Goal: Contribute content: Contribute content

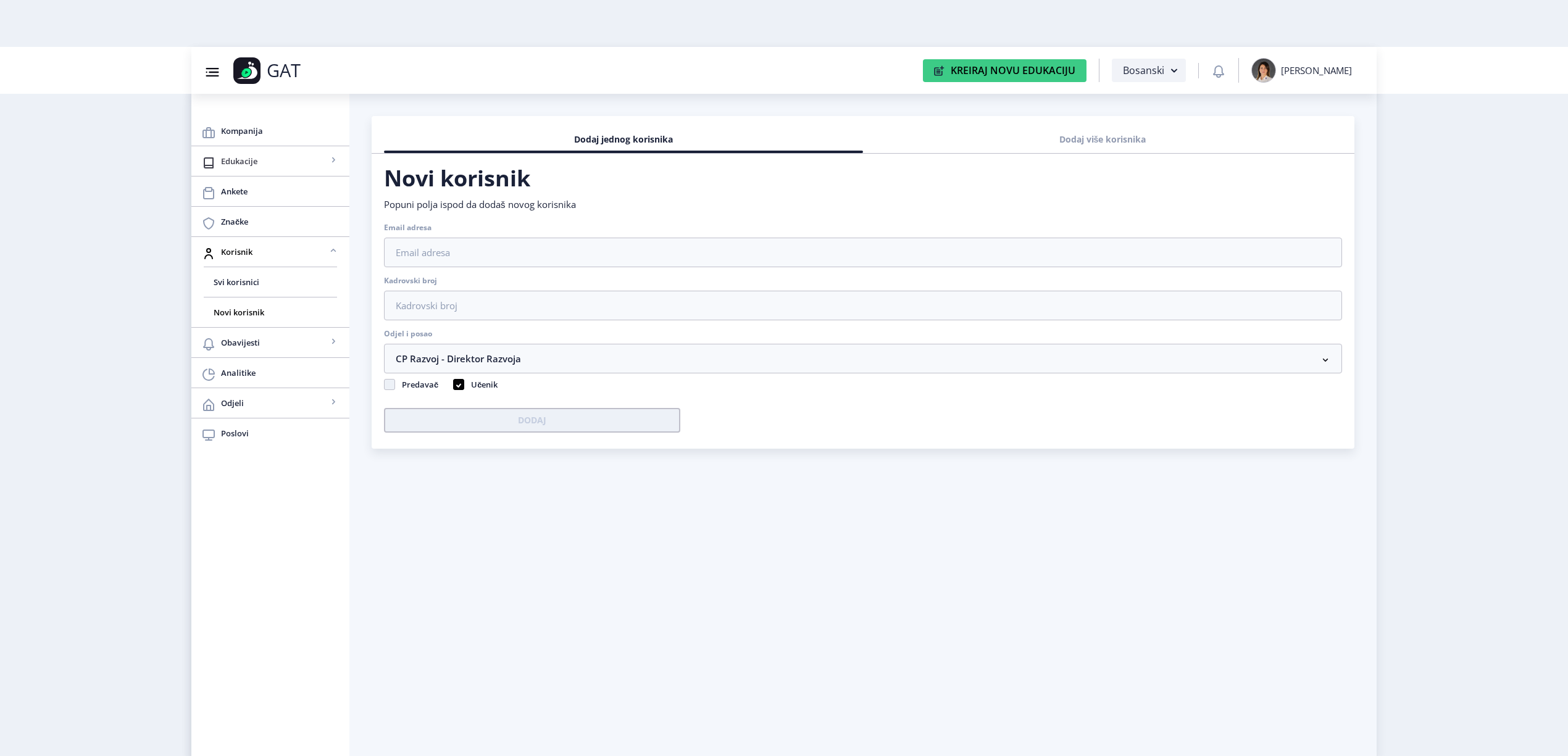
click at [256, 154] on span "Edukacije" at bounding box center [274, 161] width 106 height 15
click at [232, 248] on span "Nova edukacija" at bounding box center [271, 252] width 114 height 15
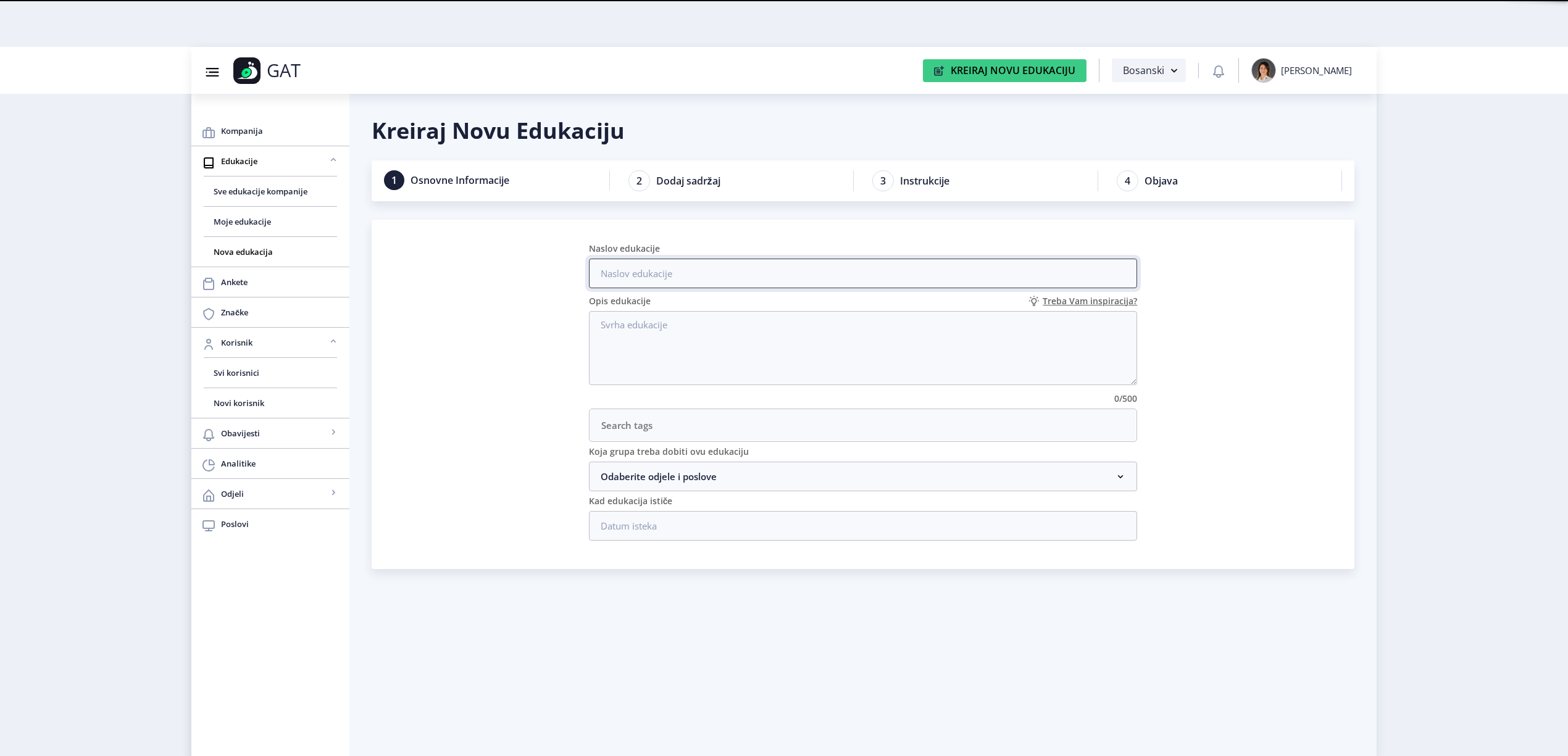
click at [746, 281] on input "Naslov edukacije" at bounding box center [864, 273] width 549 height 29
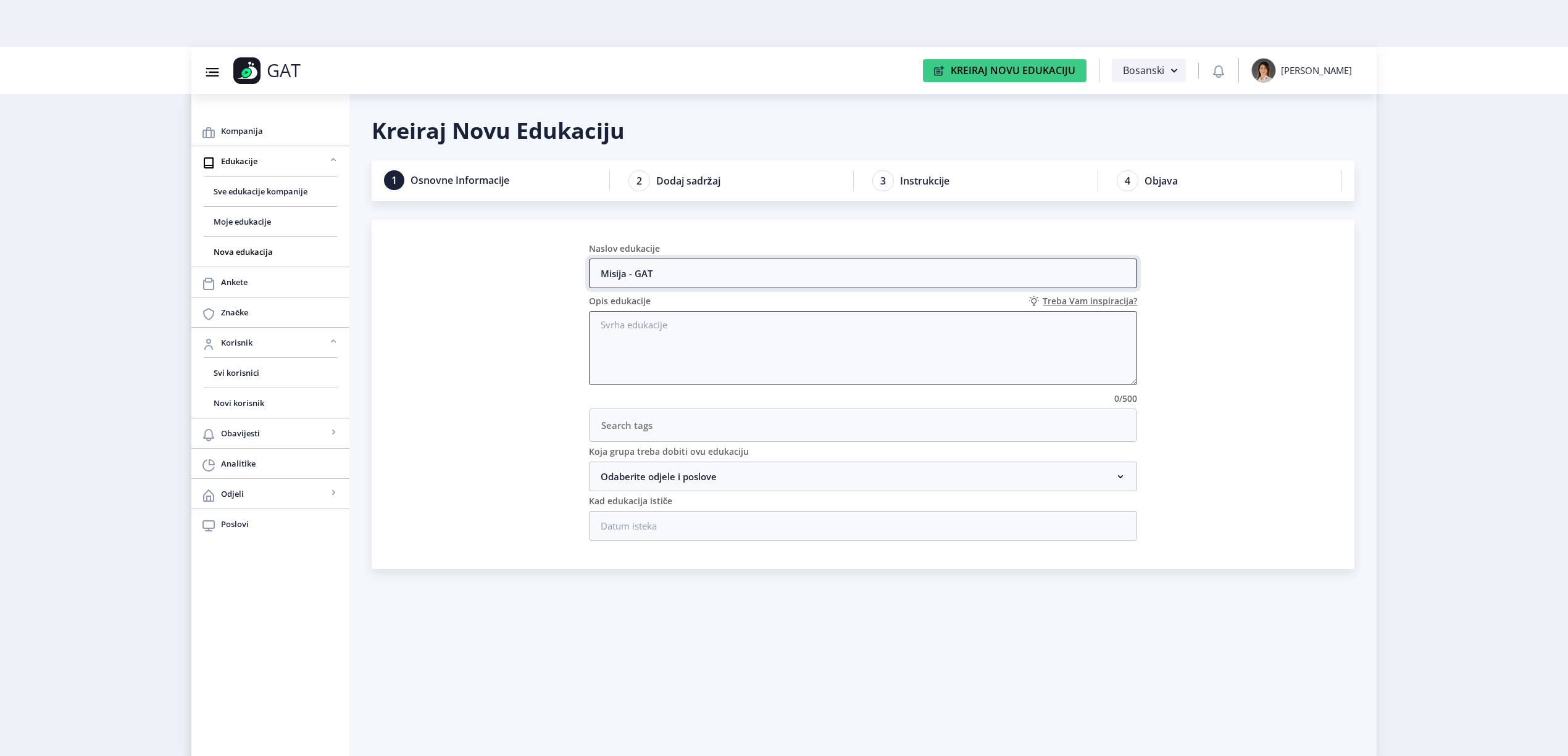
type input "Misija - GAT"
click at [736, 336] on textarea "Opis edukacije" at bounding box center [864, 348] width 549 height 74
type textarea "Misija GAT [DATE]-[DATE]"
click at [874, 475] on nb-accordion-item-header "Odaberite odjele i poslove" at bounding box center [864, 476] width 549 height 29
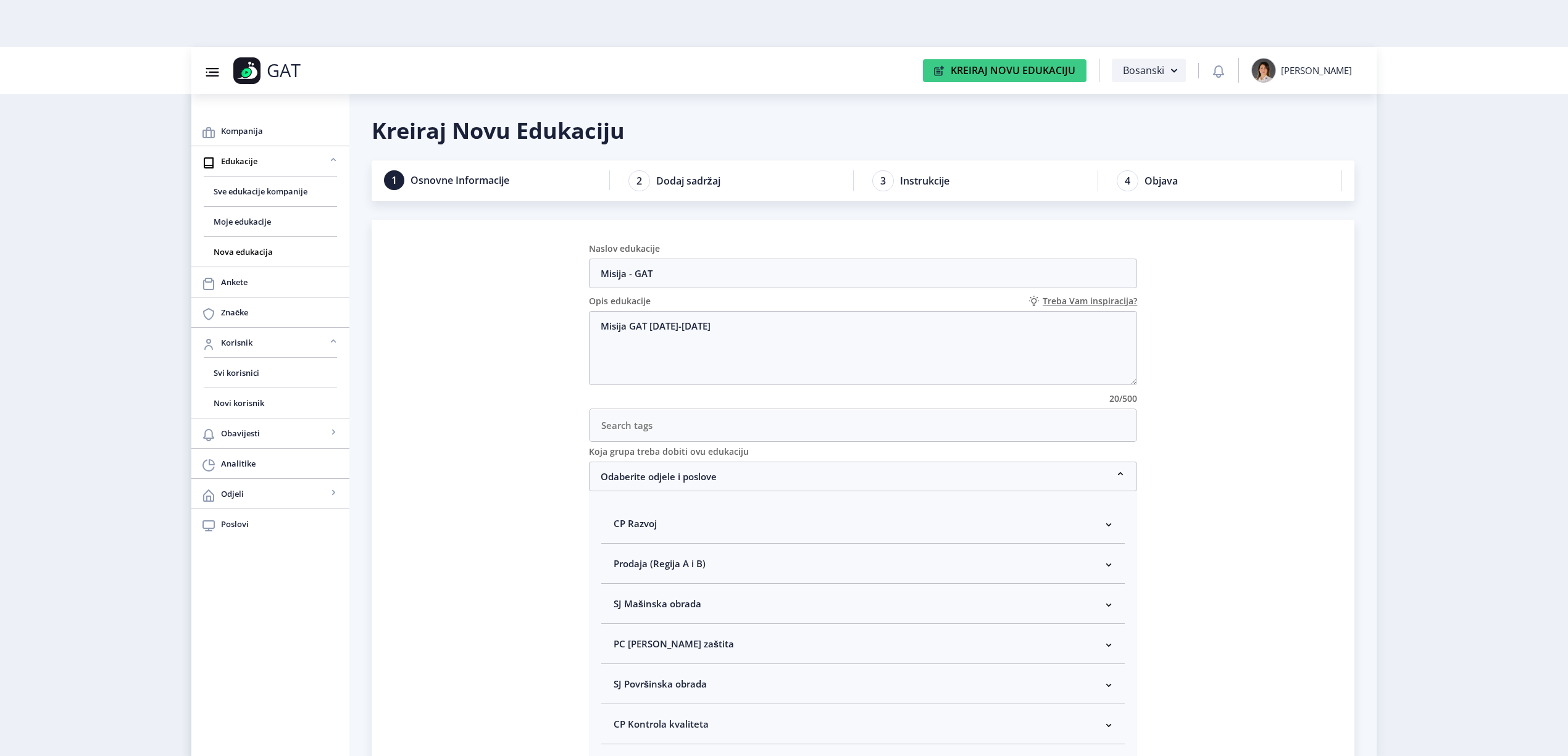
click at [642, 516] on nb-accordion-item-header "CP Razvoj" at bounding box center [863, 524] width 524 height 40
click at [622, 592] on span at bounding box center [624, 590] width 11 height 11
click at [619, 587] on input "Direktor Razvoja" at bounding box center [619, 586] width 1 height 1
checkbox input "true"
click at [628, 527] on span "CP Razvoj" at bounding box center [635, 524] width 43 height 15
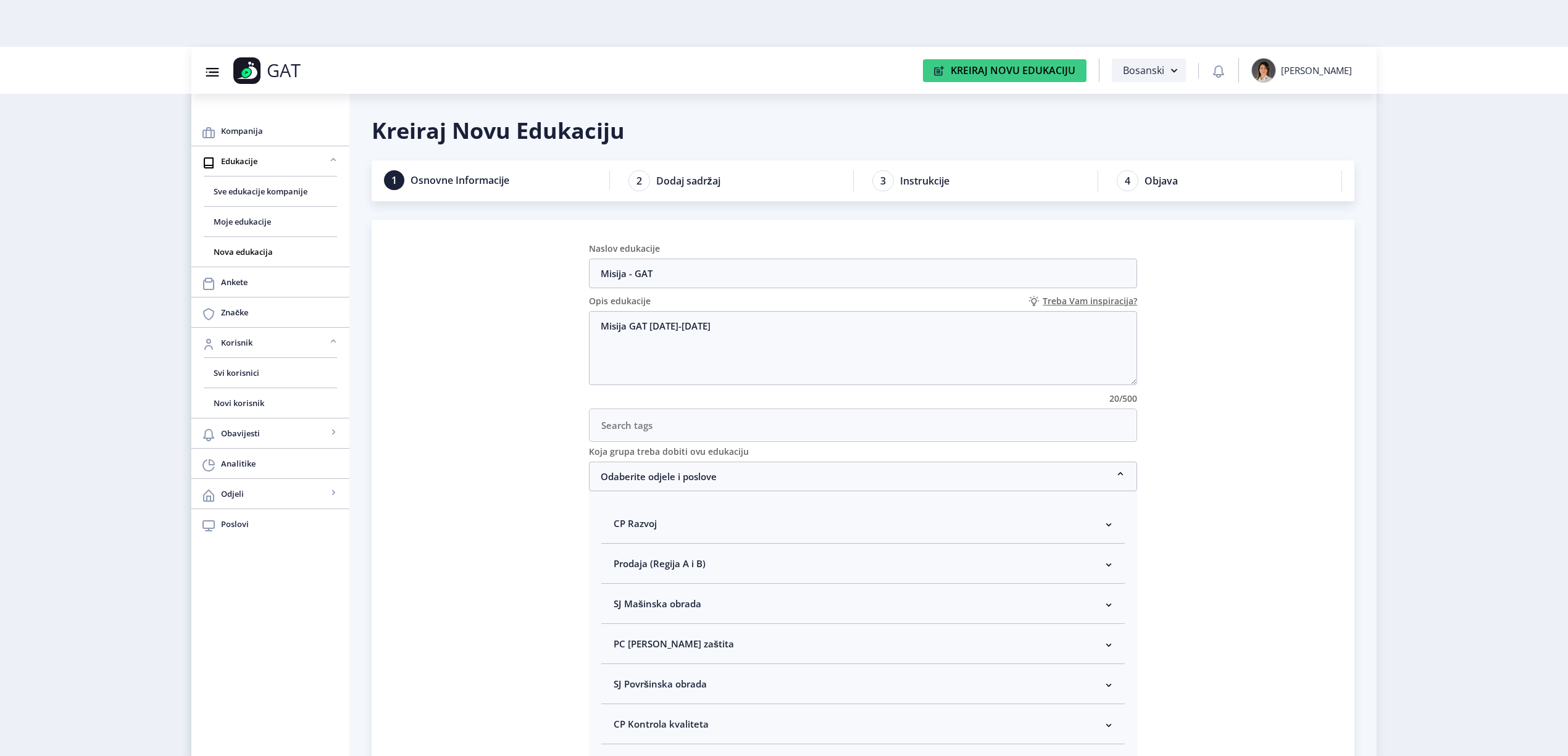
click at [636, 579] on nb-accordion-item-header "Prodaja (Regija A i B)" at bounding box center [863, 564] width 524 height 40
click at [642, 607] on span "Odaberi sve" at bounding box center [660, 607] width 60 height 15
click at [619, 604] on input "Odaberi sve" at bounding box center [619, 604] width 1 height 1
checkbox input "true"
click at [647, 554] on nb-accordion-item-header "Prodaja (Regija A i B)" at bounding box center [863, 564] width 524 height 40
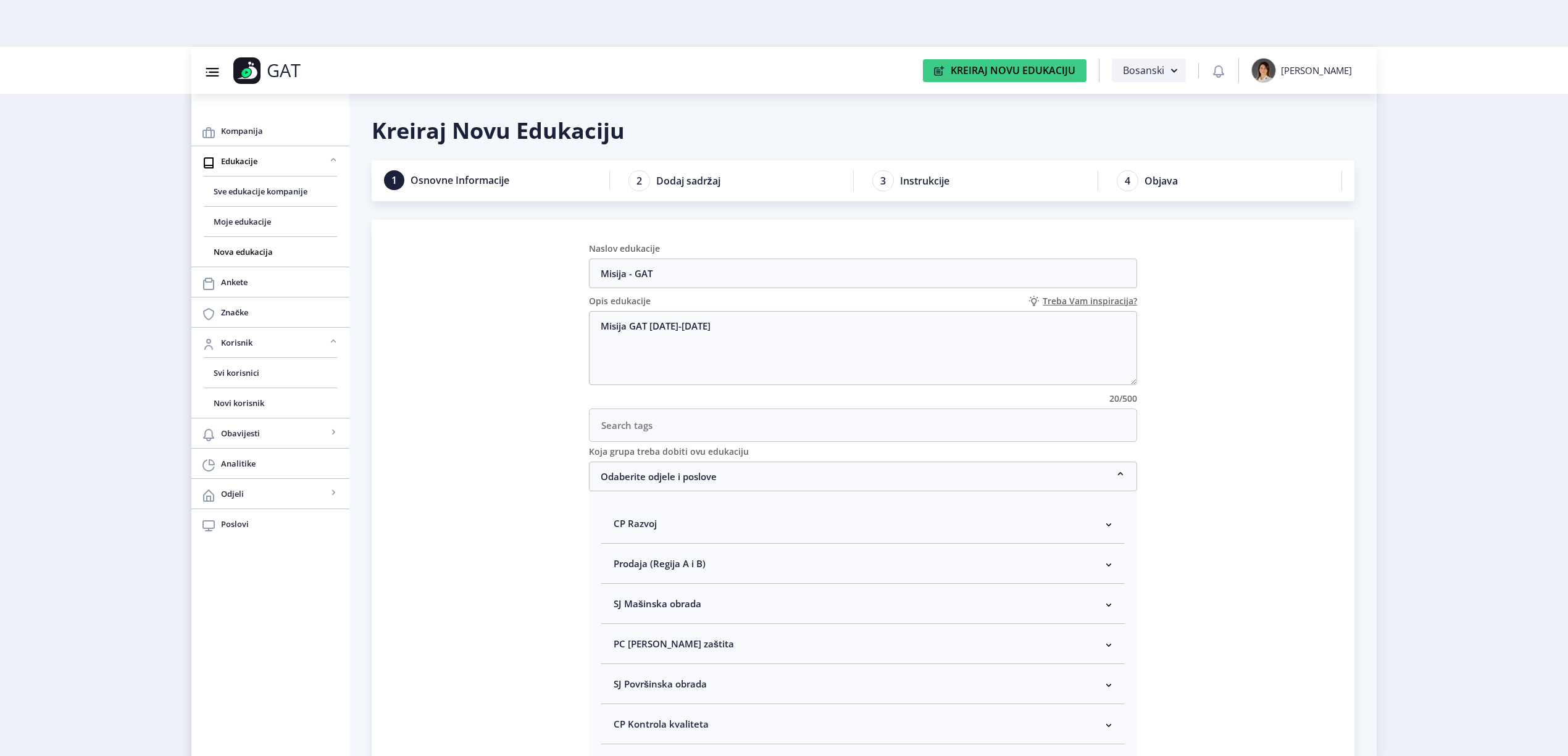
click at [647, 610] on span "SJ Mašinska obrada" at bounding box center [657, 604] width 87 height 15
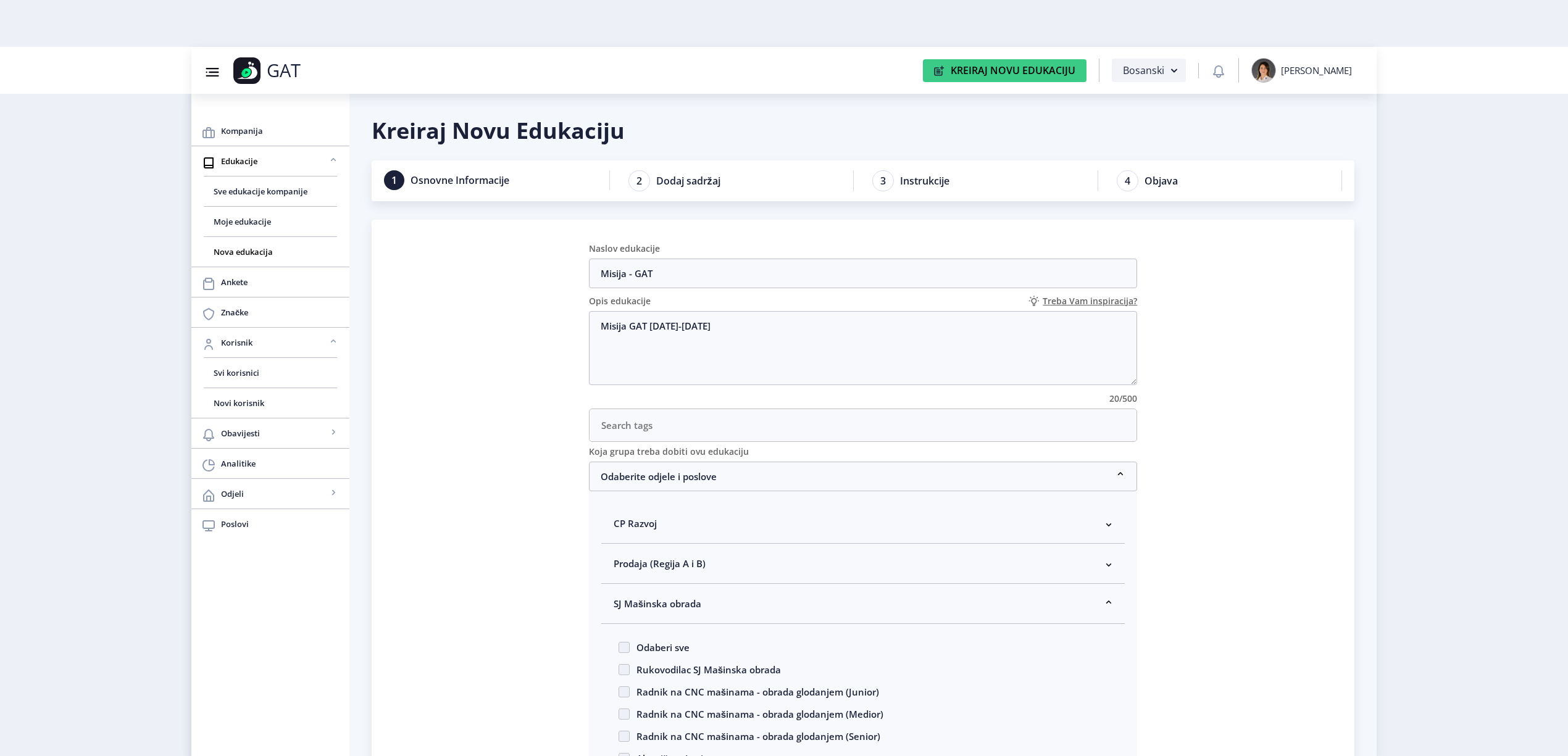
click at [637, 645] on span "Odaberi sve" at bounding box center [660, 648] width 60 height 15
click at [619, 644] on input "Odaberi sve" at bounding box center [619, 644] width 1 height 1
checkbox input "true"
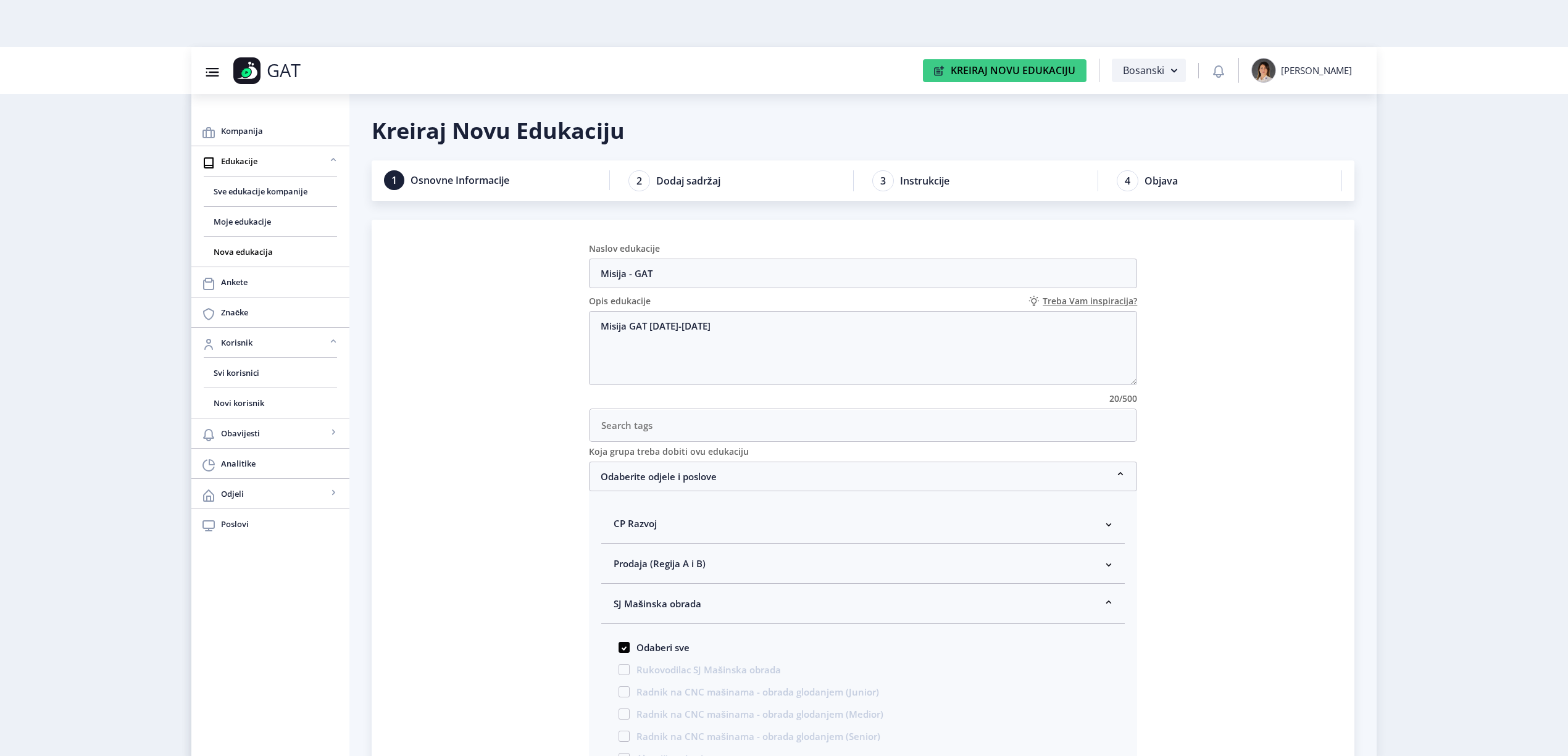
click at [641, 605] on span "SJ Mašinska obrada" at bounding box center [657, 604] width 87 height 15
click at [649, 645] on span "PC [PERSON_NAME] zaštita" at bounding box center [674, 644] width 121 height 15
click at [644, 694] on span "Odaberi sve" at bounding box center [660, 688] width 60 height 15
click at [619, 685] on input "Odaberi sve" at bounding box center [619, 684] width 1 height 1
checkbox input "true"
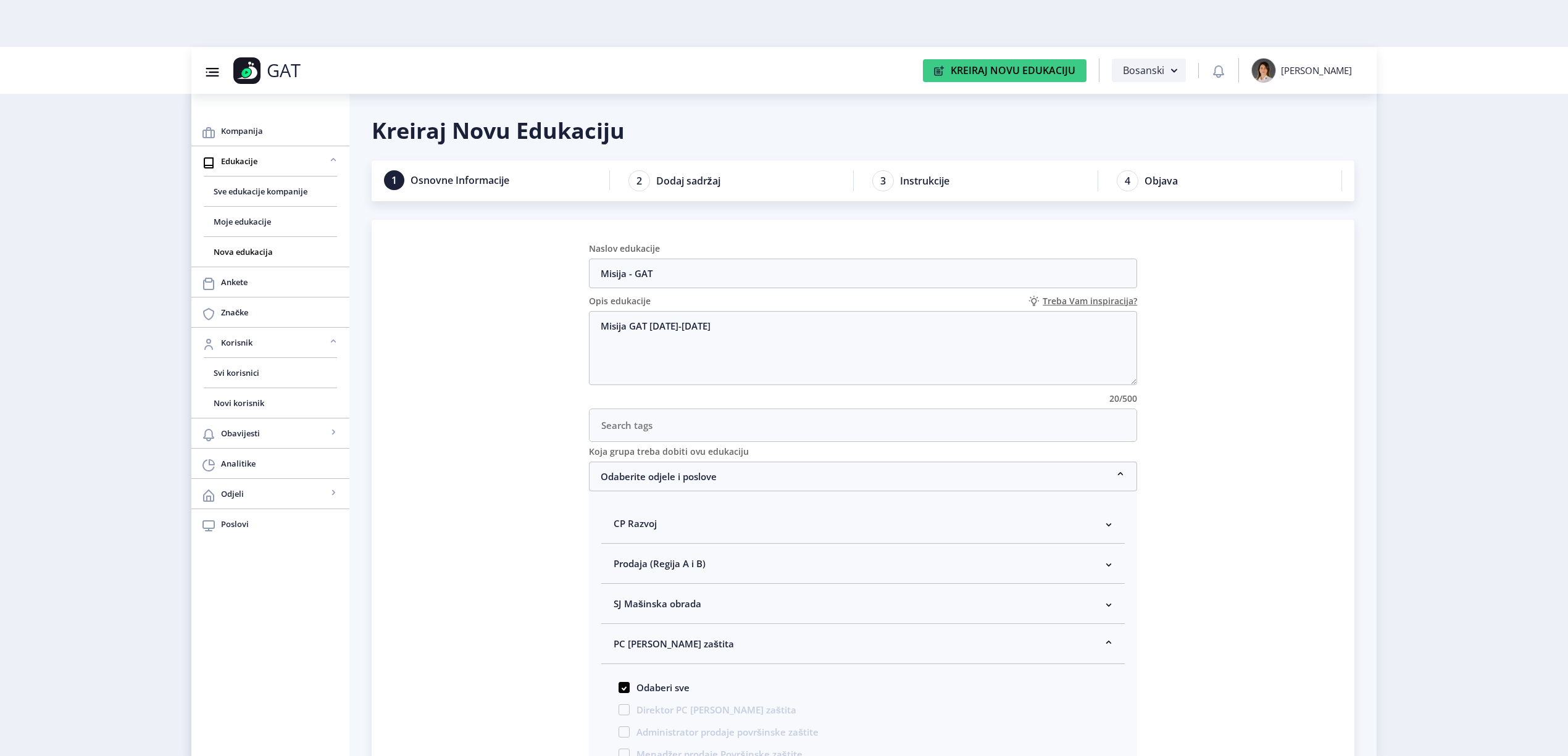
click at [646, 644] on span "PC [PERSON_NAME] zaštita" at bounding box center [674, 644] width 121 height 15
drag, startPoint x: 639, startPoint y: 682, endPoint x: 639, endPoint y: 702, distance: 20.0
click at [639, 683] on span "SJ Površinska obrada" at bounding box center [660, 684] width 93 height 15
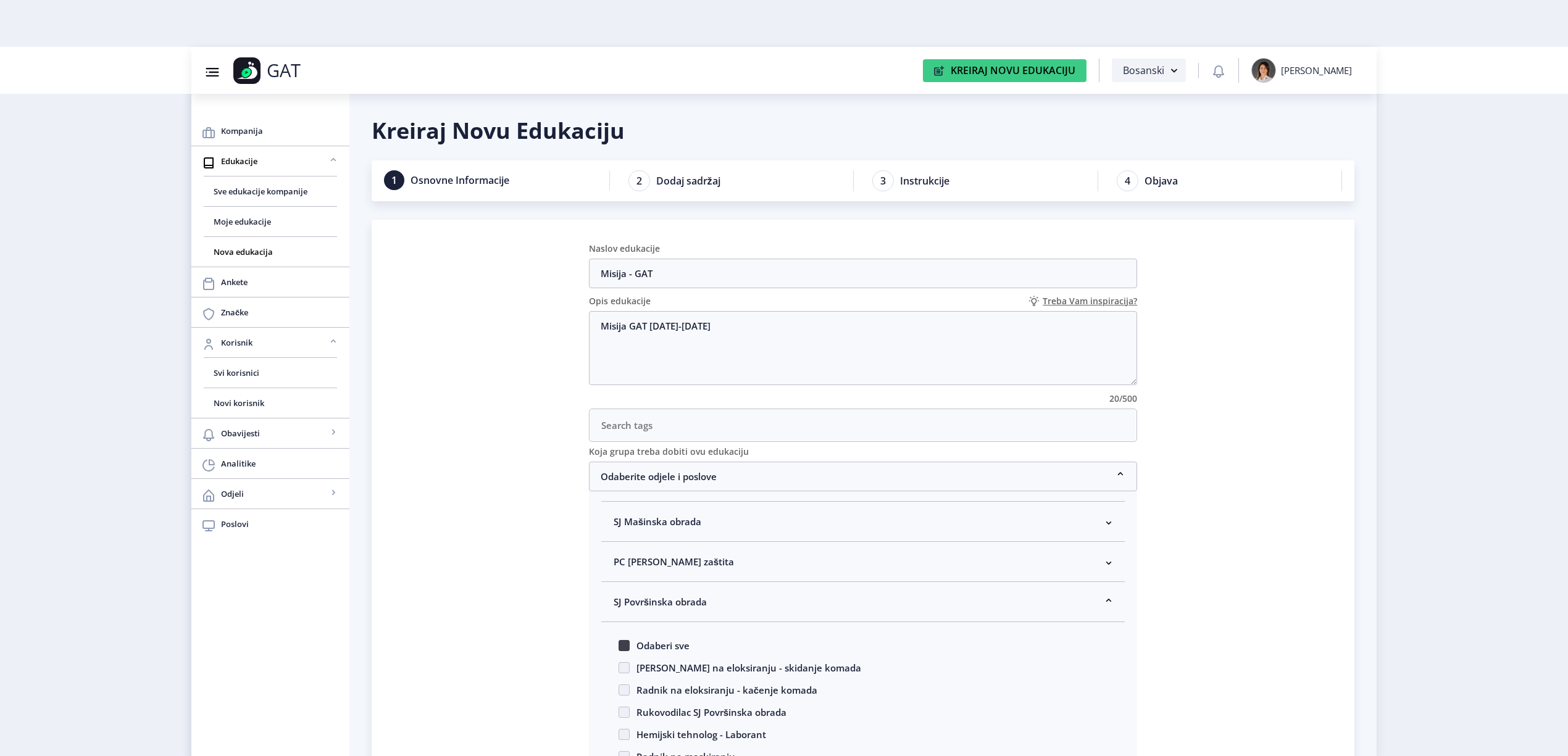
click at [626, 647] on span at bounding box center [624, 646] width 11 height 11
click at [619, 642] on input "Odaberi sve" at bounding box center [619, 642] width 1 height 1
checkbox input "true"
click at [653, 603] on span "SJ Površinska obrada" at bounding box center [660, 602] width 93 height 15
click at [642, 649] on span "CP Kontrola kvaliteta" at bounding box center [661, 642] width 95 height 15
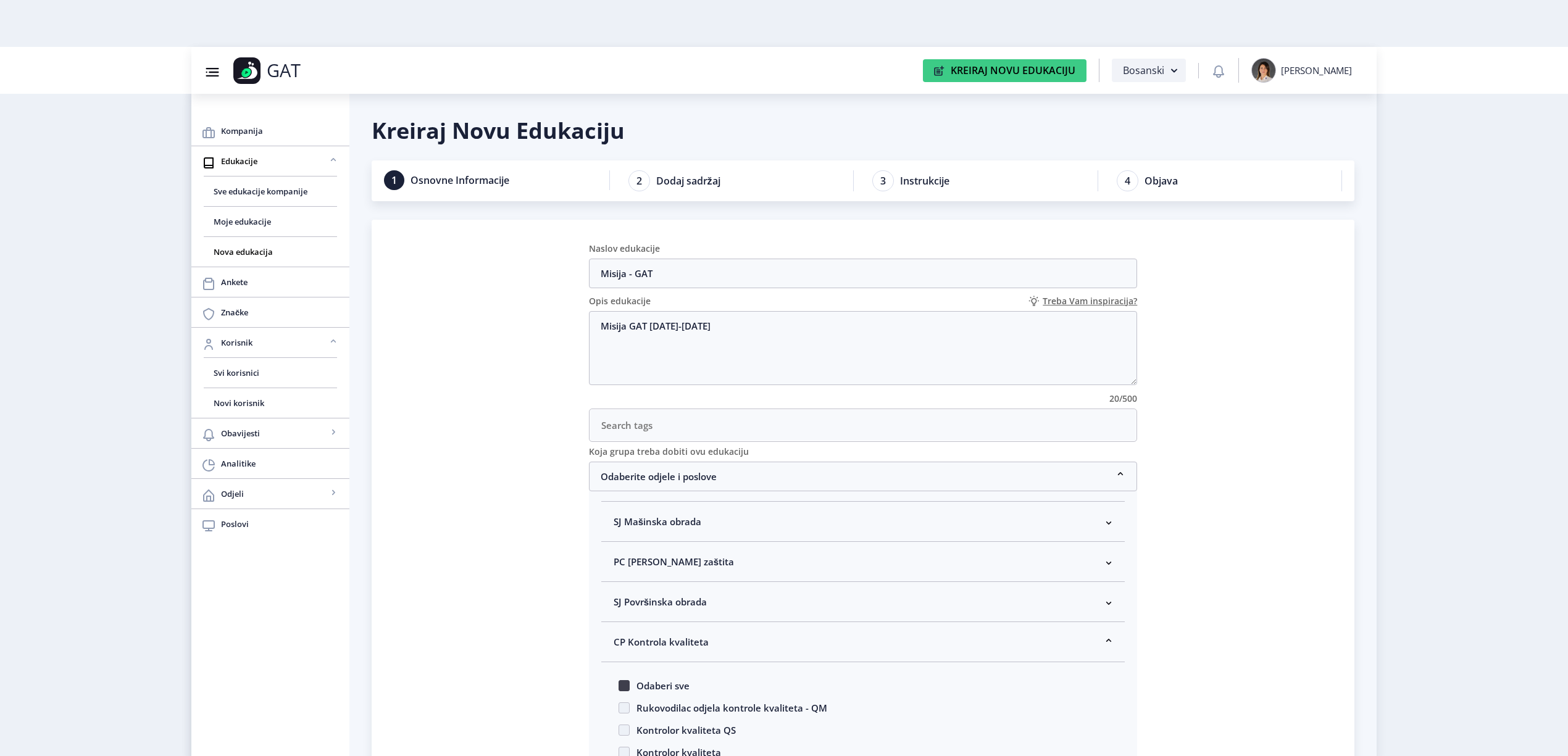
click at [622, 692] on span at bounding box center [624, 686] width 11 height 11
click at [619, 683] on input "Odaberi sve" at bounding box center [619, 682] width 1 height 1
checkbox input "true"
click at [641, 644] on span "CP Kontrola kvaliteta" at bounding box center [661, 642] width 95 height 15
click at [641, 685] on span "CP Održavanje" at bounding box center [647, 682] width 66 height 15
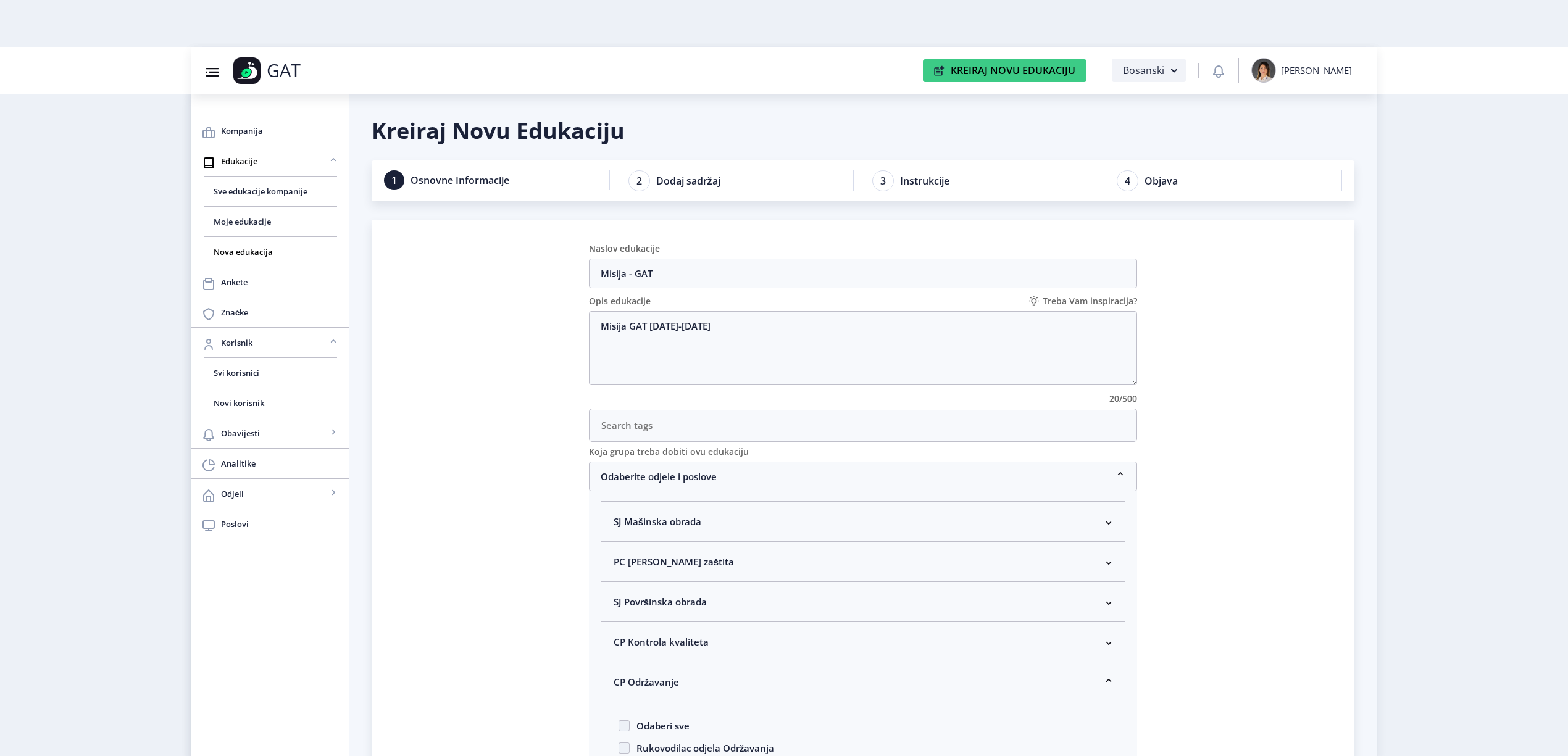
scroll to position [164, 0]
click at [629, 641] on span at bounding box center [624, 644] width 11 height 11
click at [619, 641] on input "Odaberi sve" at bounding box center [619, 640] width 1 height 1
checkbox input "true"
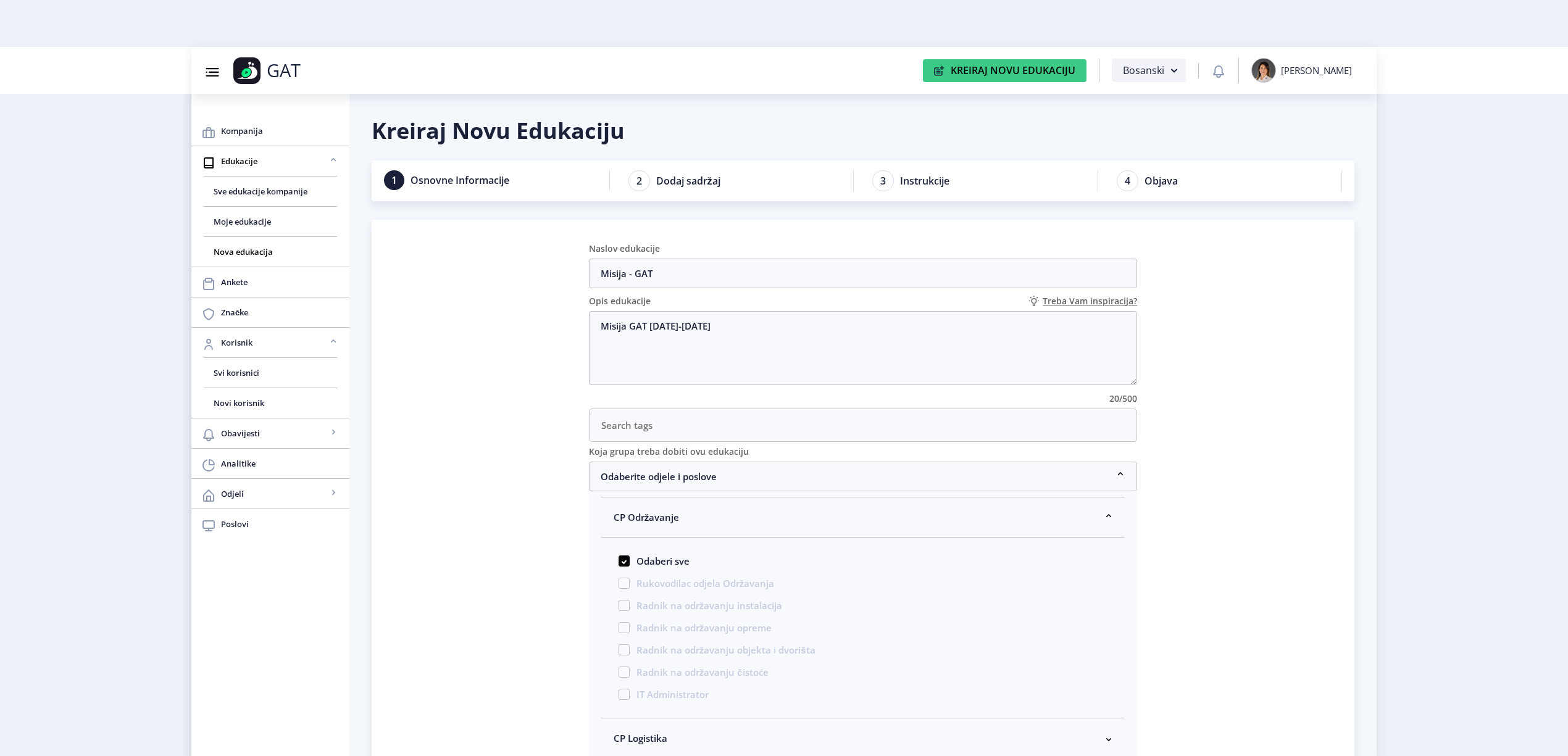
click at [684, 507] on nb-accordion-item-header "CP Održavanje" at bounding box center [863, 517] width 524 height 40
click at [661, 555] on span "CP Logistika" at bounding box center [641, 557] width 54 height 15
click at [628, 600] on span at bounding box center [624, 601] width 11 height 11
click at [619, 598] on input "Odaberi sve" at bounding box center [619, 597] width 1 height 1
checkbox input "true"
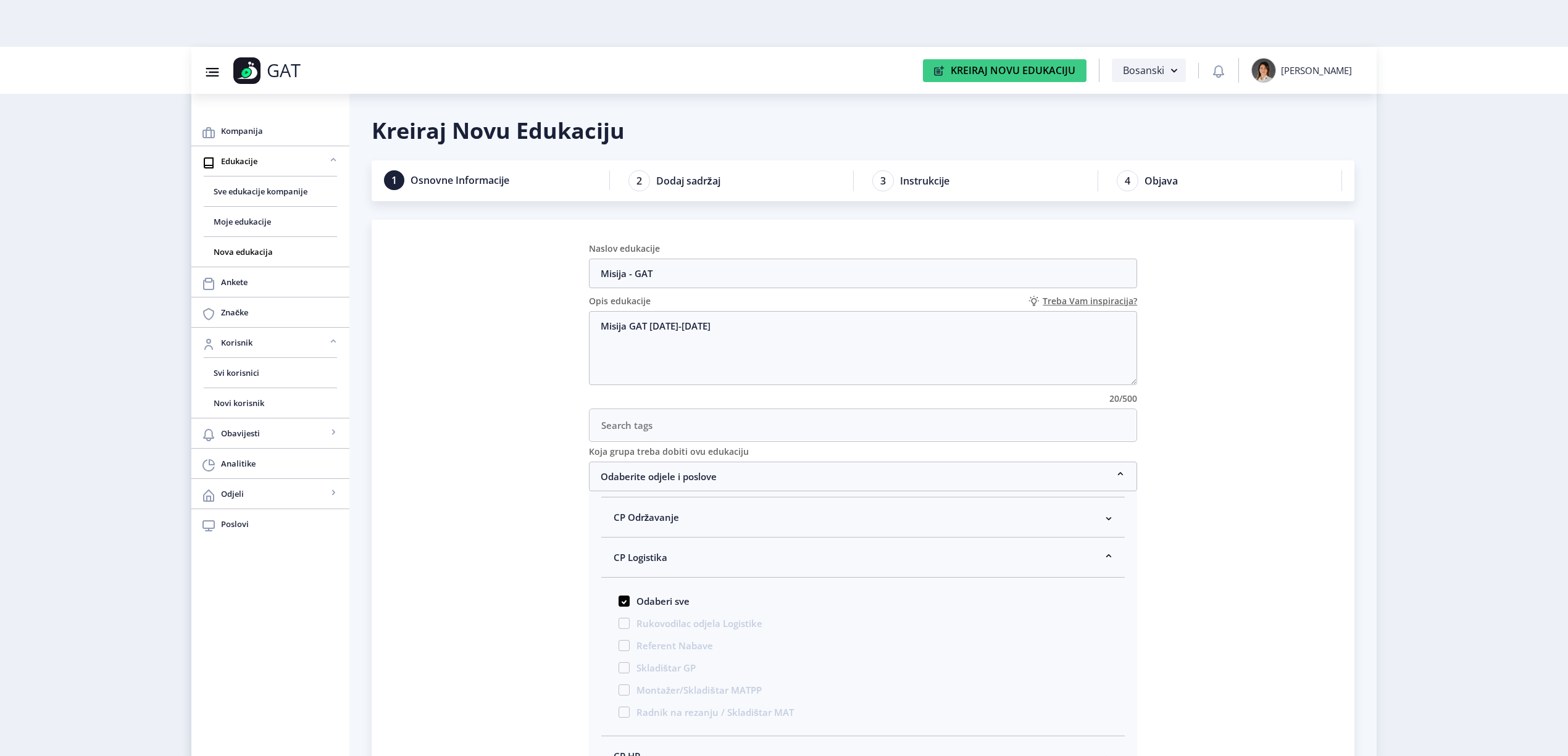
click at [644, 565] on span "CP Logistika" at bounding box center [641, 557] width 54 height 15
click at [643, 601] on nb-accordion-item-header "CP HR" at bounding box center [863, 598] width 524 height 40
click at [634, 647] on span "Odaberi sve" at bounding box center [660, 642] width 60 height 15
click at [619, 639] on input "Odaberi sve" at bounding box center [619, 638] width 1 height 1
checkbox input "true"
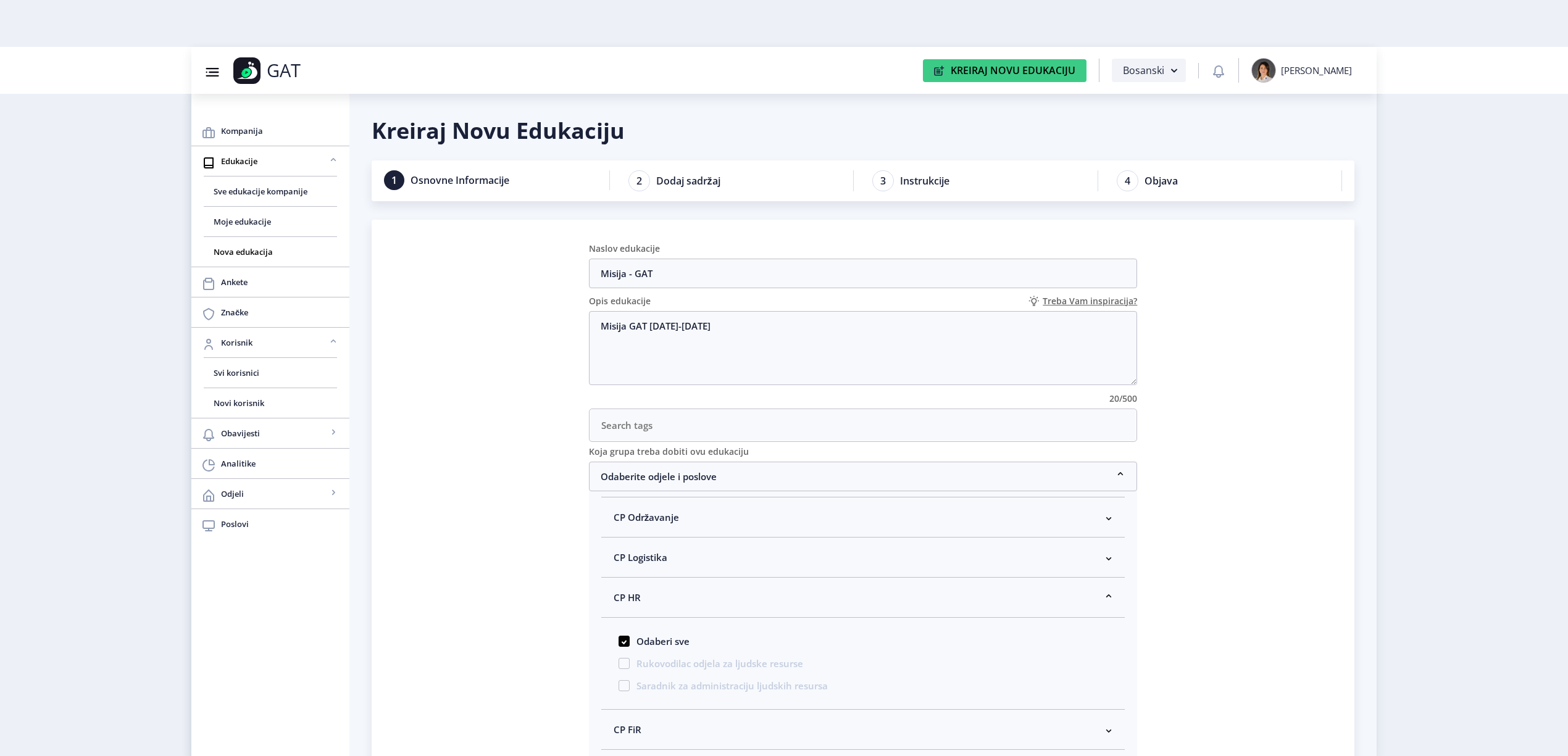
click at [662, 608] on nb-accordion-item-header "CP HR" at bounding box center [863, 598] width 524 height 40
click at [645, 649] on nb-accordion-item-header "CP FiR" at bounding box center [863, 638] width 524 height 40
click at [631, 688] on span "Odaberi sve" at bounding box center [660, 682] width 60 height 15
click at [619, 679] on input "Odaberi sve" at bounding box center [619, 678] width 1 height 1
checkbox input "true"
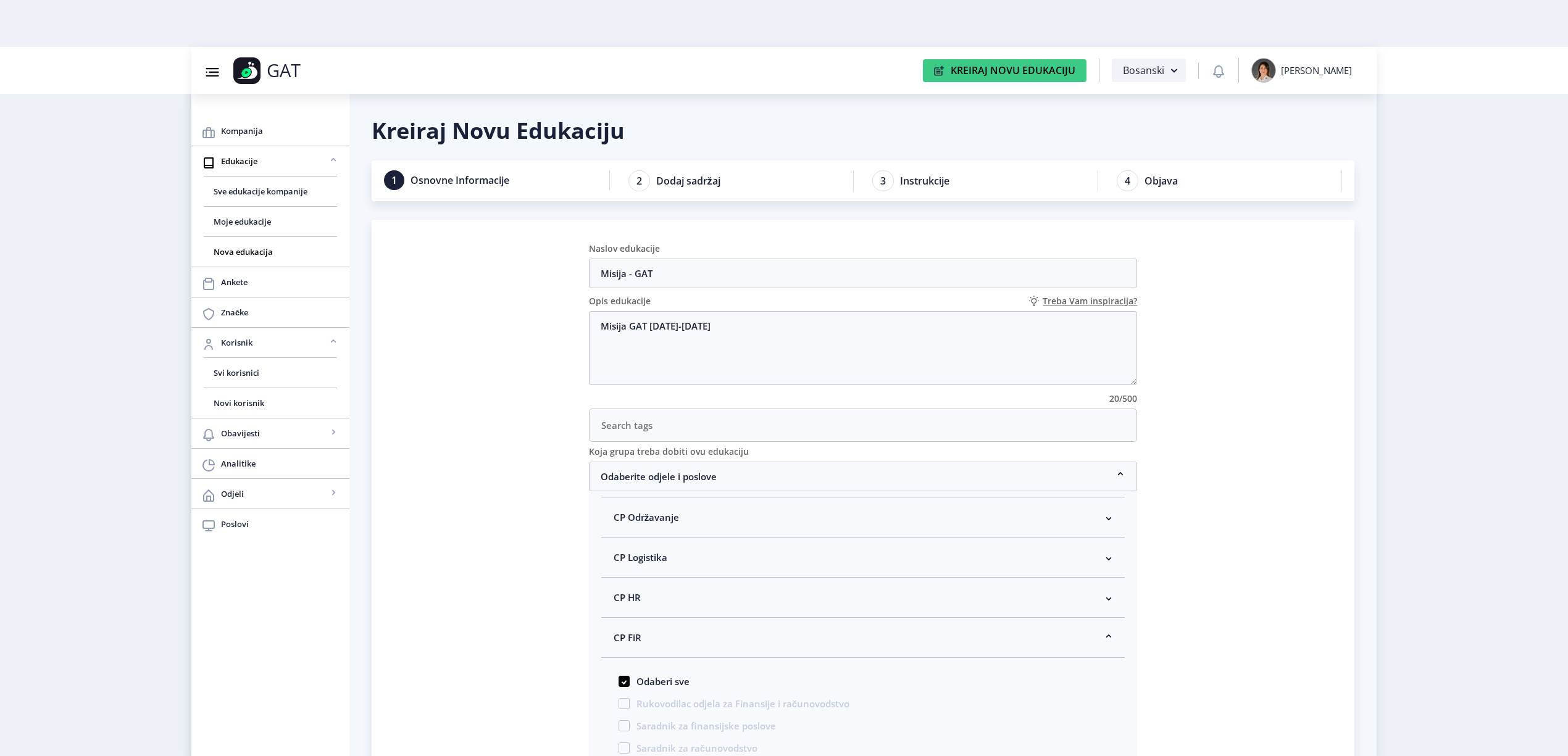
click at [631, 645] on span "CP FiR" at bounding box center [627, 638] width 27 height 15
click at [634, 682] on span "PC GAT" at bounding box center [629, 678] width 32 height 15
click at [621, 667] on span at bounding box center [624, 664] width 11 height 11
click at [619, 661] on input "Direktor Društva" at bounding box center [619, 660] width 1 height 1
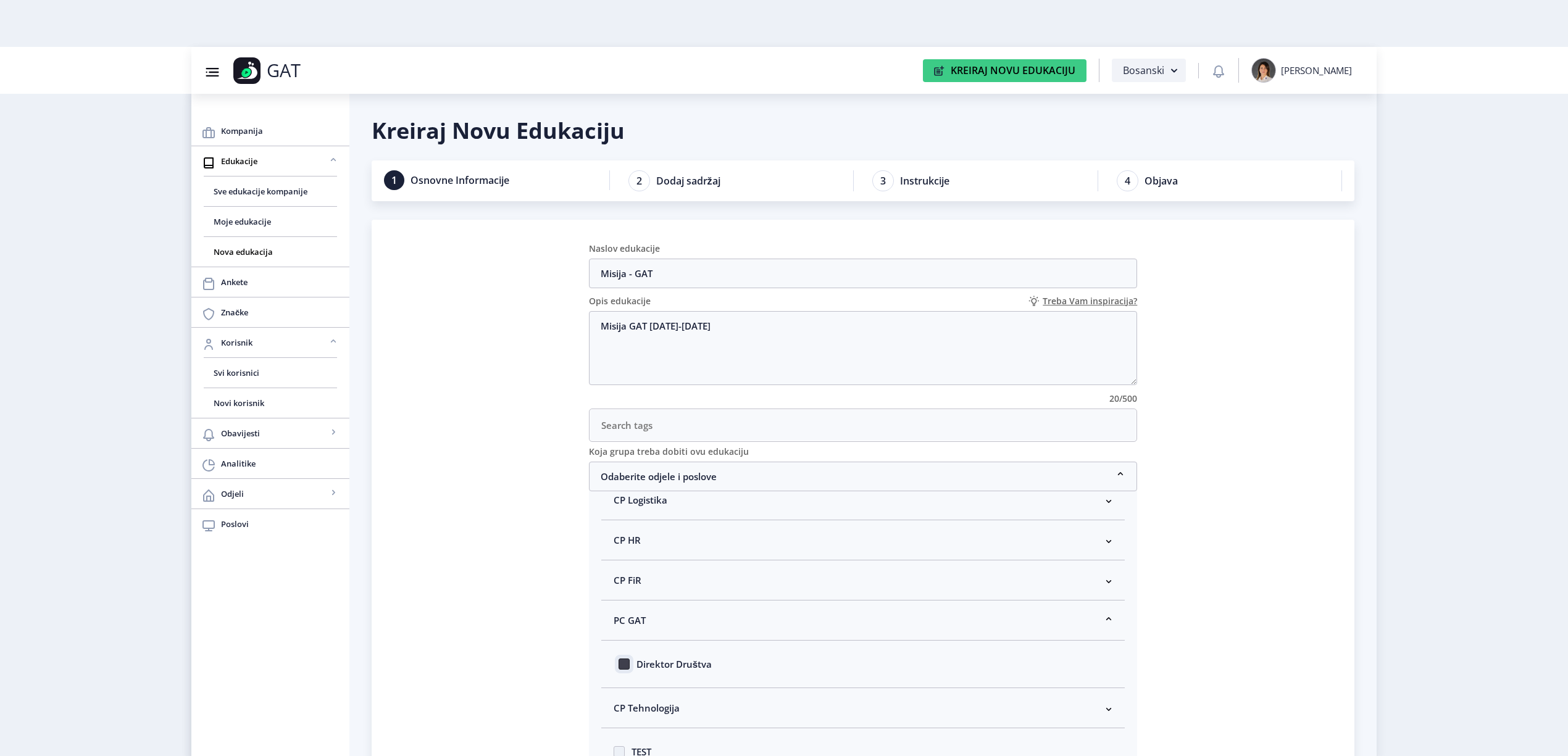
checkbox input "true"
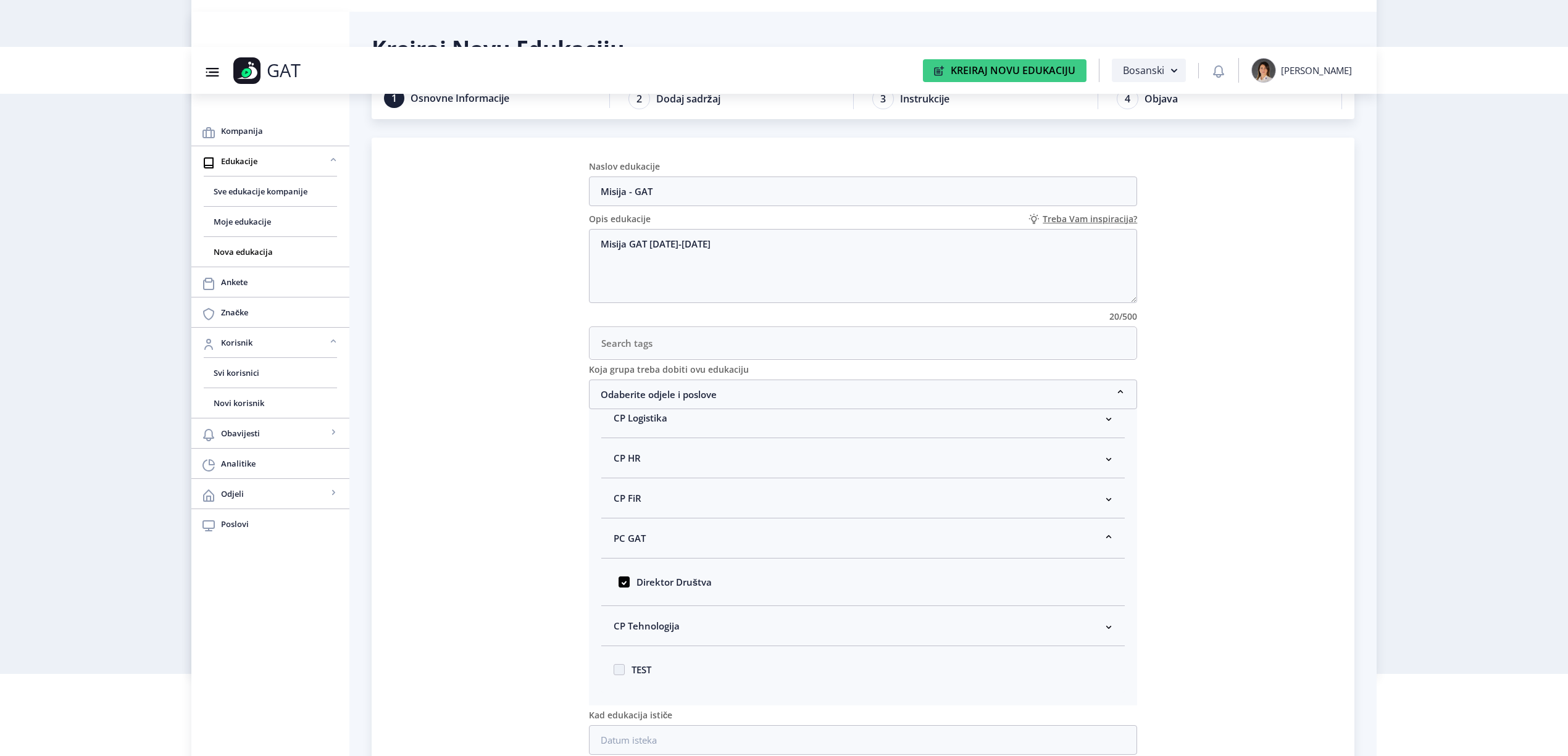
click at [671, 624] on span "CP Tehnologija" at bounding box center [647, 626] width 66 height 15
click at [643, 620] on span "Odaberi sve" at bounding box center [660, 620] width 60 height 15
click at [619, 617] on input "Odaberi sve" at bounding box center [619, 616] width 1 height 1
checkbox input "true"
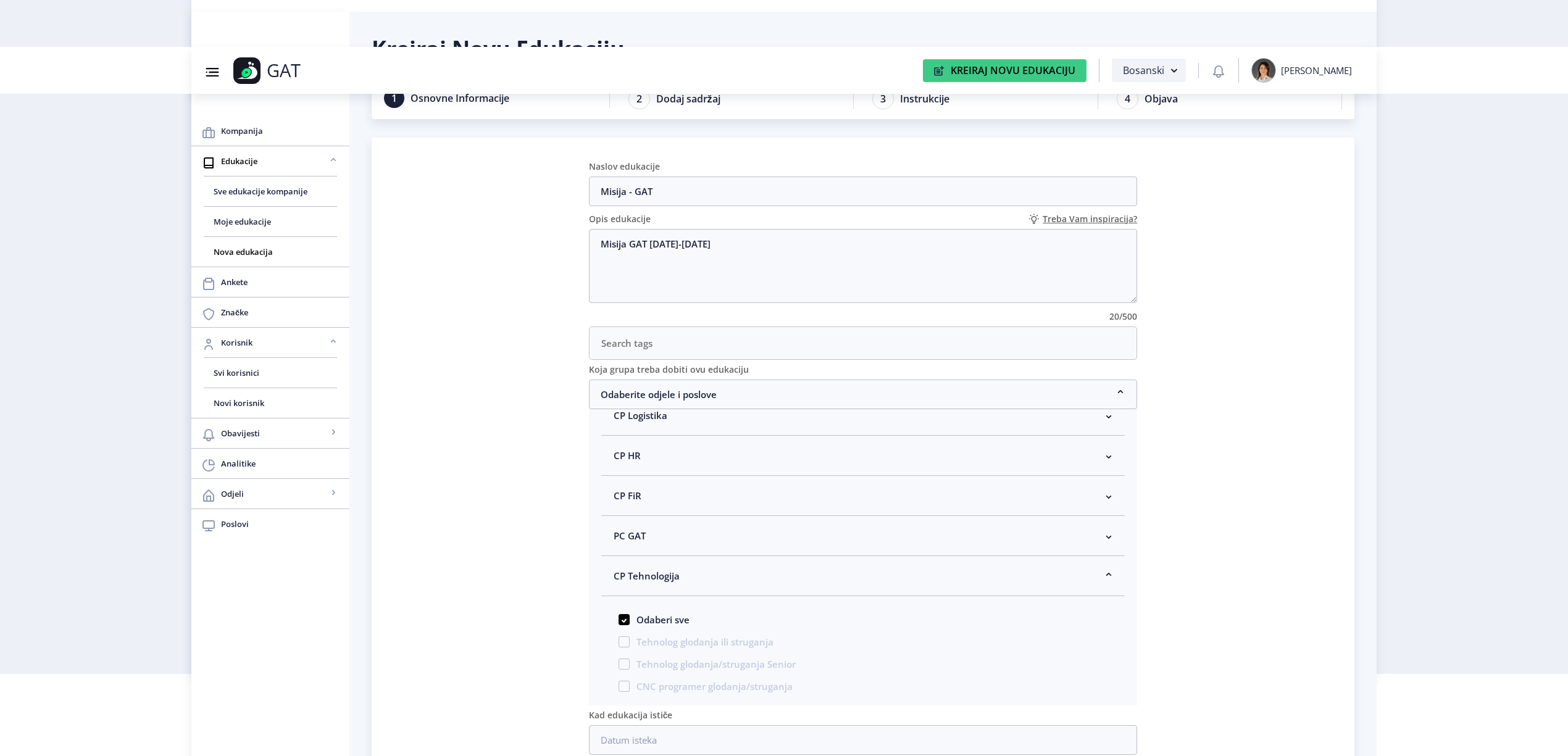
click at [660, 574] on span "CP Tehnologija" at bounding box center [647, 576] width 66 height 15
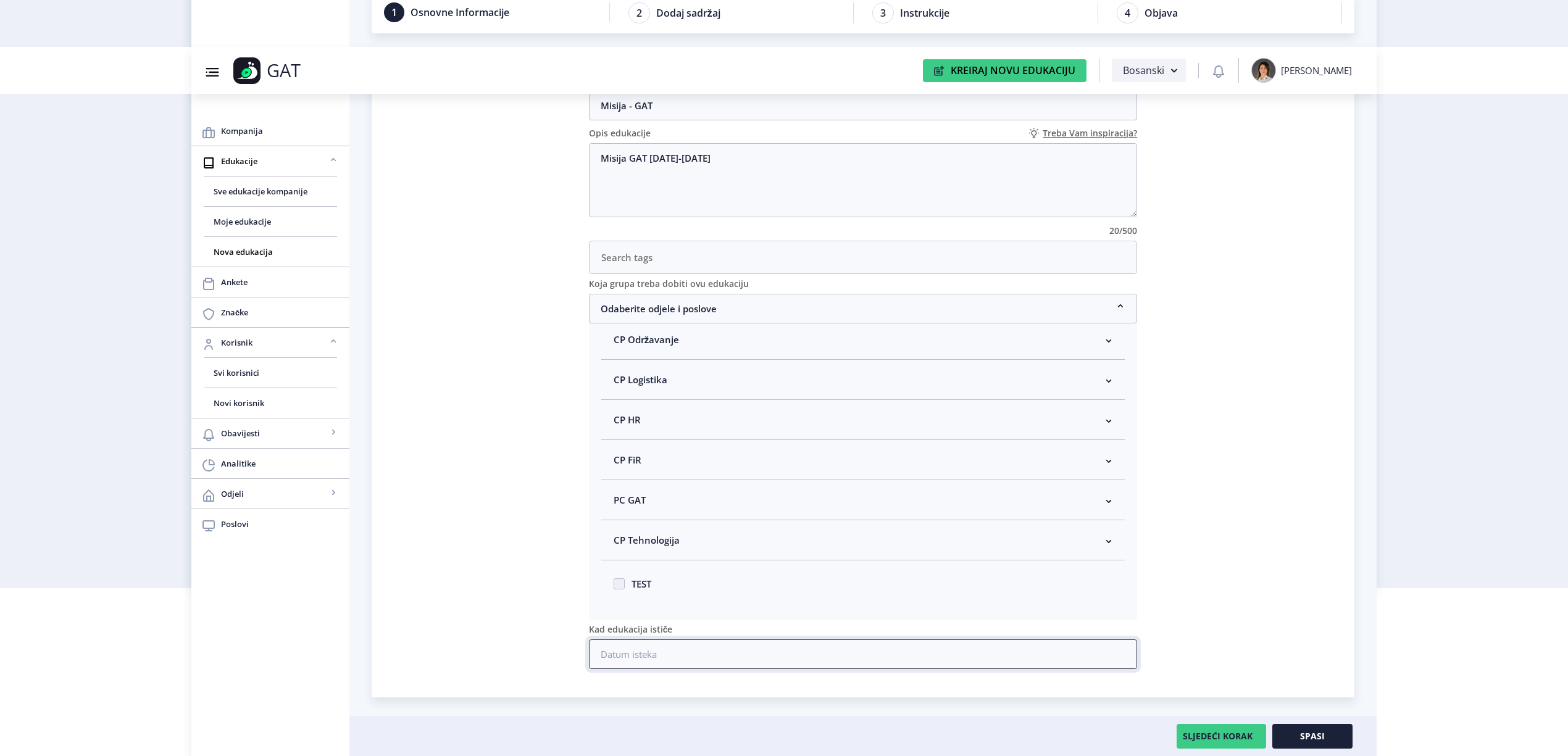
click at [784, 658] on input at bounding box center [864, 654] width 549 height 29
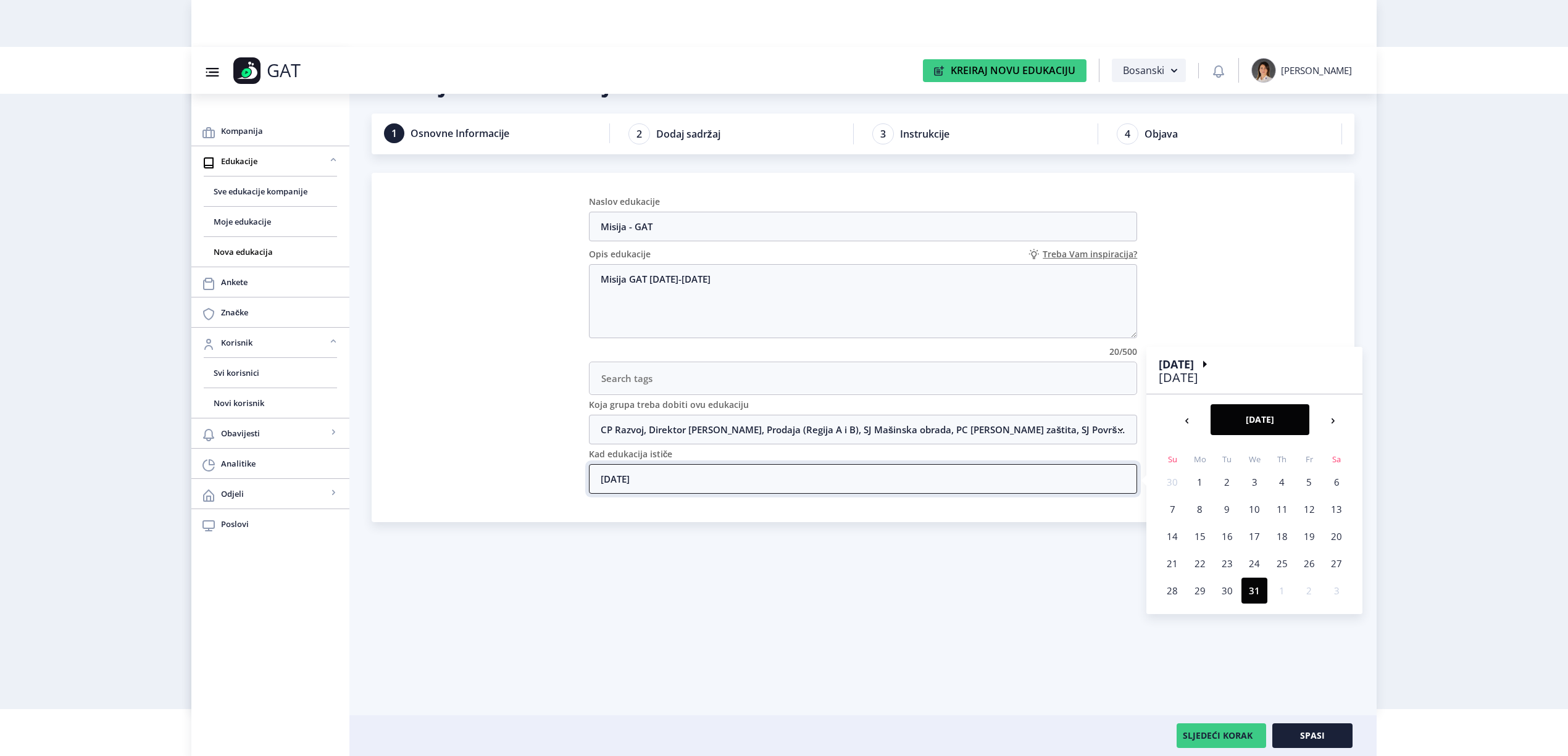
type input "[DATE]"
click at [1208, 737] on button "SLJEDEĆI KORAK" at bounding box center [1221, 736] width 89 height 25
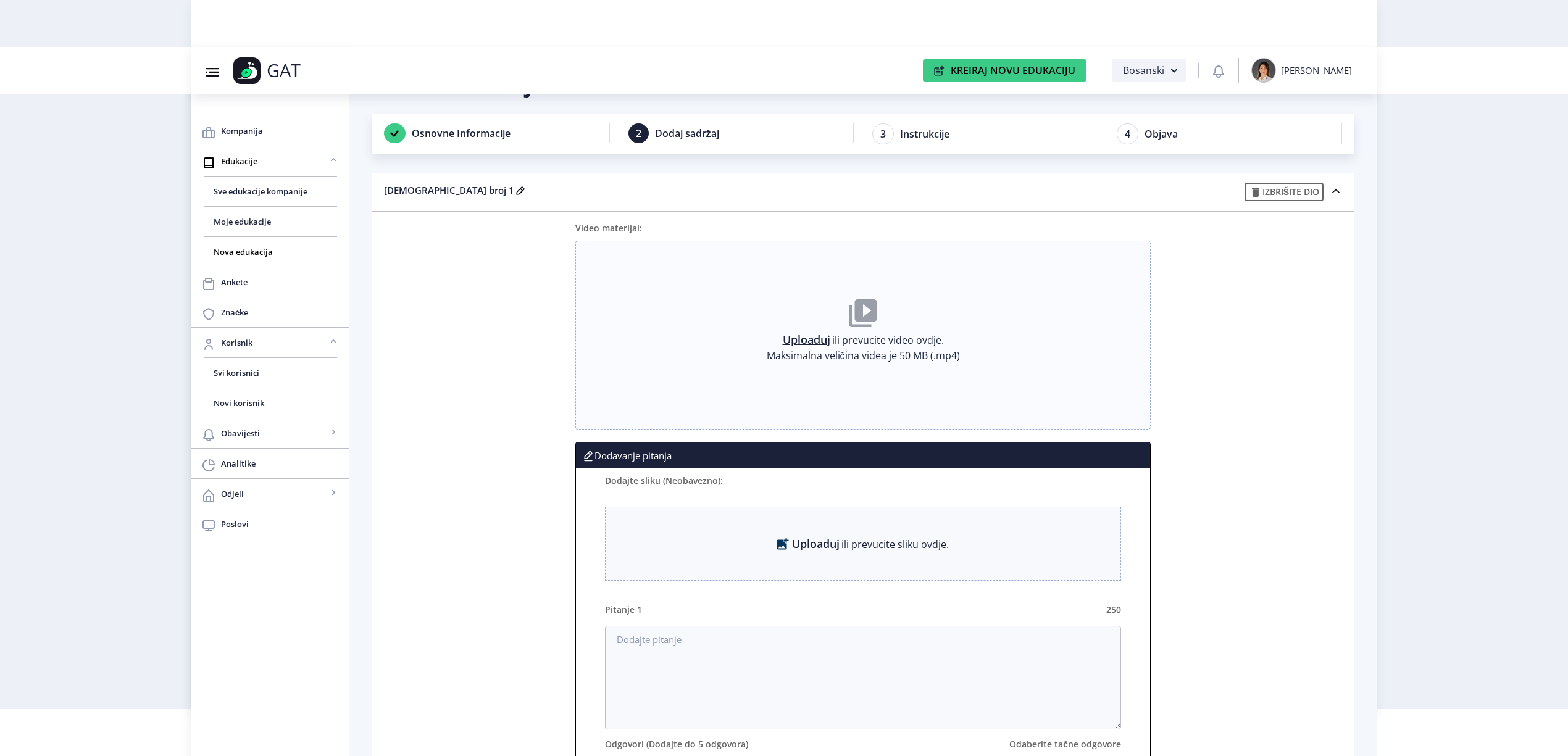
click at [800, 336] on link "Uploaduj" at bounding box center [807, 340] width 47 height 12
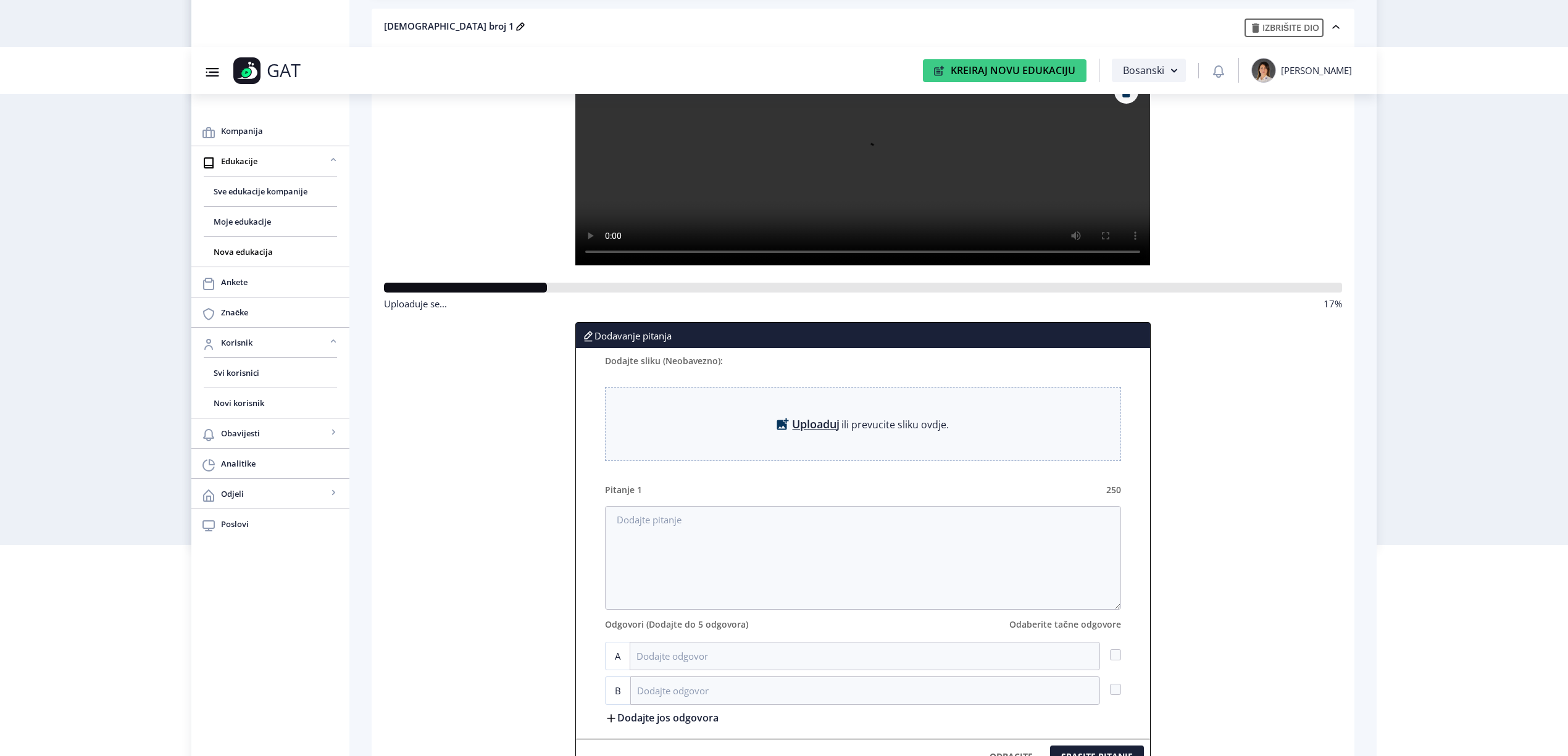
scroll to position [294, 0]
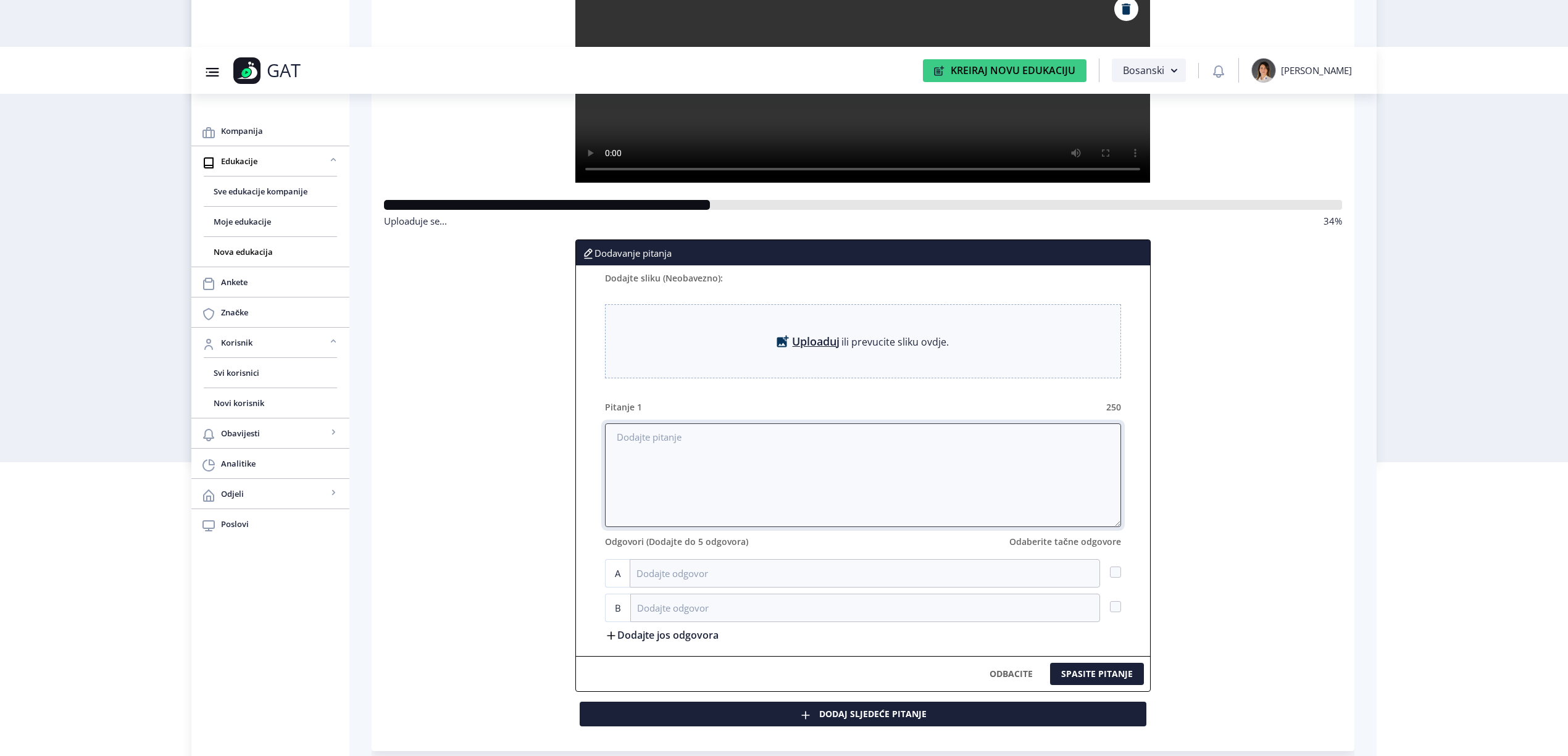
click at [705, 449] on textarea at bounding box center [863, 475] width 516 height 104
paste textarea "GAT se [GEOGRAPHIC_DATA] :"
type textarea "GAT se [GEOGRAPHIC_DATA] :"
click at [657, 571] on input at bounding box center [865, 573] width 471 height 28
paste input "Proizvodnjom PTC ambalaže"
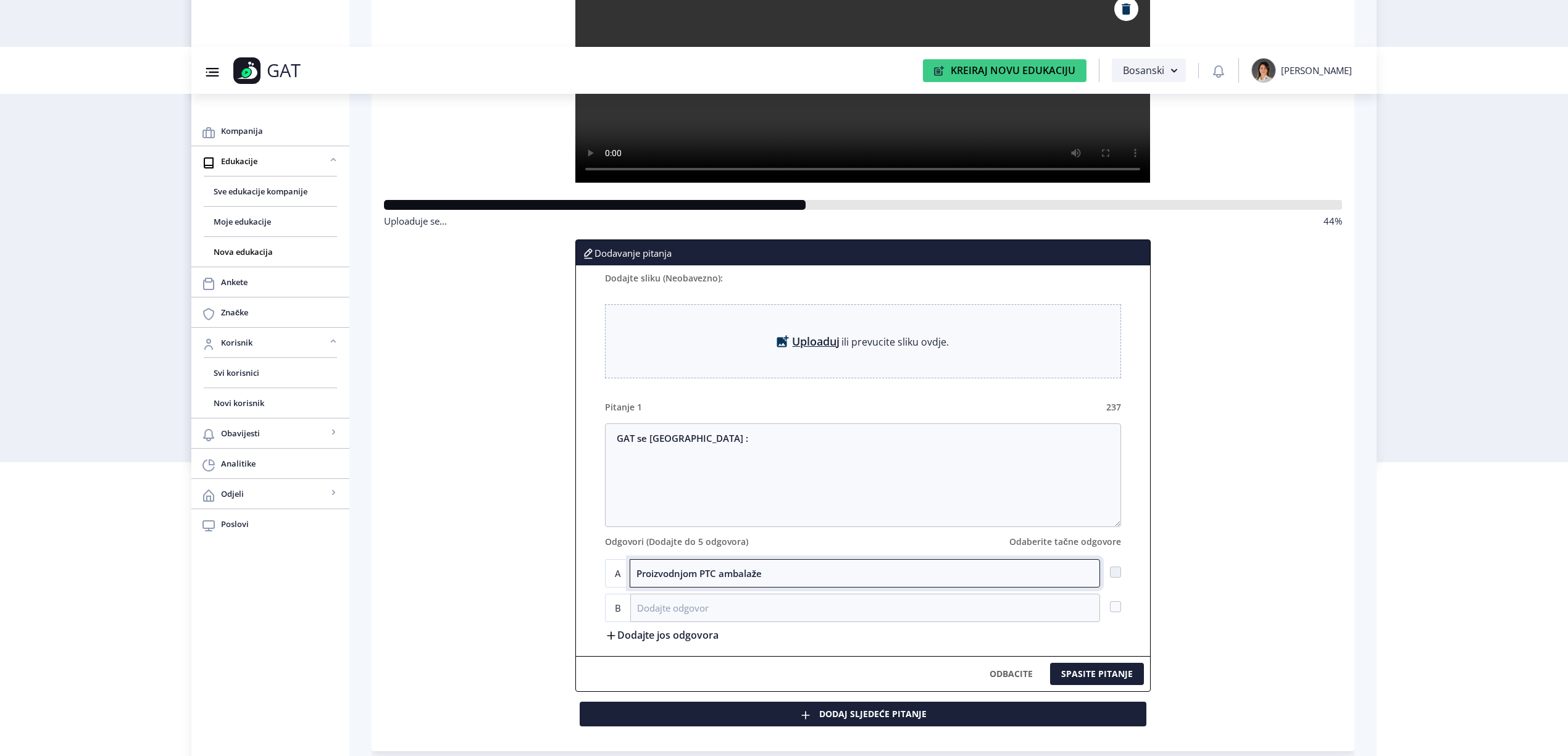
type input "Proizvodnjom PTC ambalaže"
click at [619, 638] on label "Dodajte jos odgovora" at bounding box center [662, 635] width 114 height 13
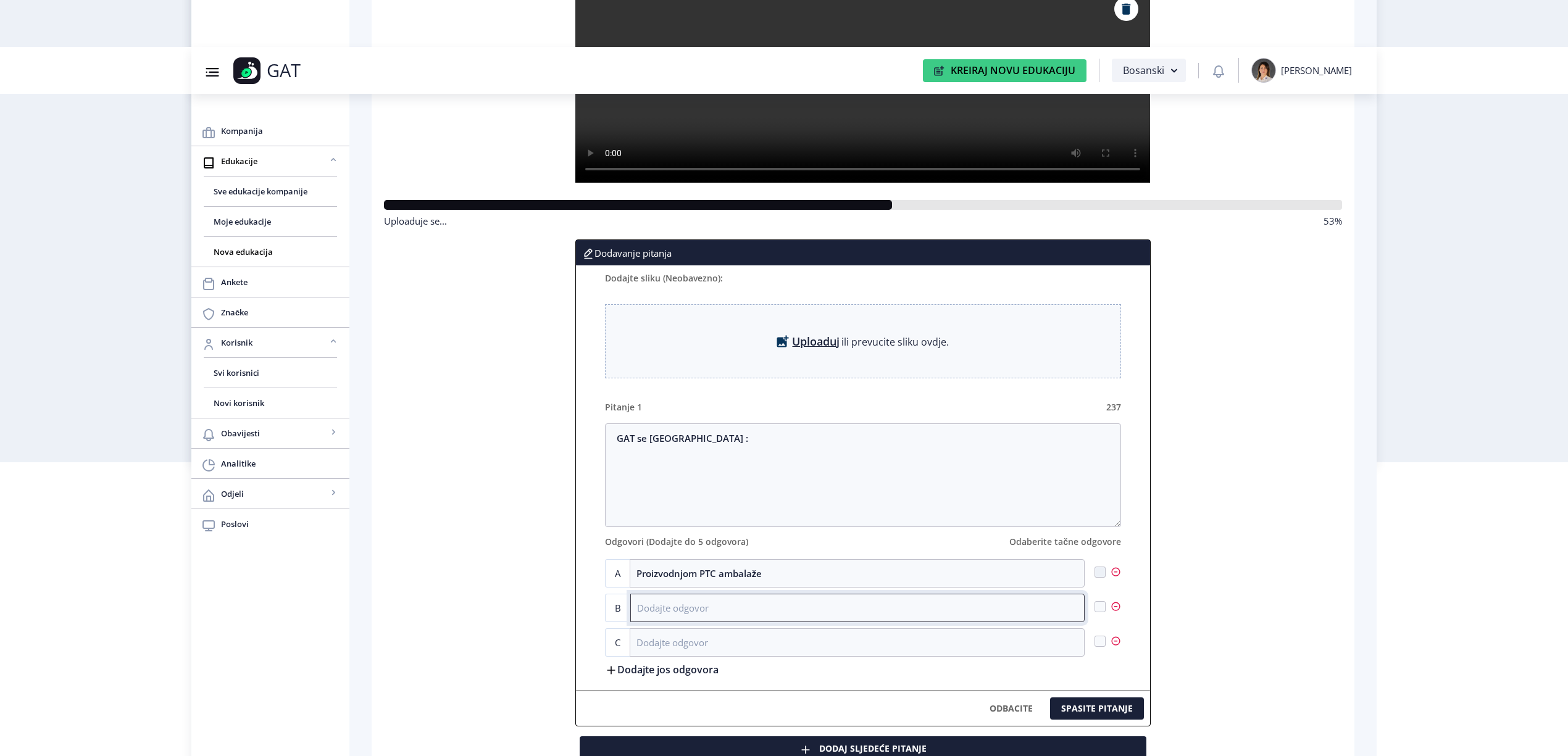
click at [677, 608] on input at bounding box center [857, 607] width 454 height 28
paste input "Izradom metalnih dijelova i sklopova"
type input "Izradom metalnih dijelova i sklopova"
click at [670, 644] on input at bounding box center [857, 642] width 455 height 28
click at [657, 645] on input at bounding box center [857, 642] width 455 height 28
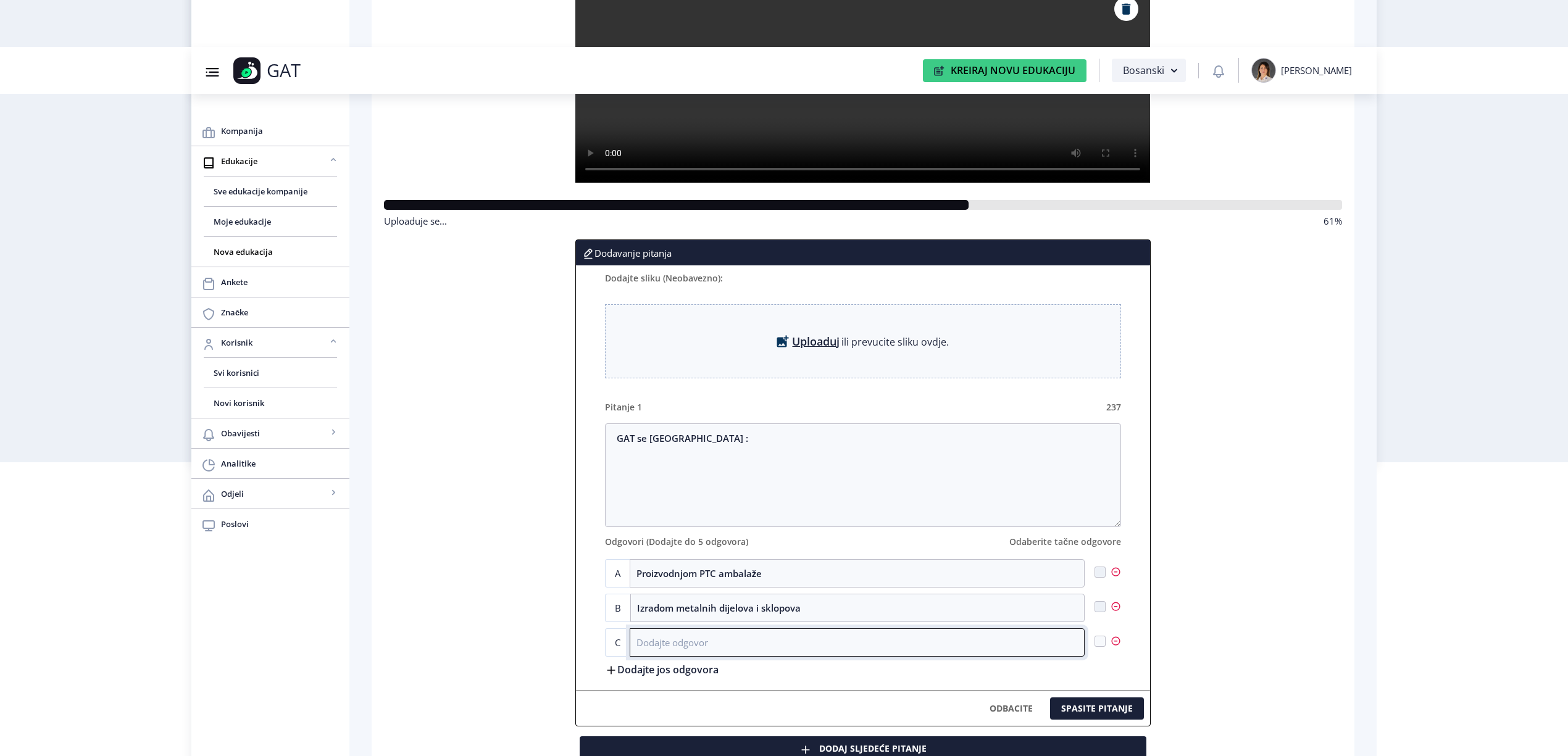
paste input "Špediterskim uslugama"
type input "Špediterskim uslugama"
drag, startPoint x: 1098, startPoint y: 608, endPoint x: 1067, endPoint y: 645, distance: 48.3
click at [1097, 609] on span at bounding box center [1101, 607] width 11 height 11
click at [1096, 607] on input "checkbox" at bounding box center [1095, 607] width 1 height 1
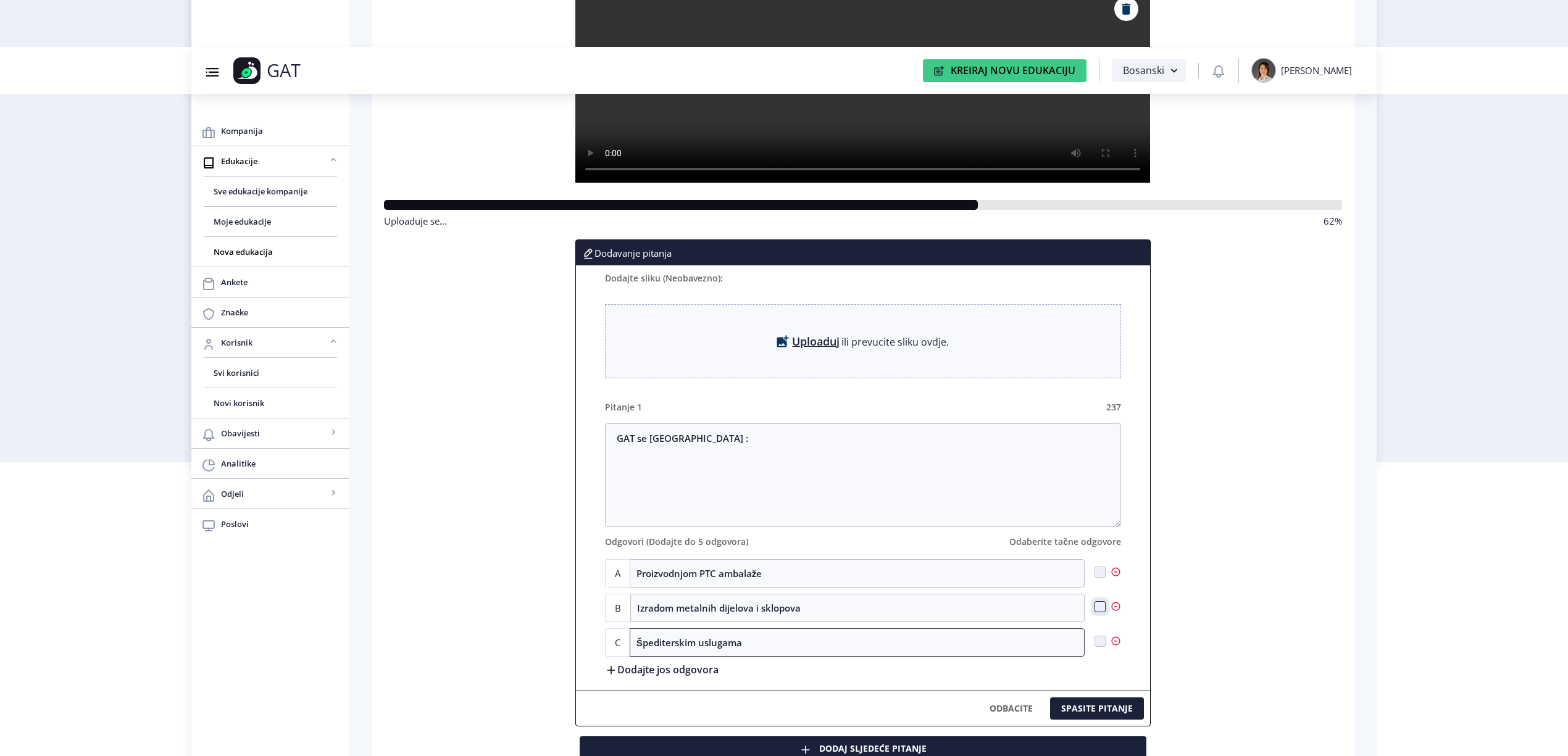
checkbox input "true"
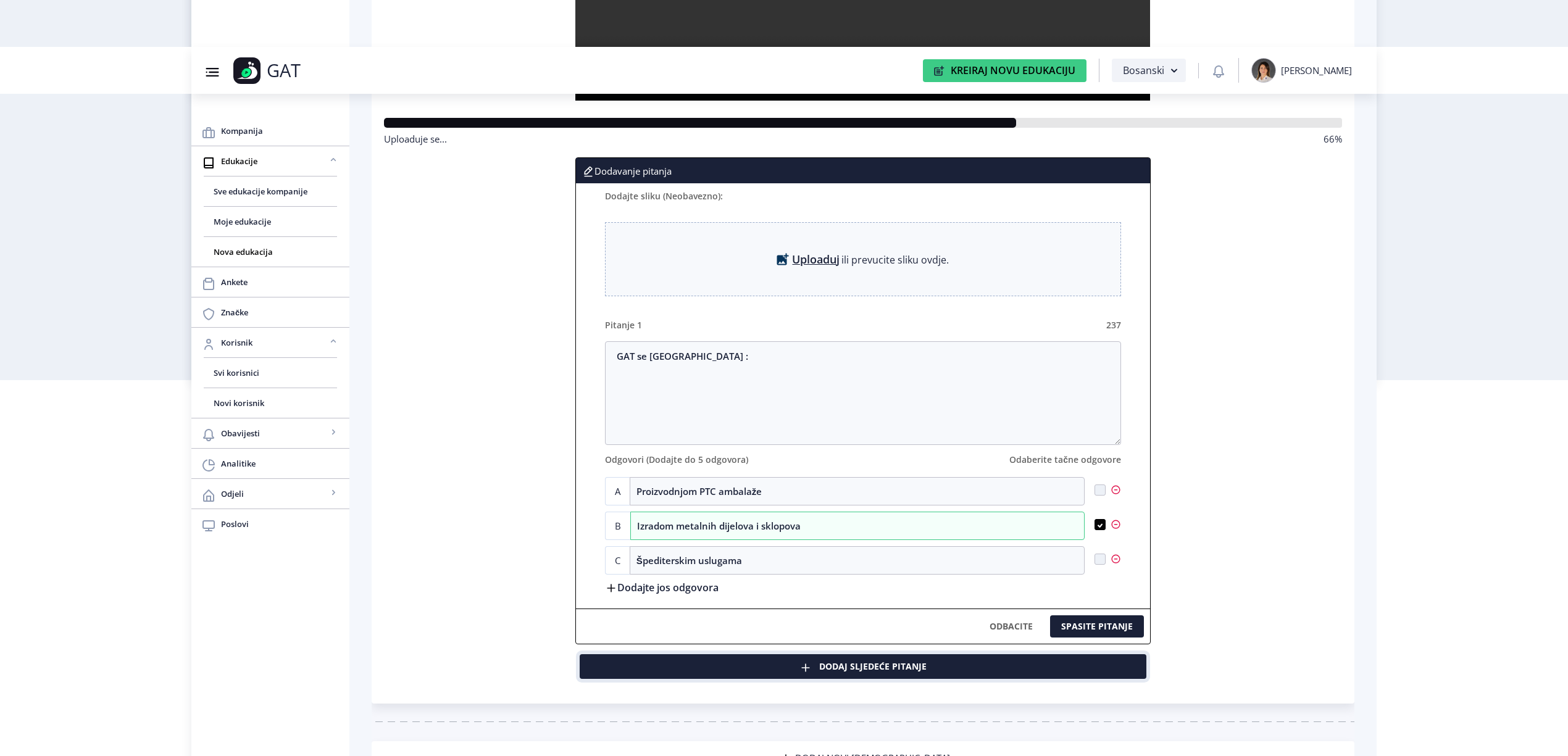
click at [704, 668] on button "Dodaj sljedeće pitanje" at bounding box center [863, 667] width 567 height 25
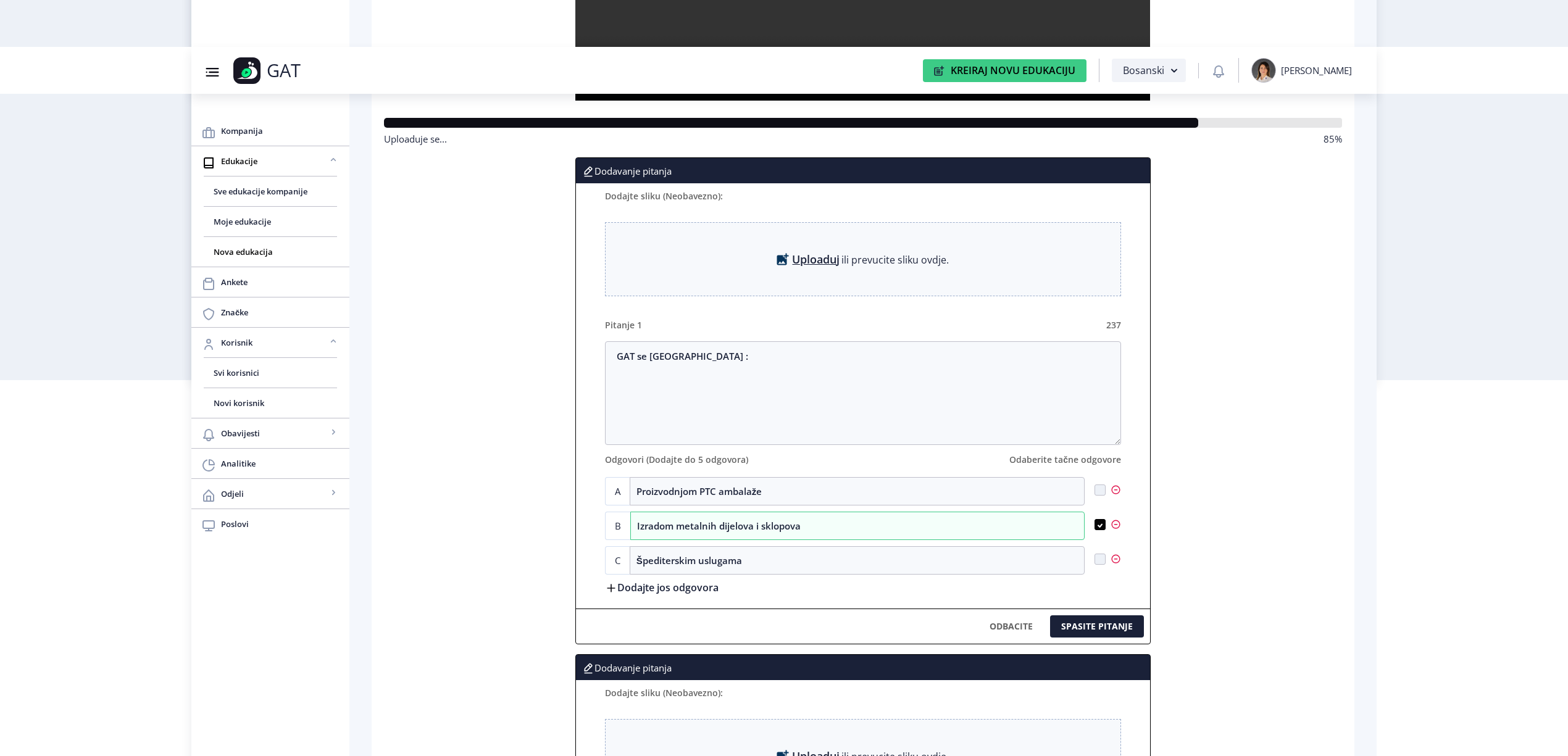
scroll to position [540, 0]
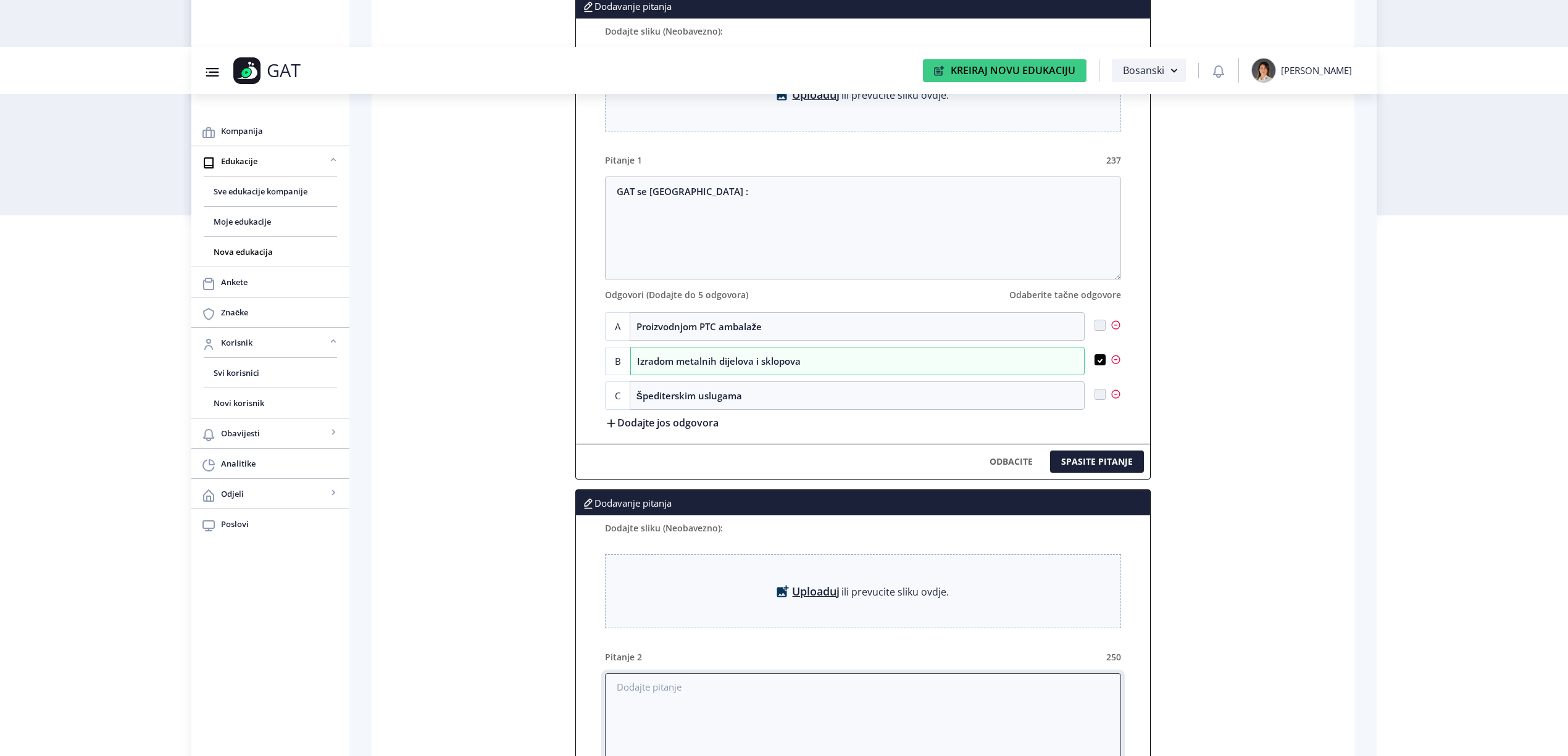
click at [697, 697] on textarea at bounding box center [863, 725] width 516 height 104
paste textarea "GAT vrši sljedeće usluge :"
type textarea "GAT vrši sljedeće usluge :"
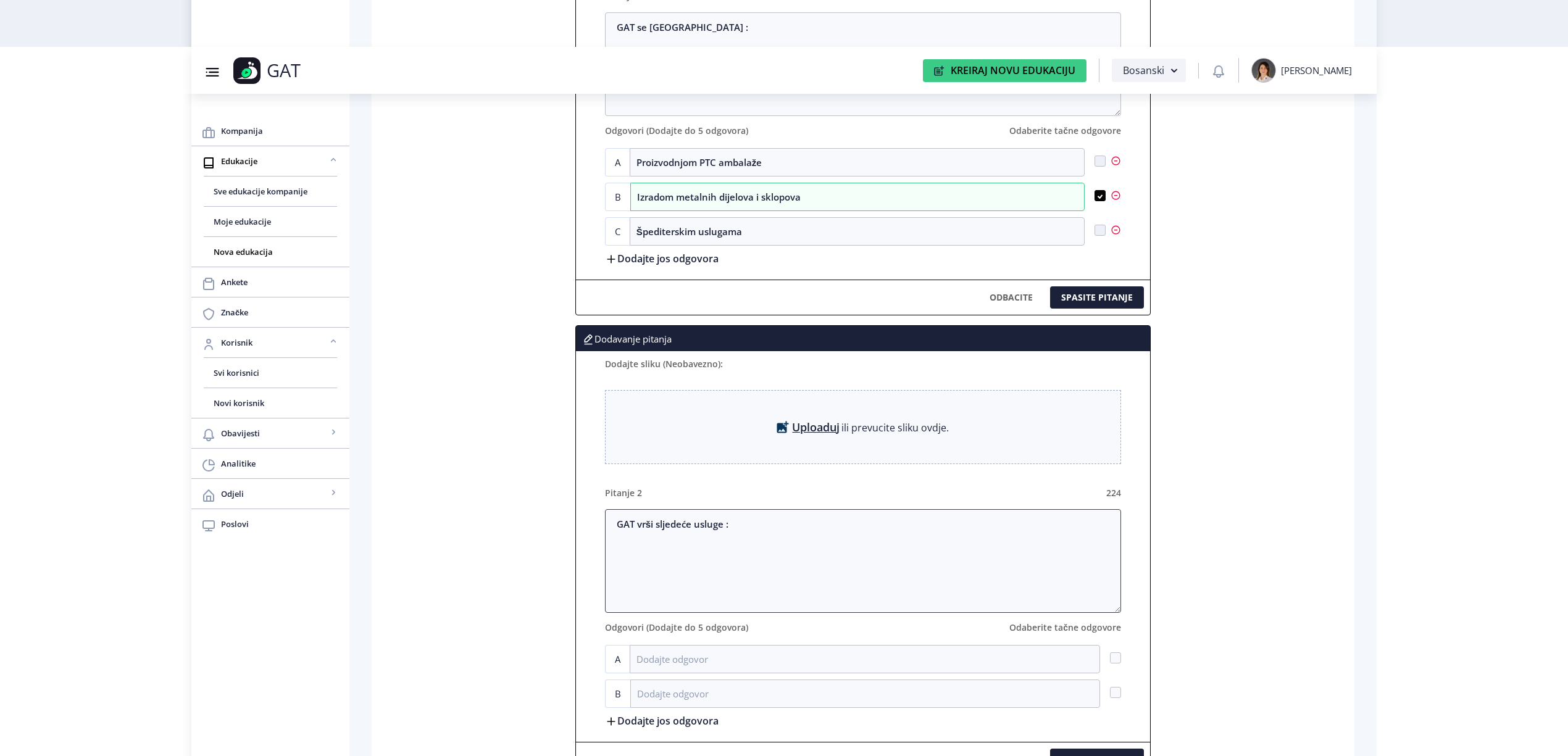
scroll to position [870, 0]
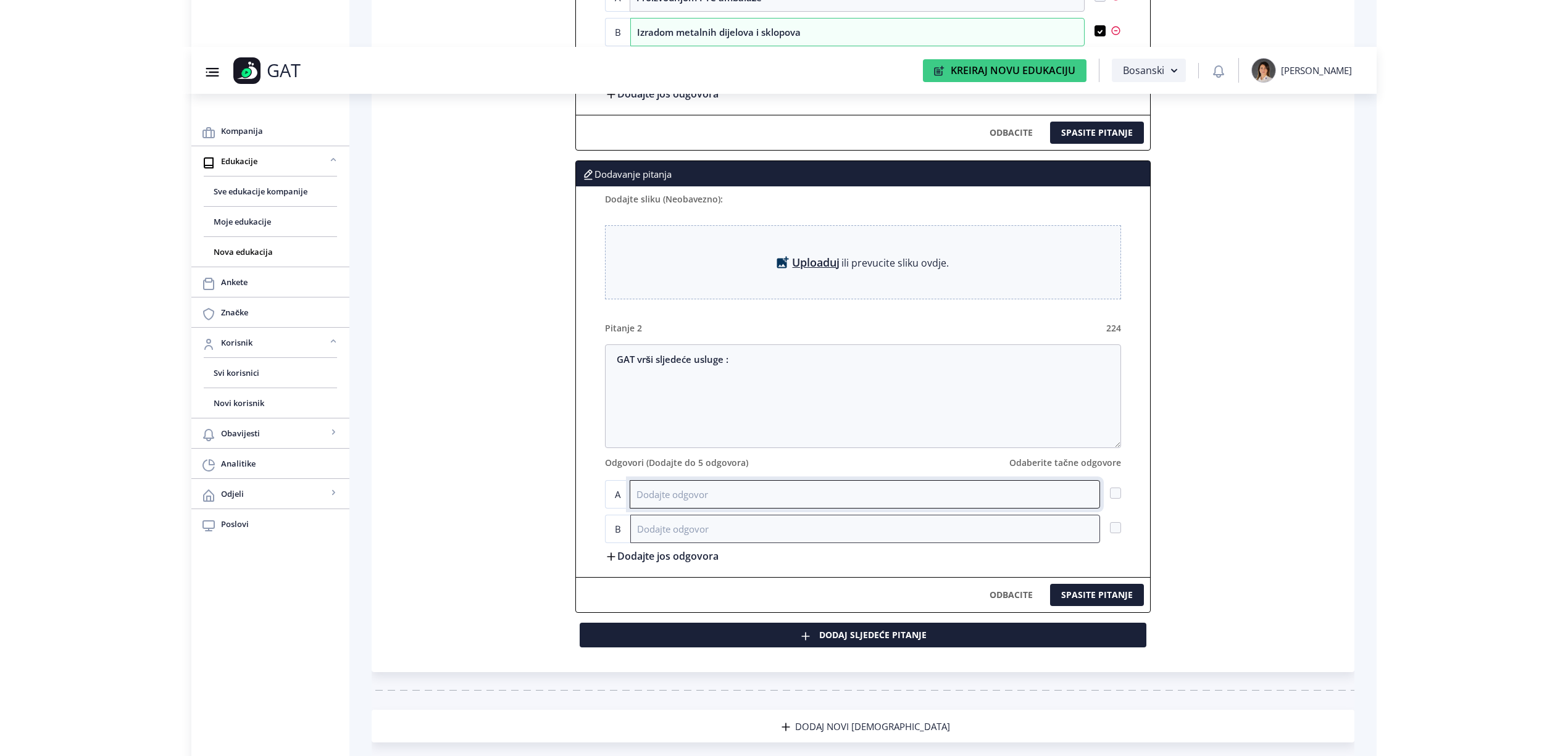
click at [683, 499] on form "GAT vrši sljedeće usluge : Odgovori (Dodajte do 5 odgovora) Odaberite tačne odg…" at bounding box center [863, 455] width 516 height 223
paste input "Rezanje materijala"
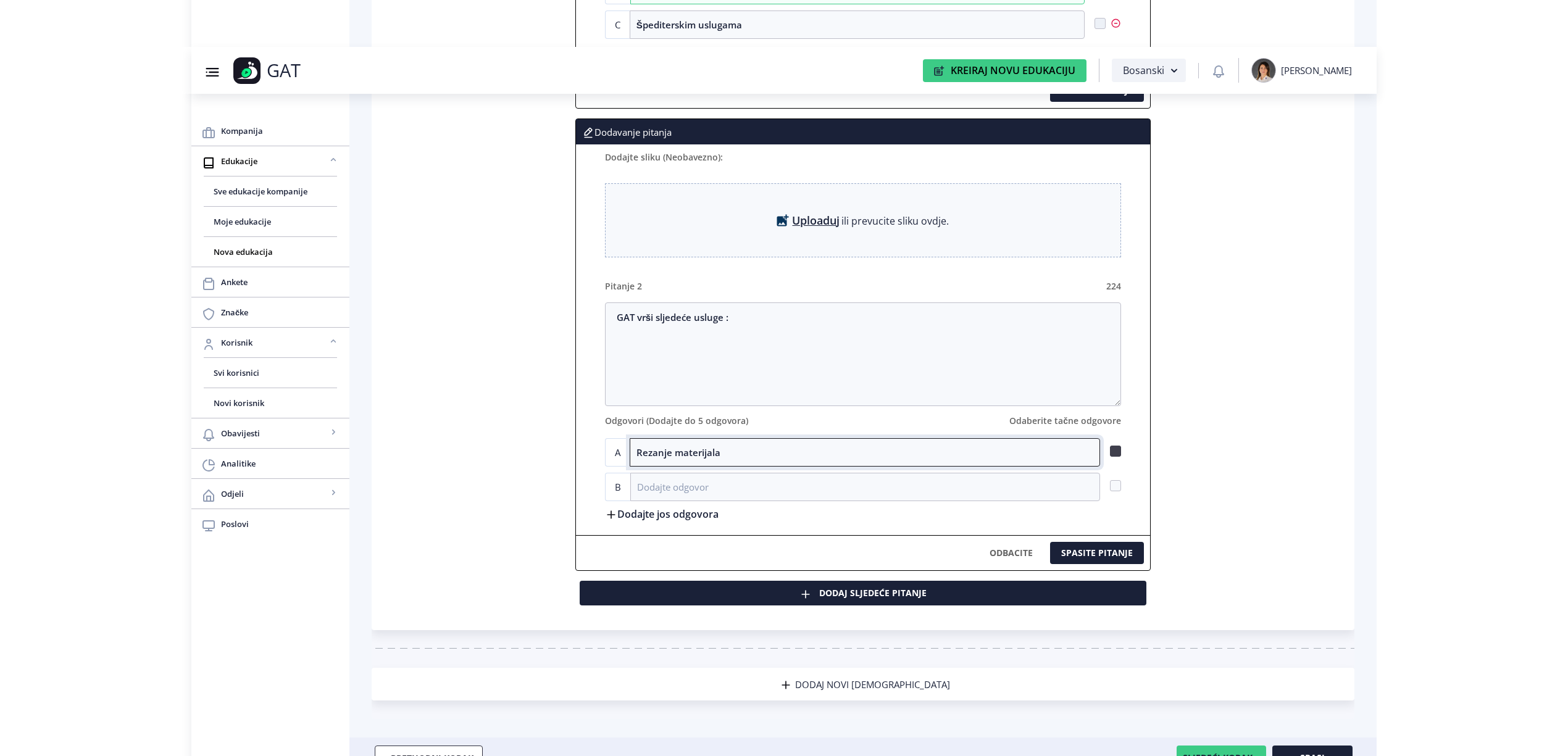
type input "Rezanje materijala"
click at [1114, 455] on span at bounding box center [1116, 451] width 11 height 11
click at [1111, 452] on input "checkbox" at bounding box center [1110, 451] width 1 height 1
checkbox input "true"
click at [646, 492] on input at bounding box center [866, 487] width 470 height 28
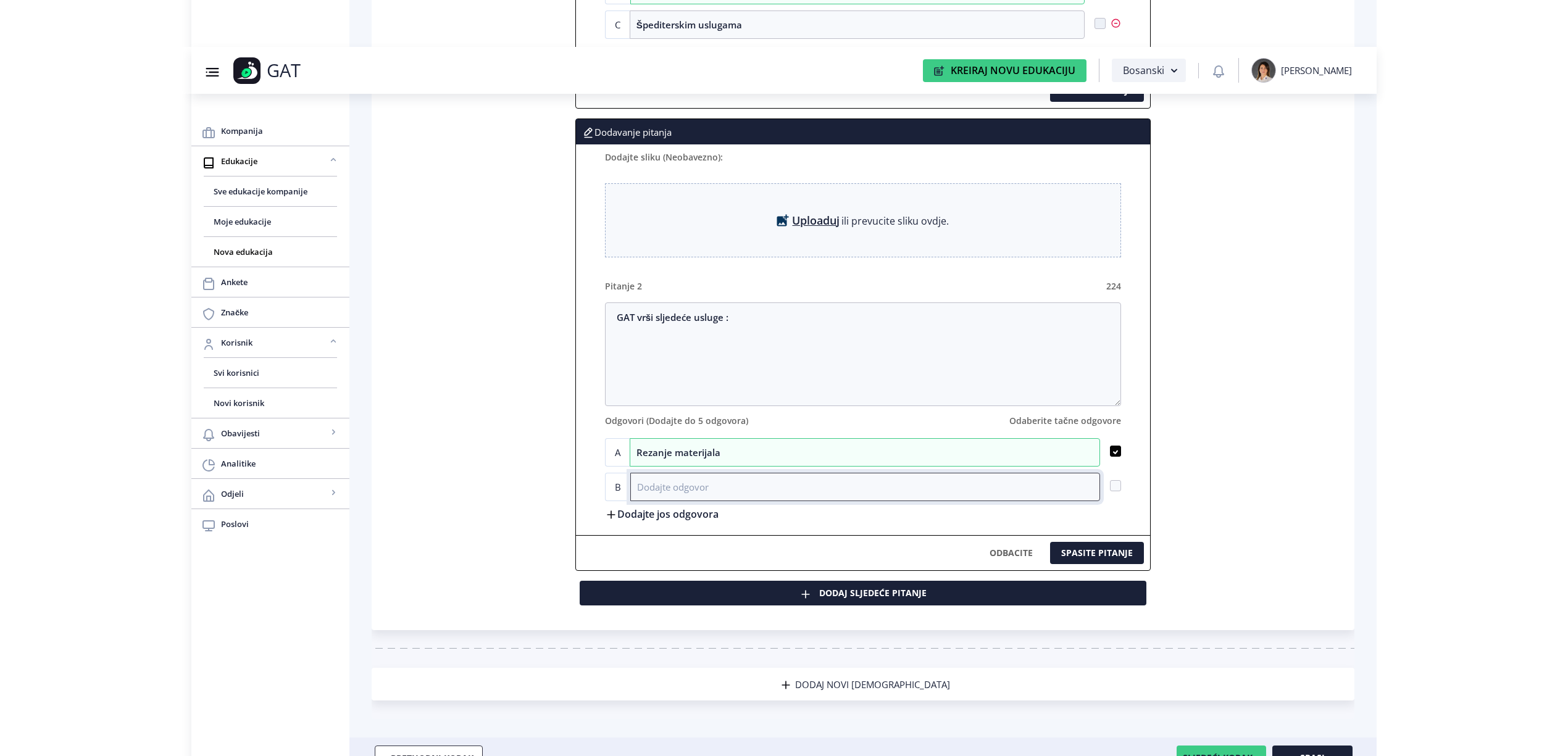
paste input "Graviranje"
type input "Graviranje"
click at [1119, 488] on span at bounding box center [1116, 486] width 11 height 11
click at [1111, 487] on input "checkbox" at bounding box center [1110, 486] width 1 height 1
checkbox input "true"
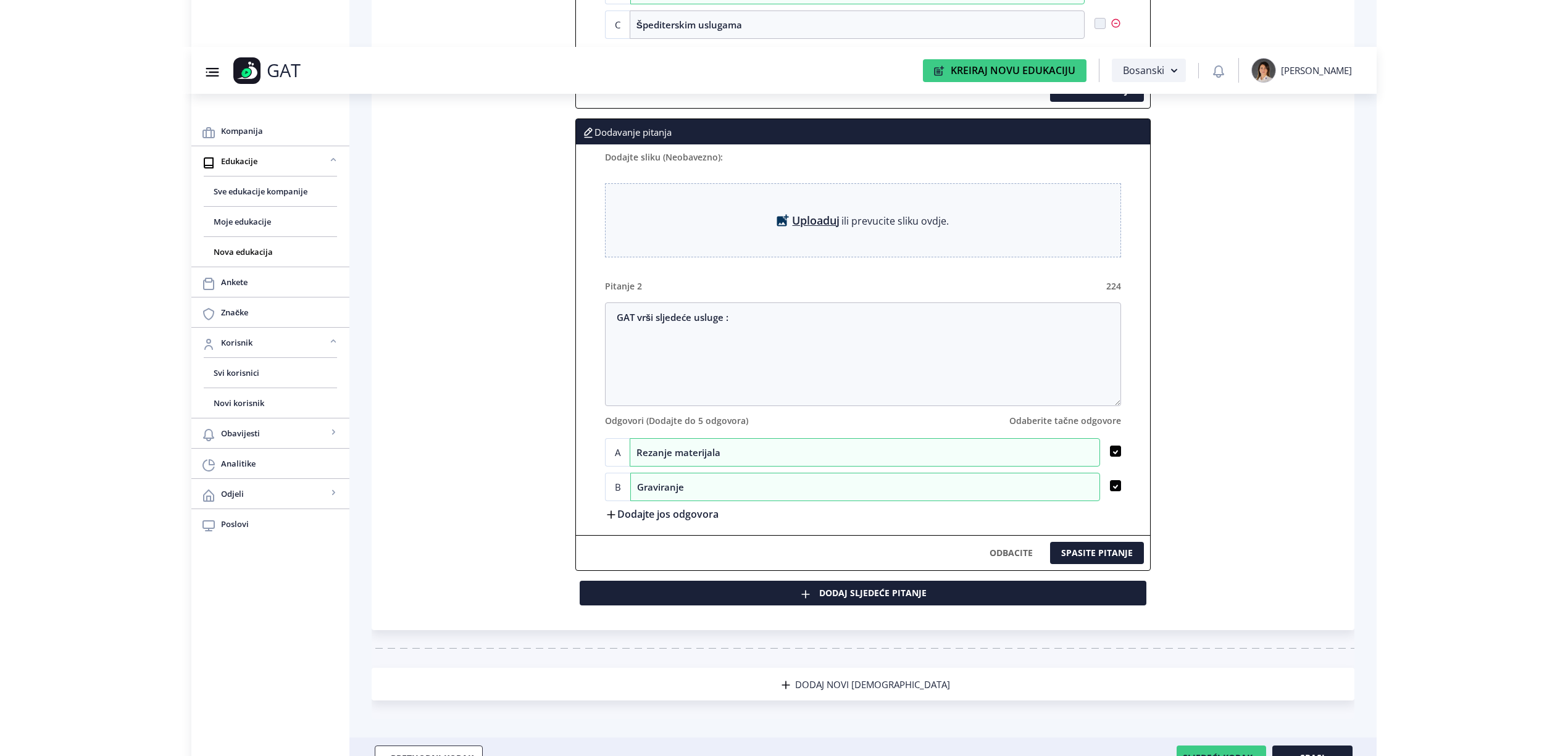
click at [636, 515] on label "Dodajte jos odgovora" at bounding box center [662, 514] width 114 height 13
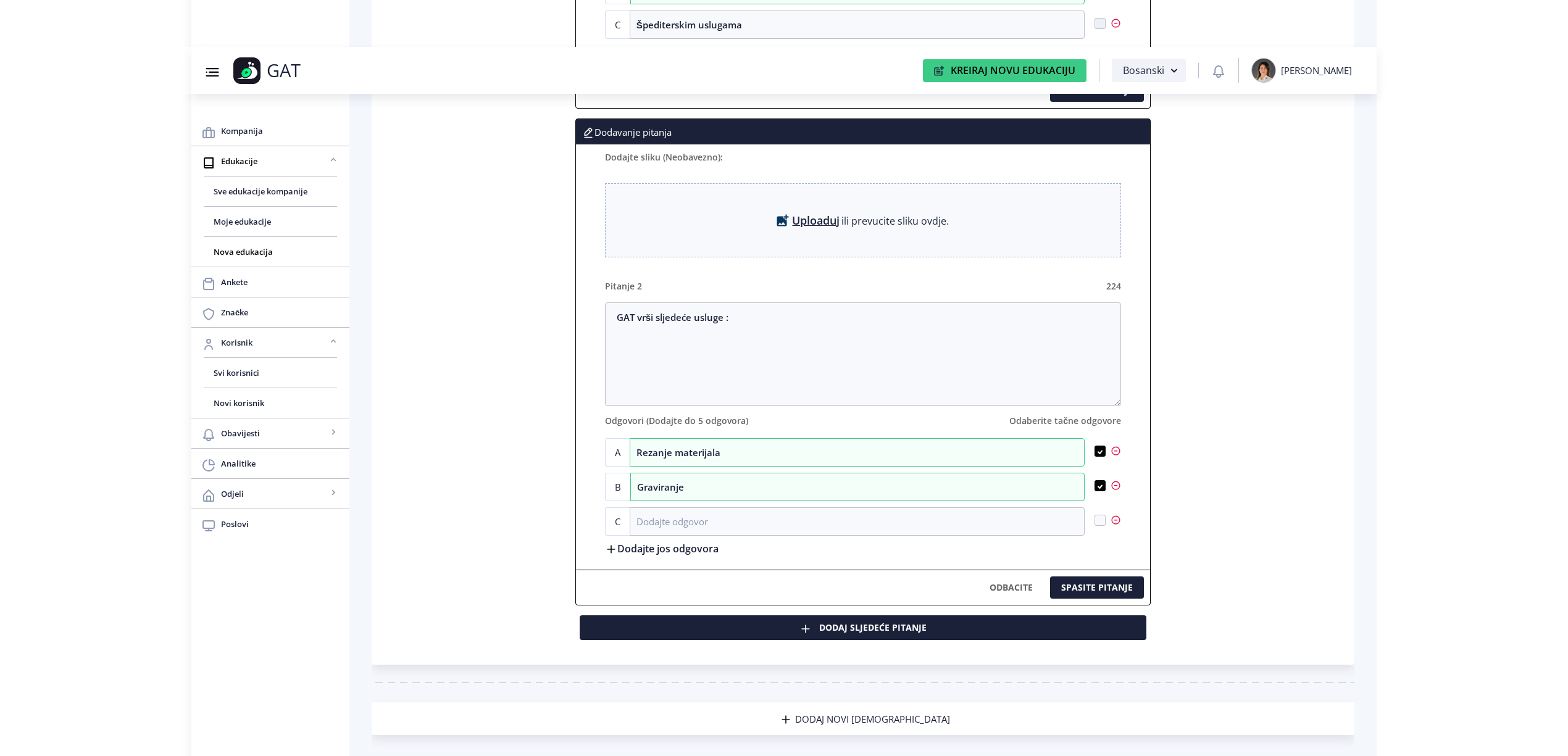
click at [637, 555] on label "Dodajte jos odgovora" at bounding box center [662, 548] width 114 height 13
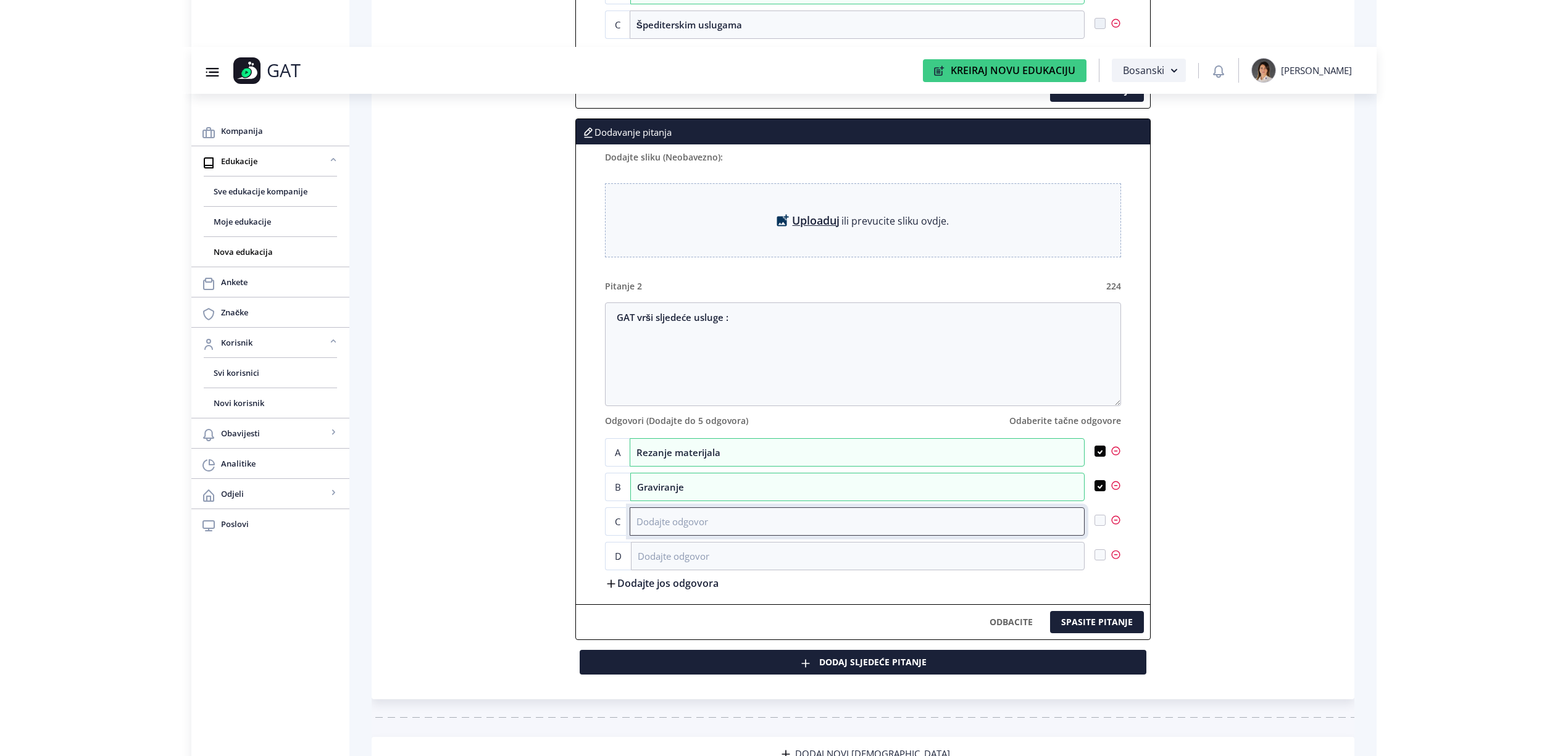
click at [656, 515] on input at bounding box center [857, 521] width 455 height 28
paste input "Kaljenje stakla"
type input "Kaljenje stakla"
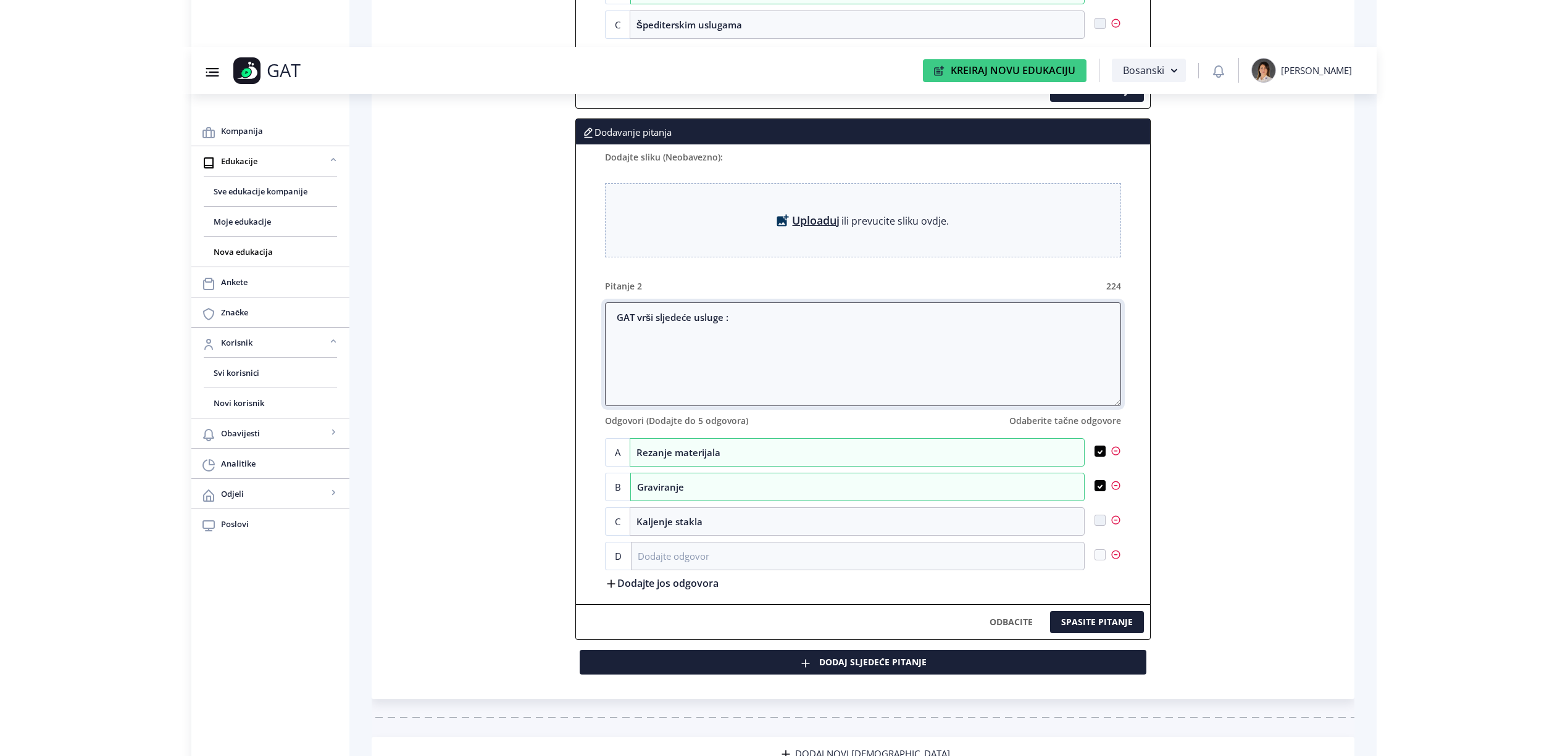
click at [741, 326] on textarea "GAT vrši sljedeće usluge :" at bounding box center [863, 354] width 516 height 104
type textarea "GAT vrši sljedeće usluge : (više odgovora)"
click at [646, 590] on label "Dodajte jos odgovora" at bounding box center [662, 583] width 114 height 13
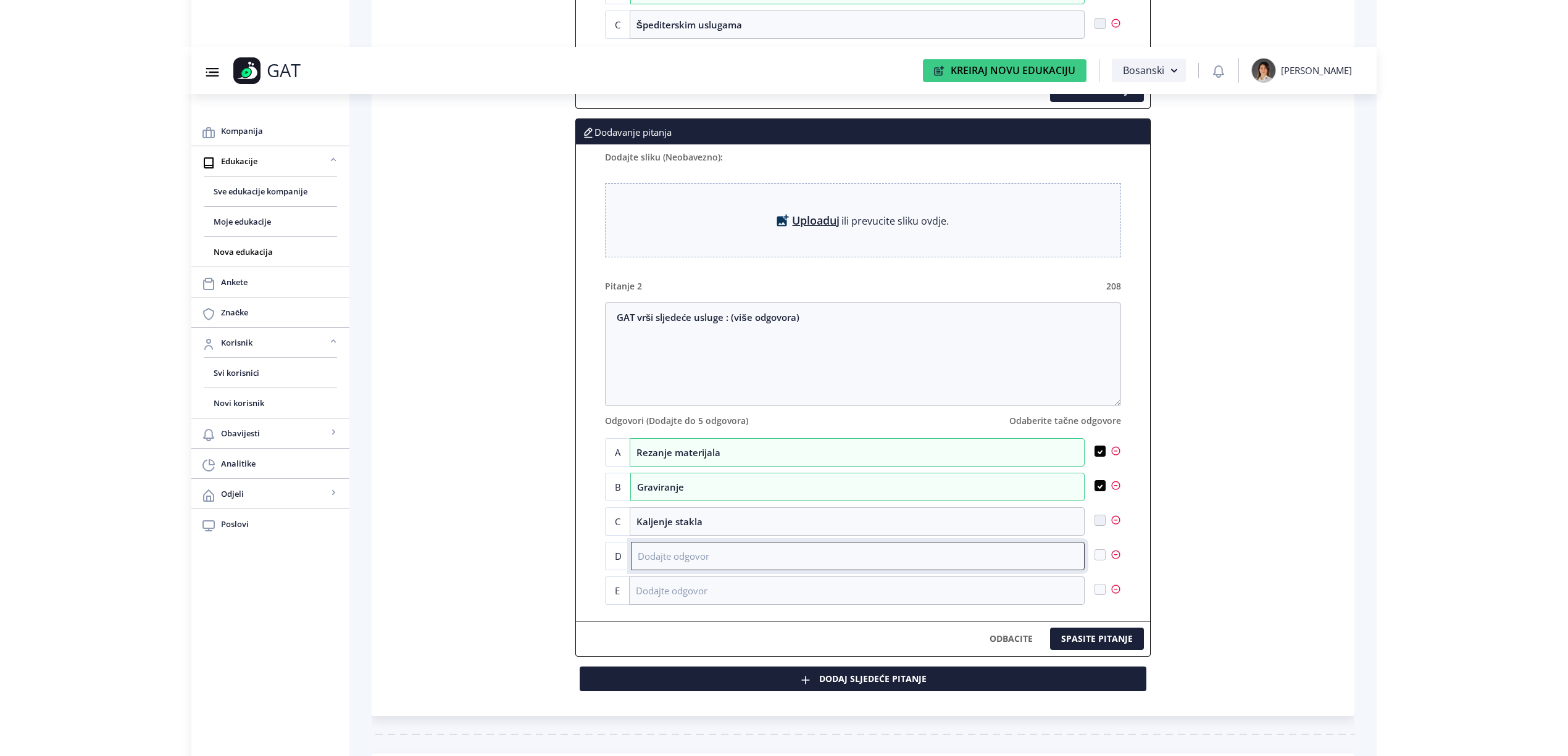
click at [665, 568] on input at bounding box center [858, 555] width 454 height 28
type input "Montažu"
click at [1101, 563] on nb-checkbox at bounding box center [1101, 556] width 11 height 14
click at [1101, 559] on span at bounding box center [1101, 555] width 11 height 11
click at [1096, 555] on input "checkbox" at bounding box center [1095, 555] width 1 height 1
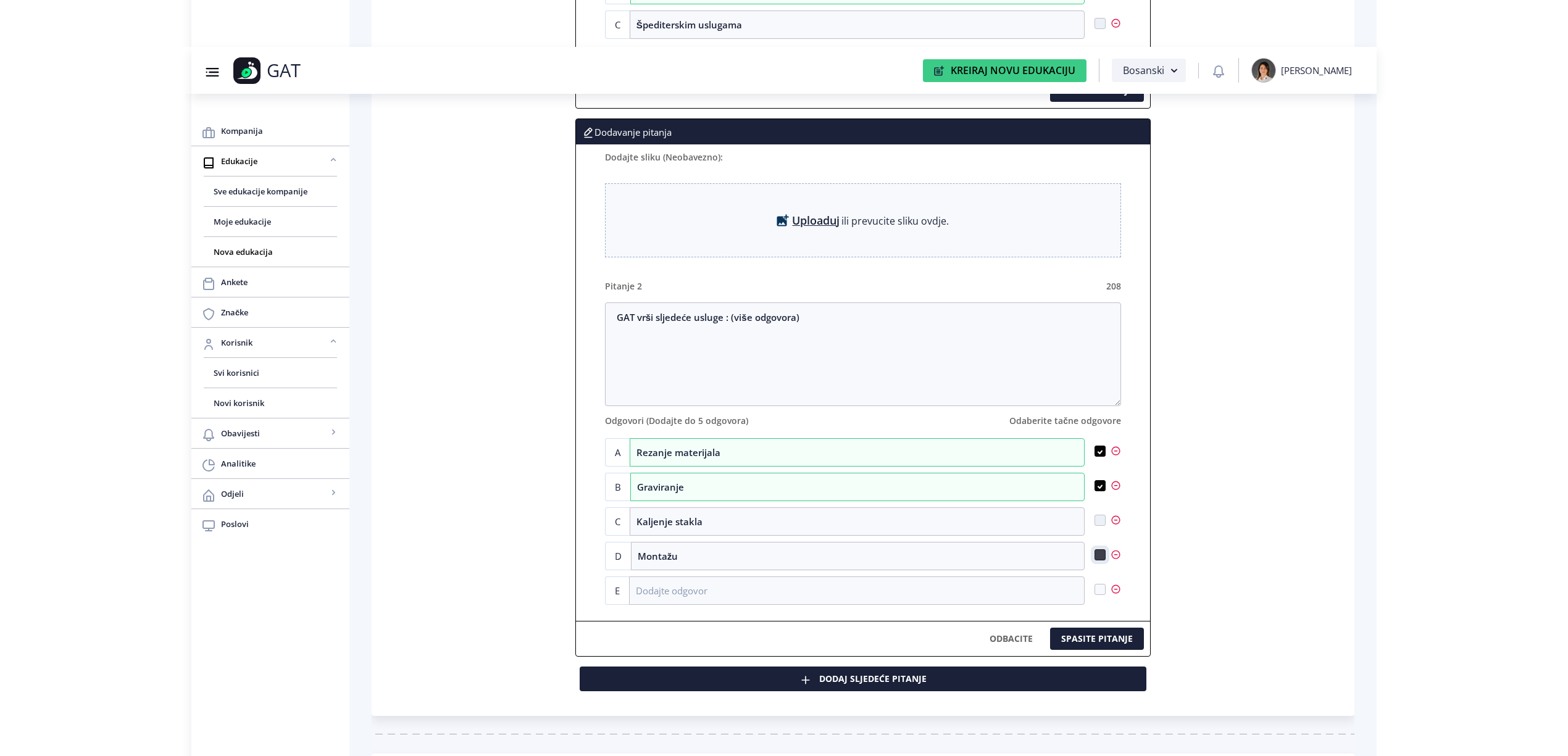
checkbox input "true"
click at [963, 596] on input at bounding box center [857, 590] width 456 height 28
type input "Eloksiranje"
click at [1102, 590] on span at bounding box center [1101, 590] width 11 height 11
click at [1096, 590] on input "checkbox" at bounding box center [1095, 590] width 1 height 1
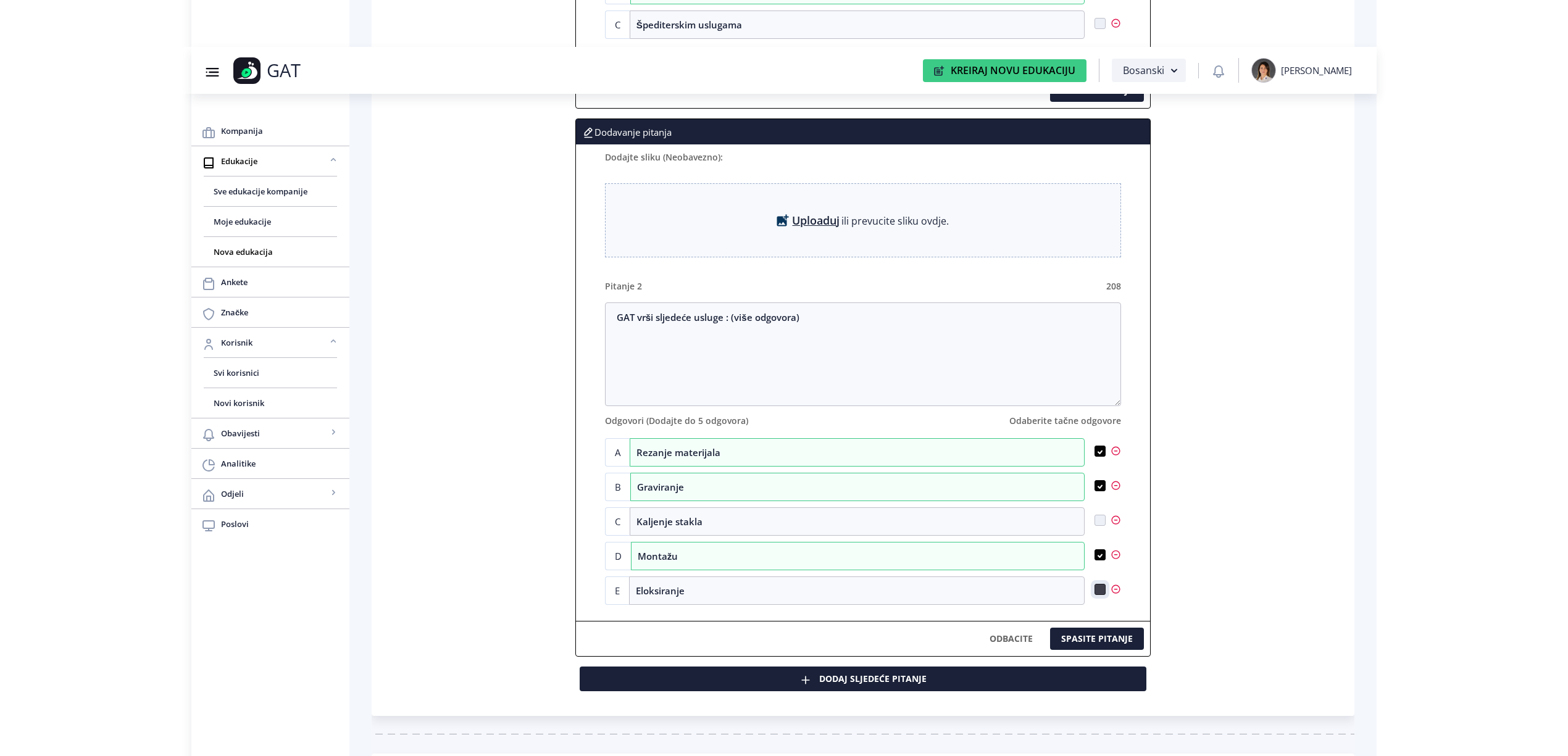
checkbox input "true"
click at [768, 688] on button "Dodaj sljedeće pitanje" at bounding box center [863, 679] width 567 height 25
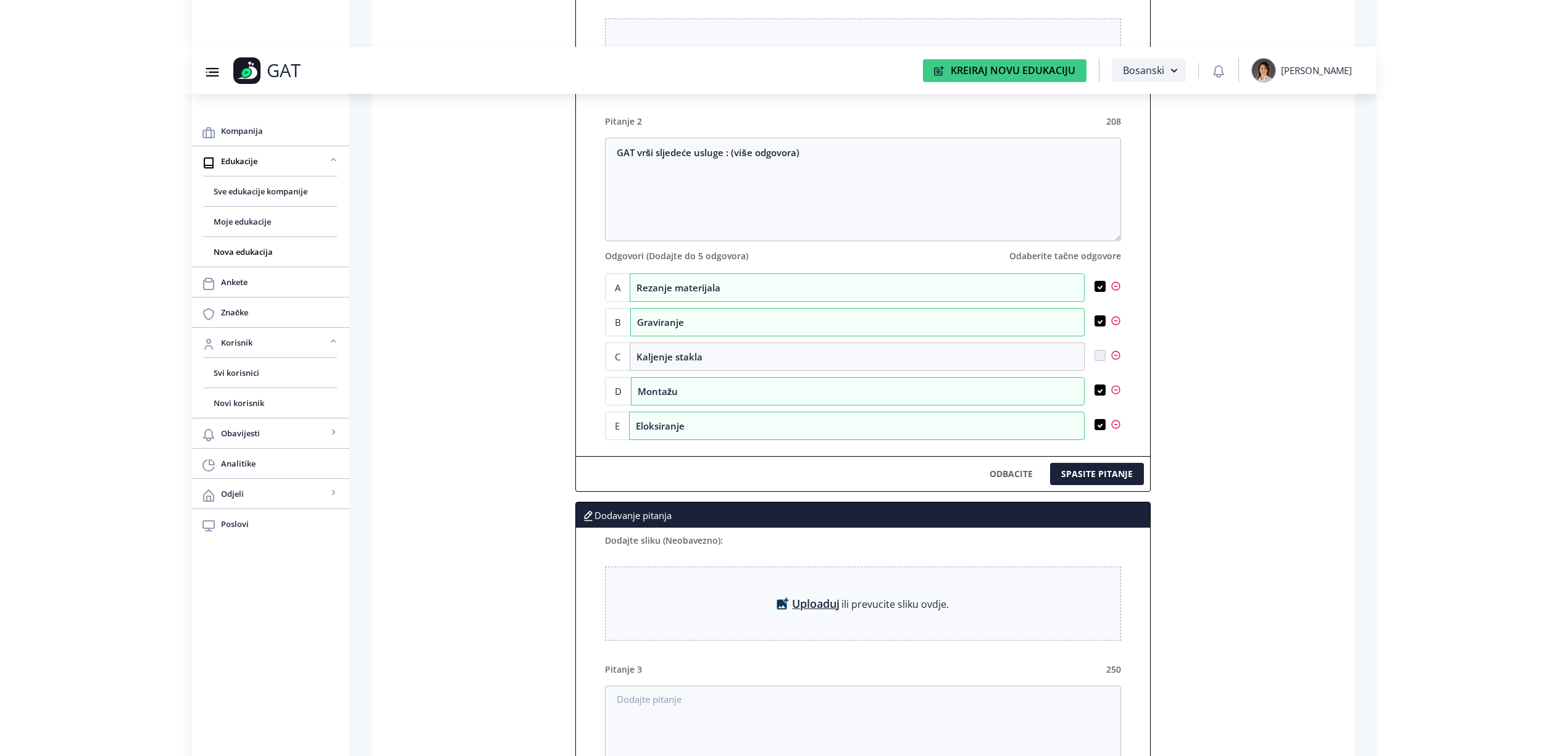
scroll to position [1199, 0]
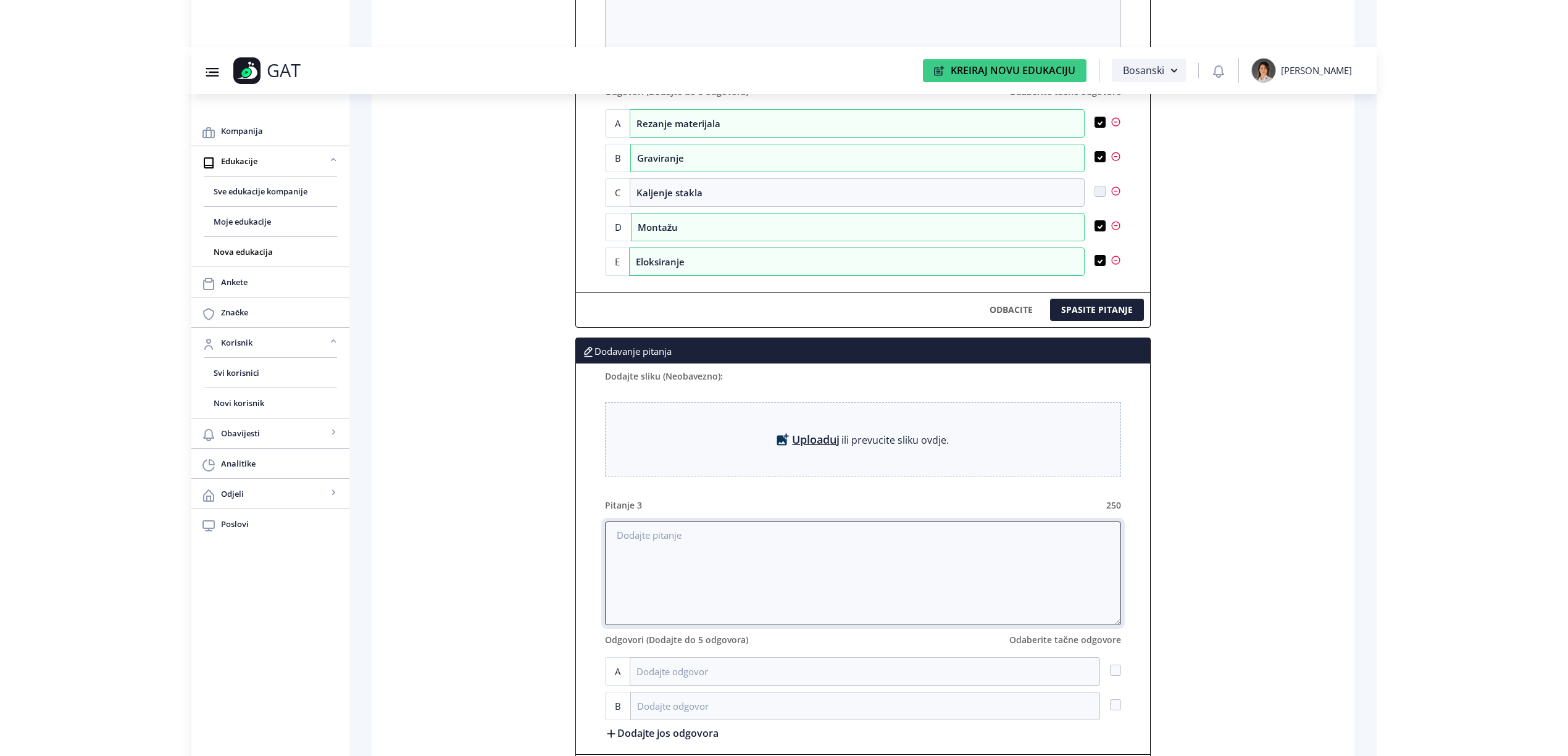
click at [656, 556] on textarea at bounding box center [863, 574] width 516 height 104
paste textarea "GAT posluje po principu „od sirovine do finalnog proizvoda“?"
type textarea "GAT posluje po principu „od sirovine do finalnog proizvoda“?"
click at [648, 670] on input at bounding box center [865, 671] width 471 height 28
type input "Da"
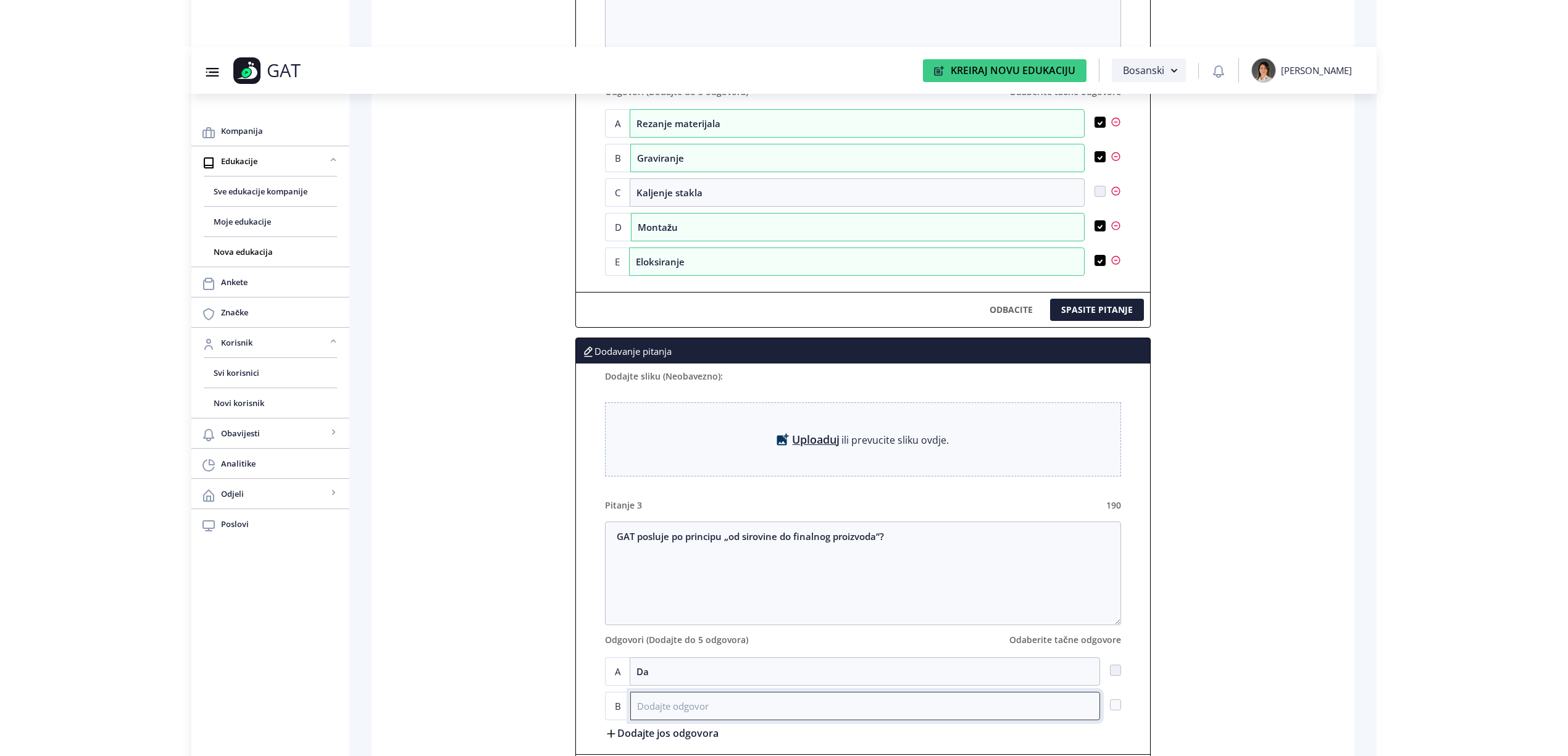
click at [737, 707] on input at bounding box center [866, 706] width 470 height 28
type input "Ne"
click at [1119, 676] on span at bounding box center [1116, 670] width 11 height 11
click at [1111, 671] on input "checkbox" at bounding box center [1110, 670] width 1 height 1
checkbox input "true"
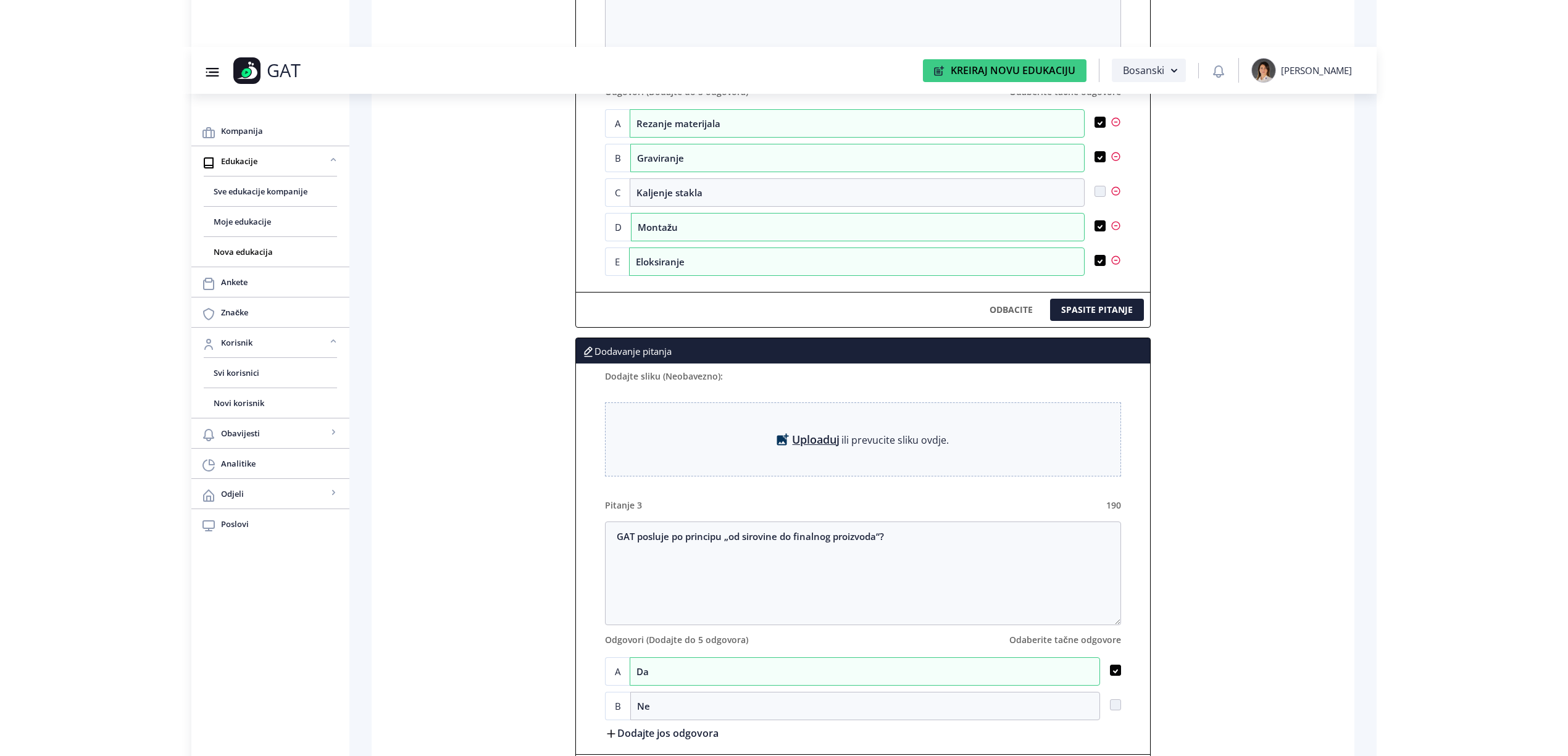
scroll to position [1446, 0]
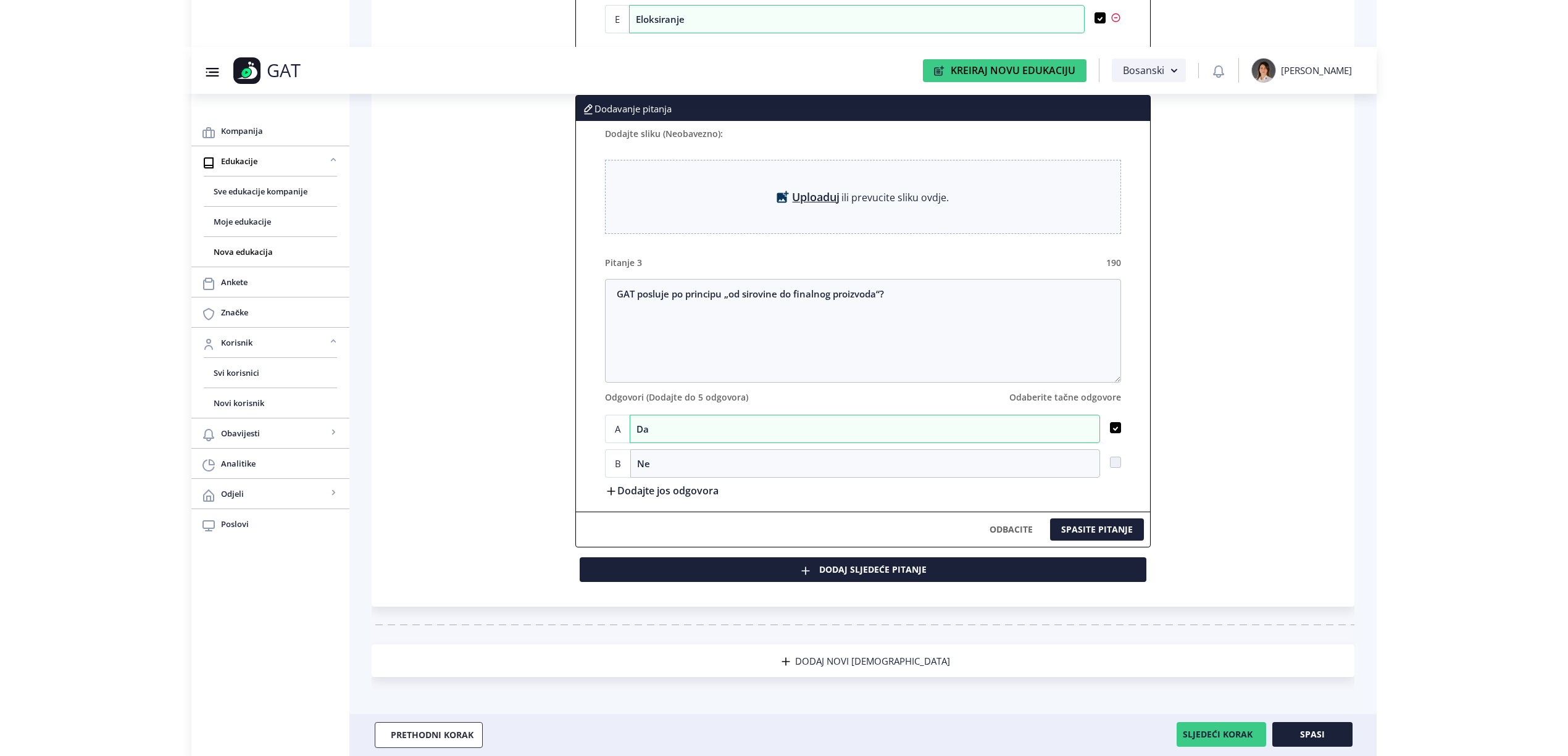
click at [712, 578] on button "Dodaj sljedeće pitanje" at bounding box center [863, 570] width 567 height 25
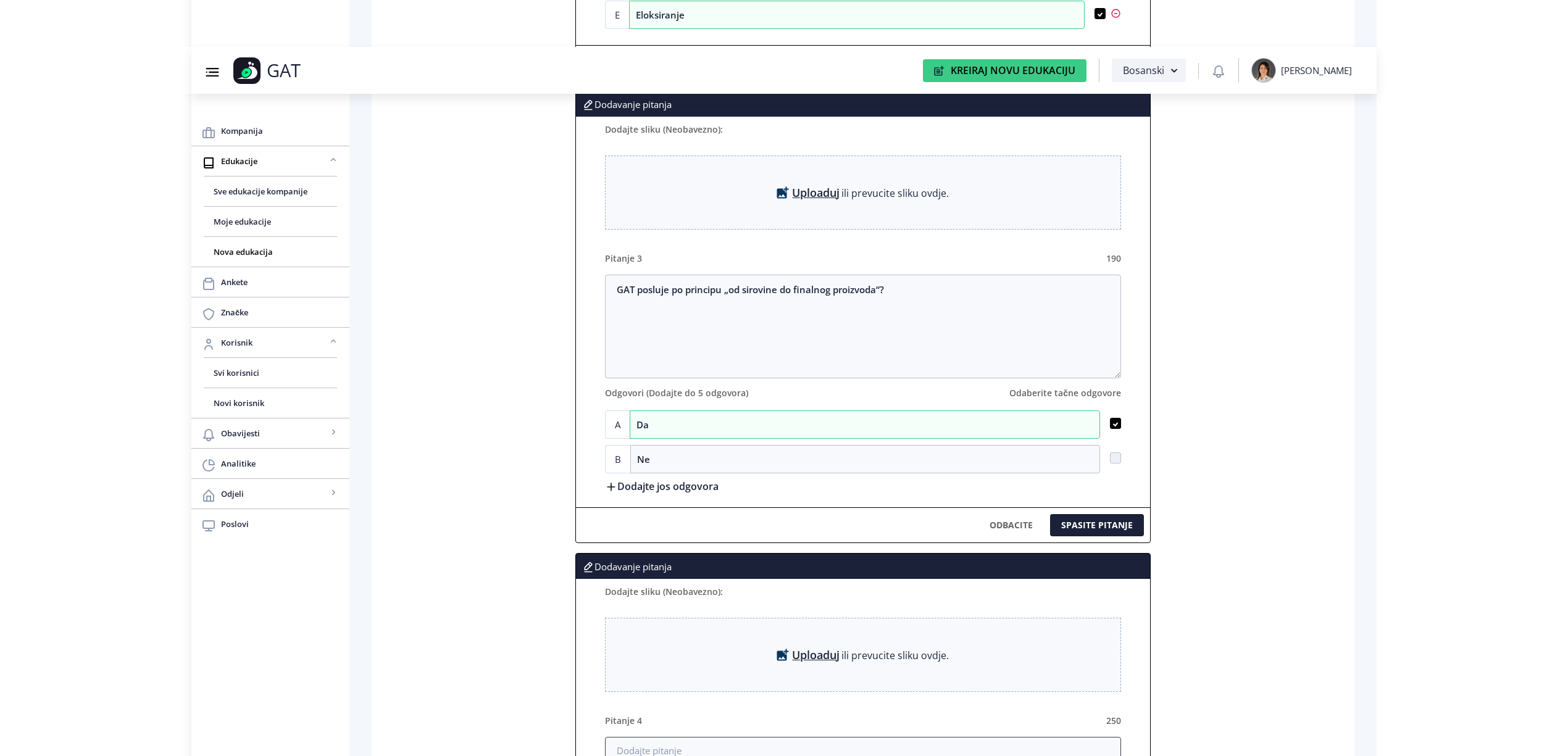
scroll to position [1611, 0]
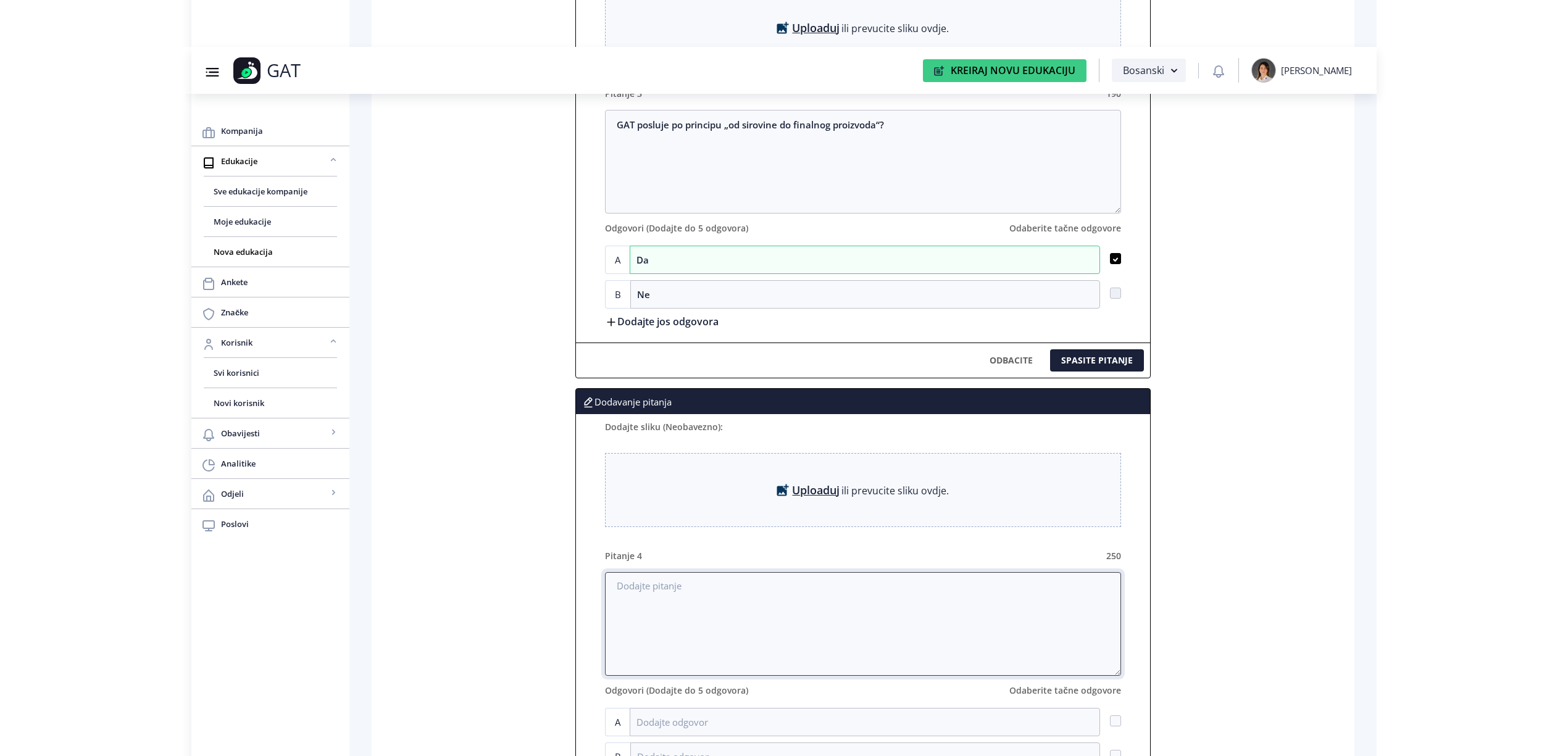
click at [663, 595] on textarea at bounding box center [863, 624] width 516 height 104
paste textarea "Ključne oblasti poslovanja GAT su :"
type textarea "Ključne oblasti poslovanja GAT su :"
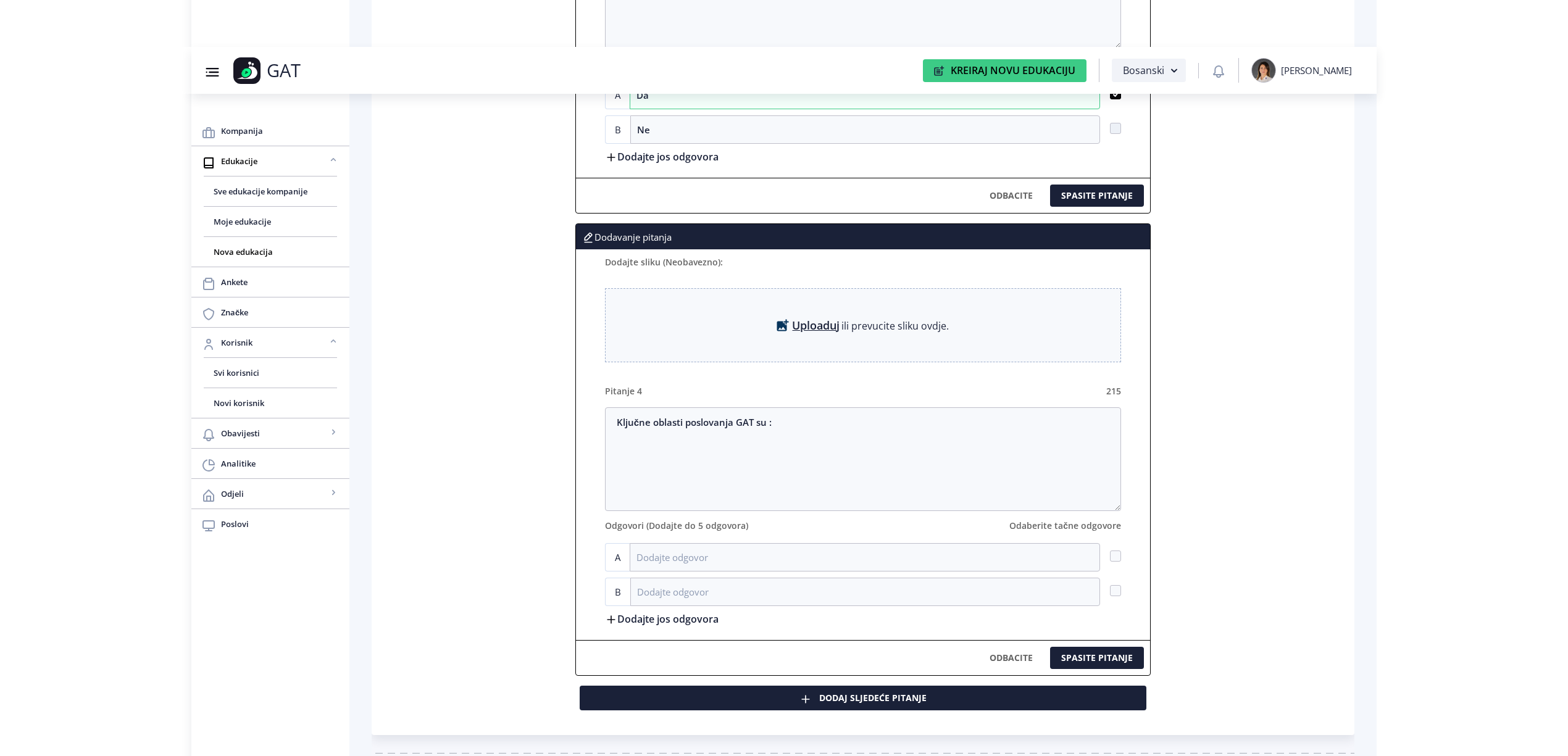
scroll to position [1858, 0]
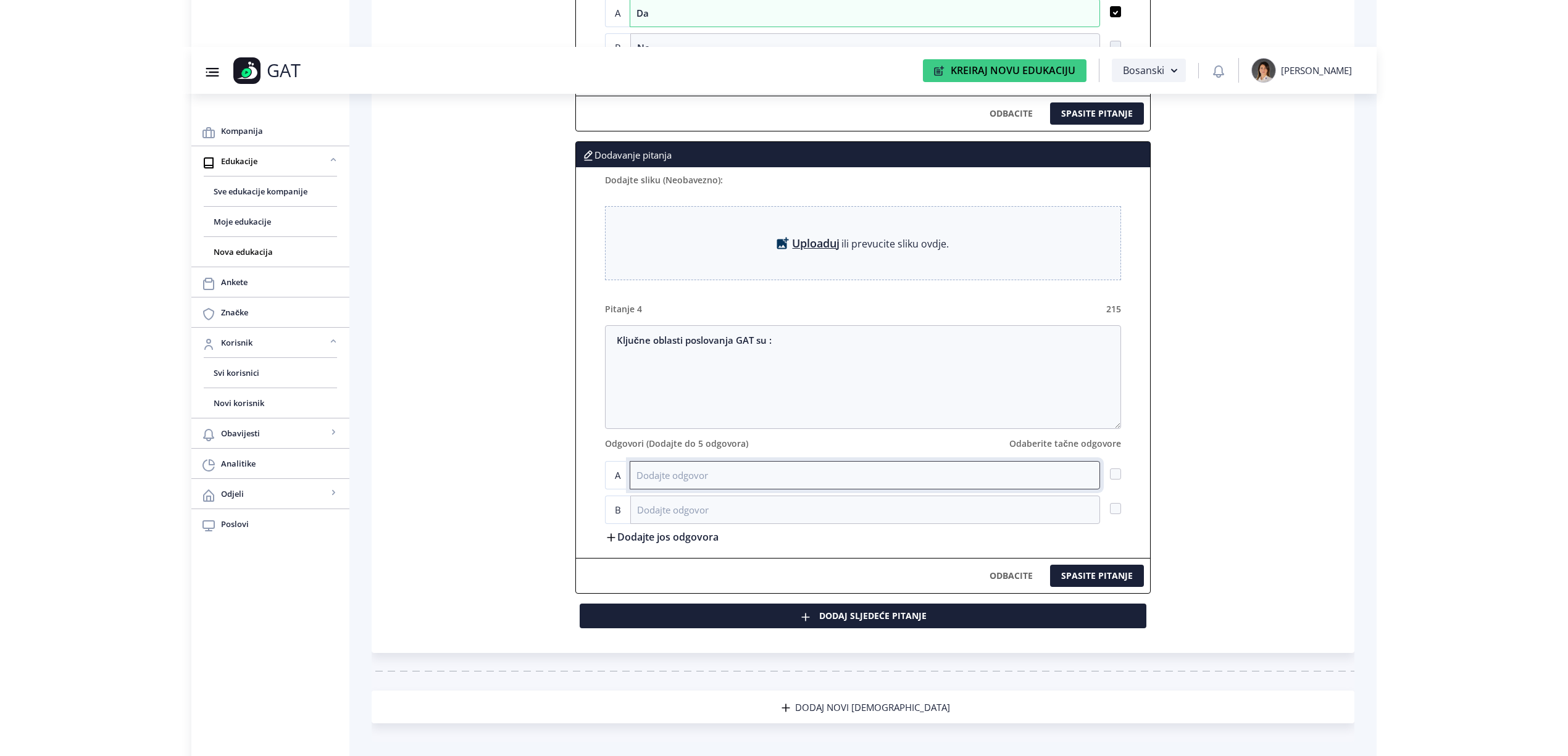
click at [676, 489] on input at bounding box center [865, 475] width 471 height 28
paste input "Mjerna industrija"
type input "Mjerna industrija"
click at [1119, 480] on span at bounding box center [1116, 474] width 11 height 11
click at [1111, 475] on input "checkbox" at bounding box center [1110, 474] width 1 height 1
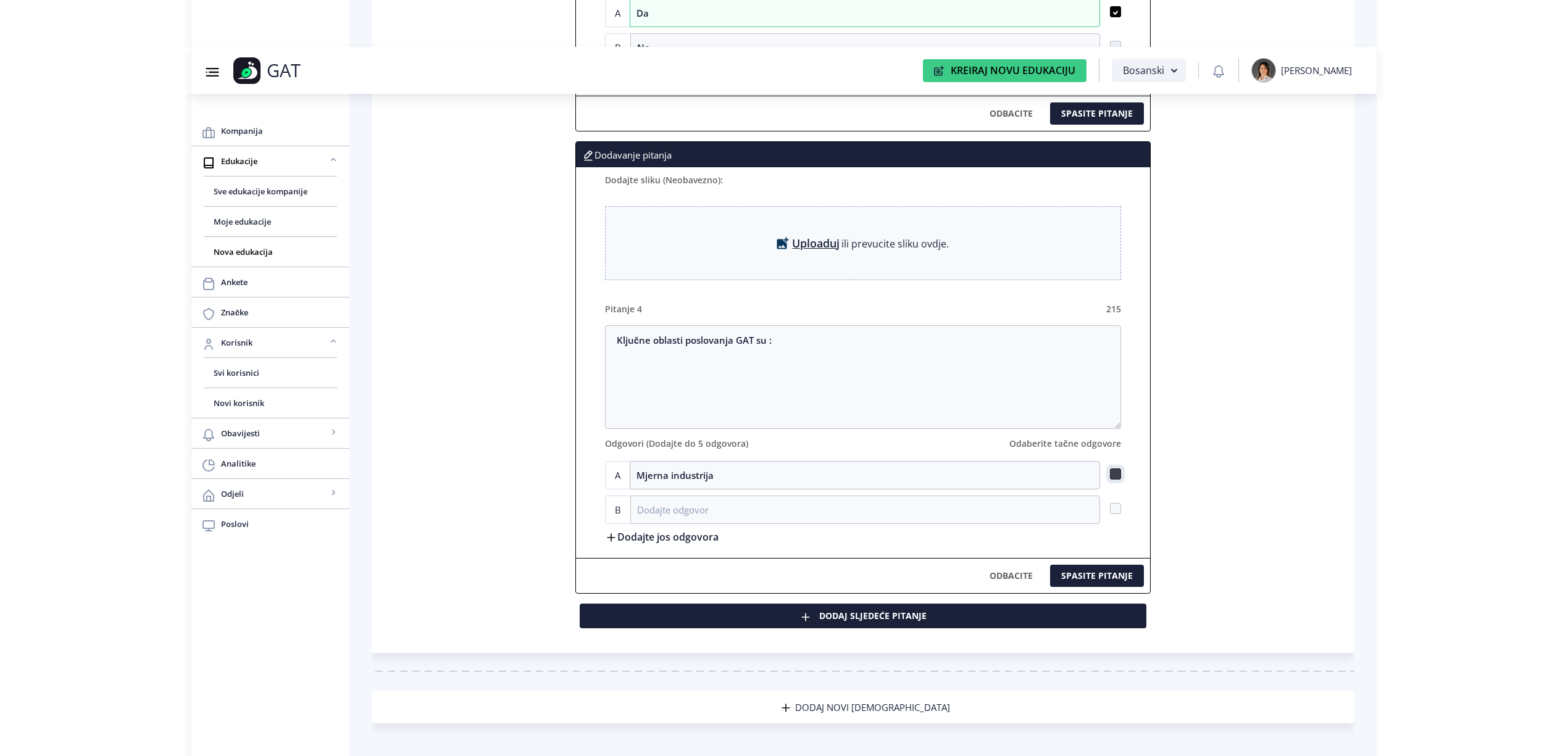
checkbox input "true"
click at [672, 514] on input at bounding box center [866, 509] width 470 height 28
paste input "Avio industrija"
type input "Avio industrija"
click at [637, 548] on div "Dodajte jos odgovora" at bounding box center [863, 539] width 516 height 18
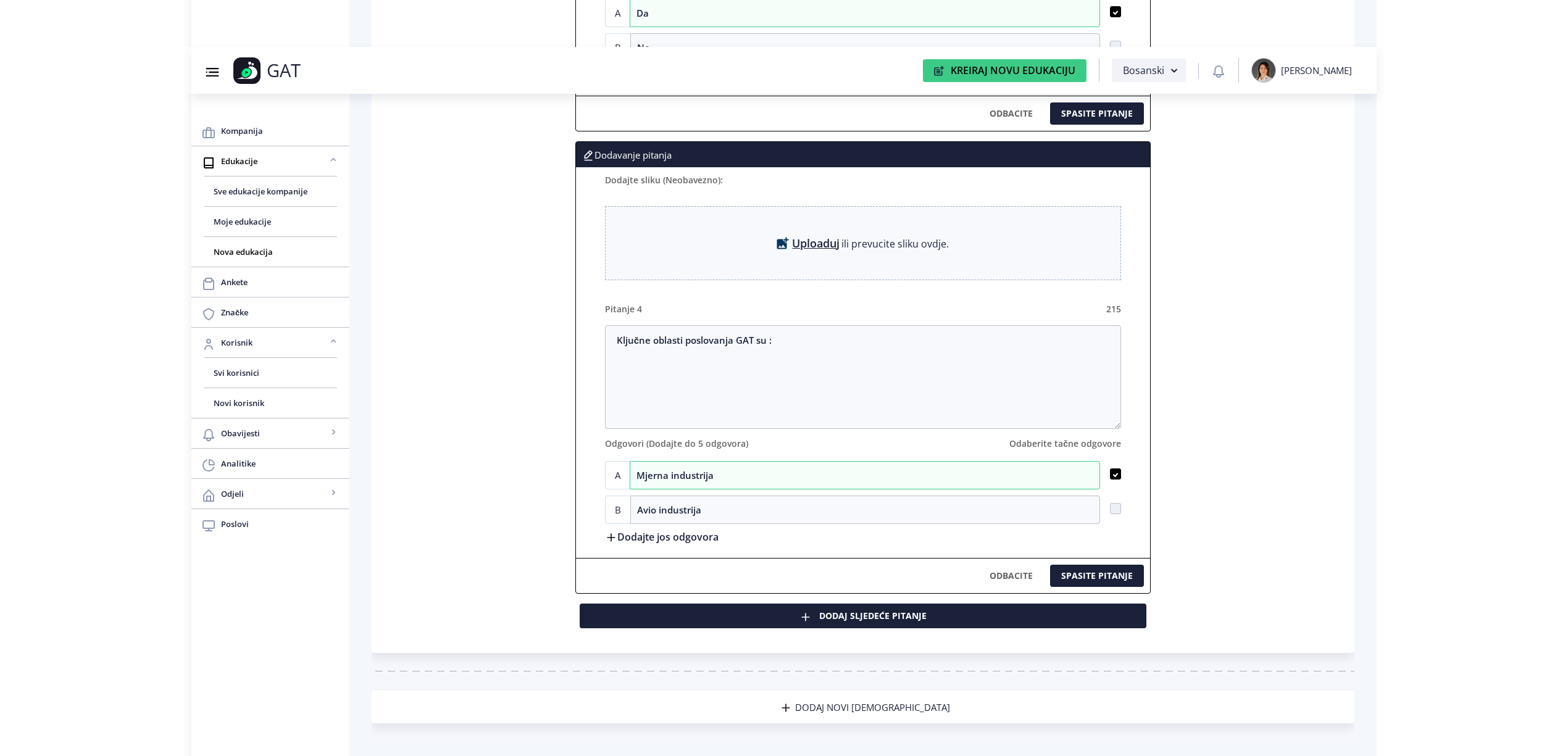
click at [651, 543] on label "Dodajte jos odgovora" at bounding box center [662, 537] width 114 height 13
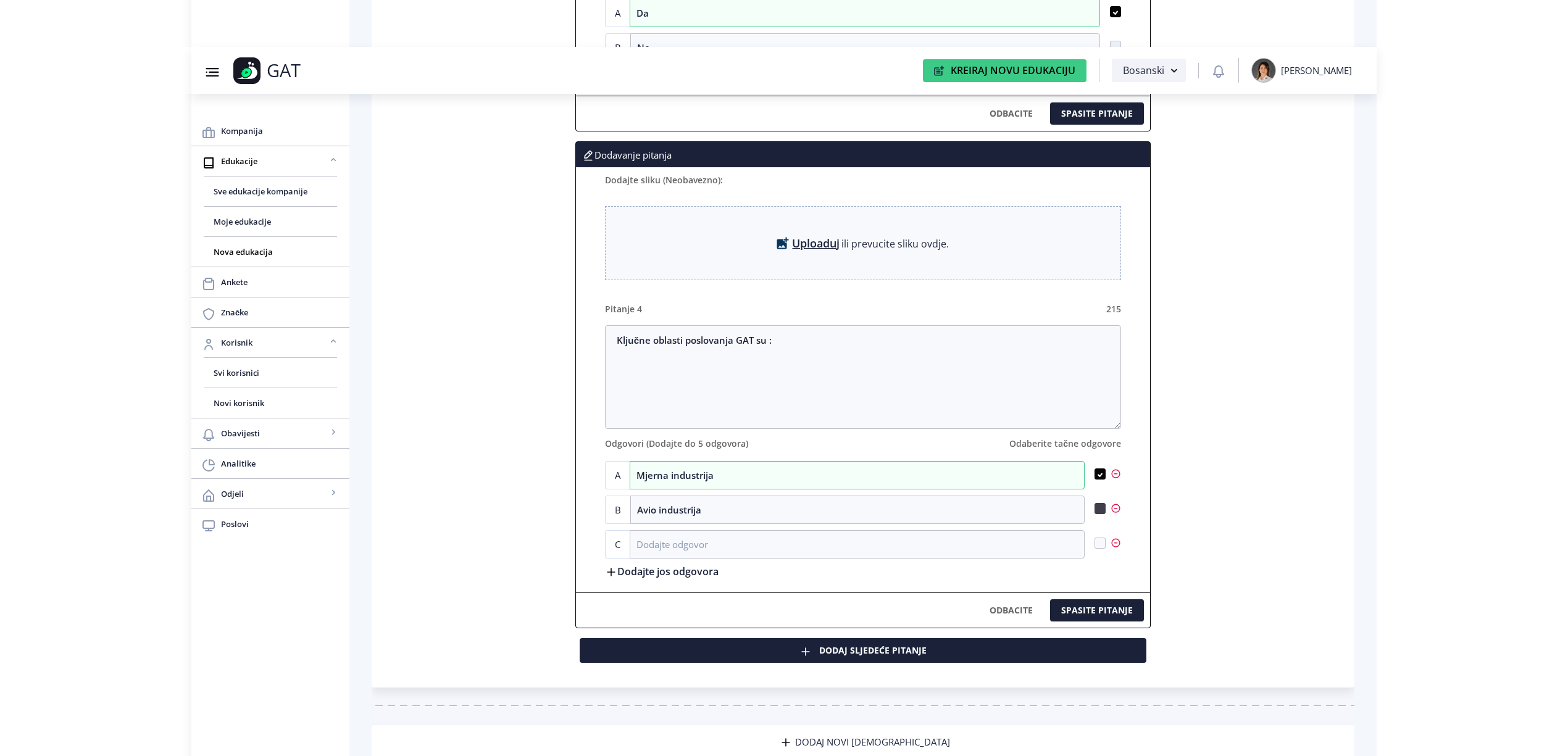
click at [1100, 514] on span at bounding box center [1101, 509] width 11 height 11
click at [1096, 509] on input "checkbox" at bounding box center [1095, 509] width 1 height 1
checkbox input "true"
click at [655, 578] on label "Dodajte jos odgovora" at bounding box center [662, 571] width 114 height 13
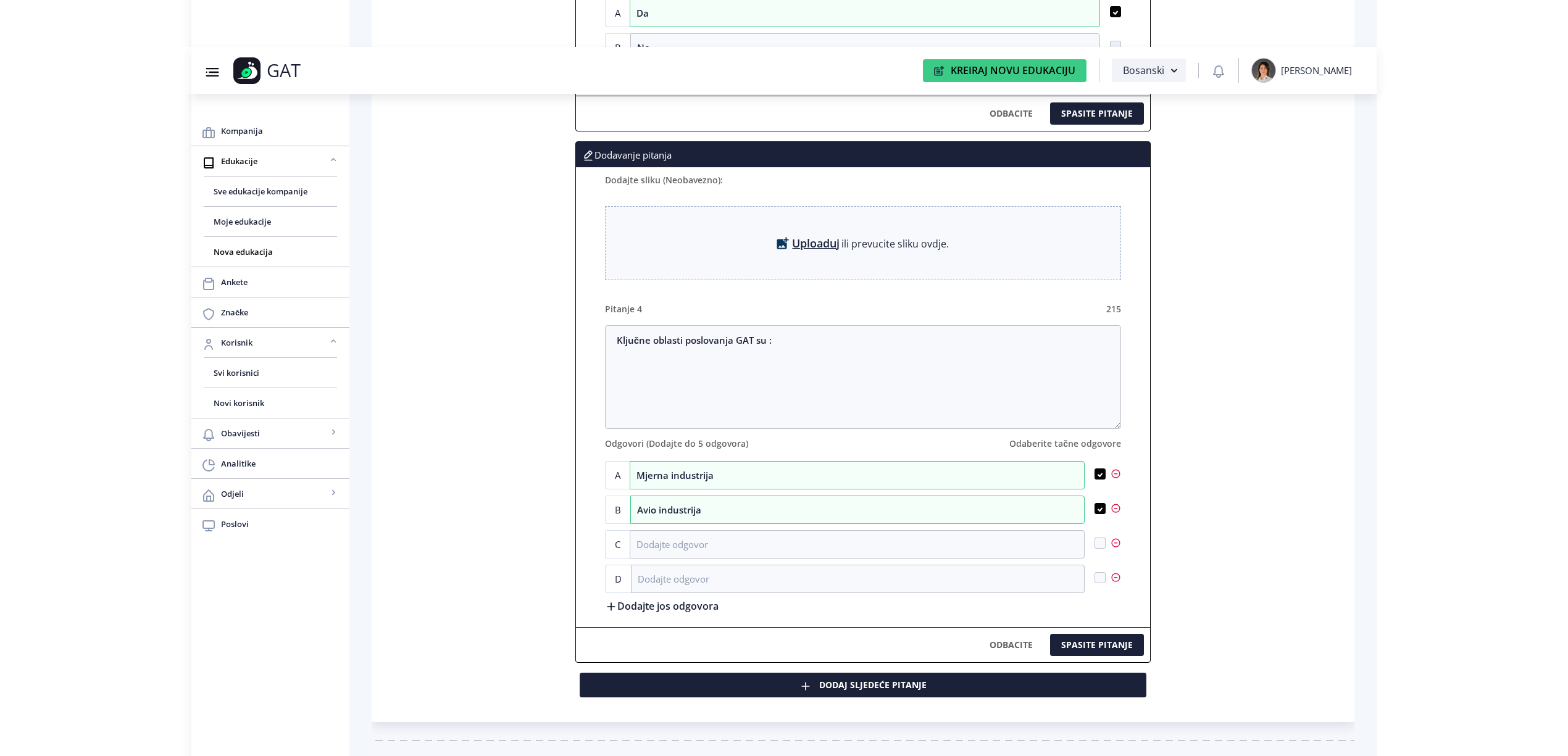
click at [645, 612] on label "Dodajte jos odgovora" at bounding box center [662, 605] width 114 height 13
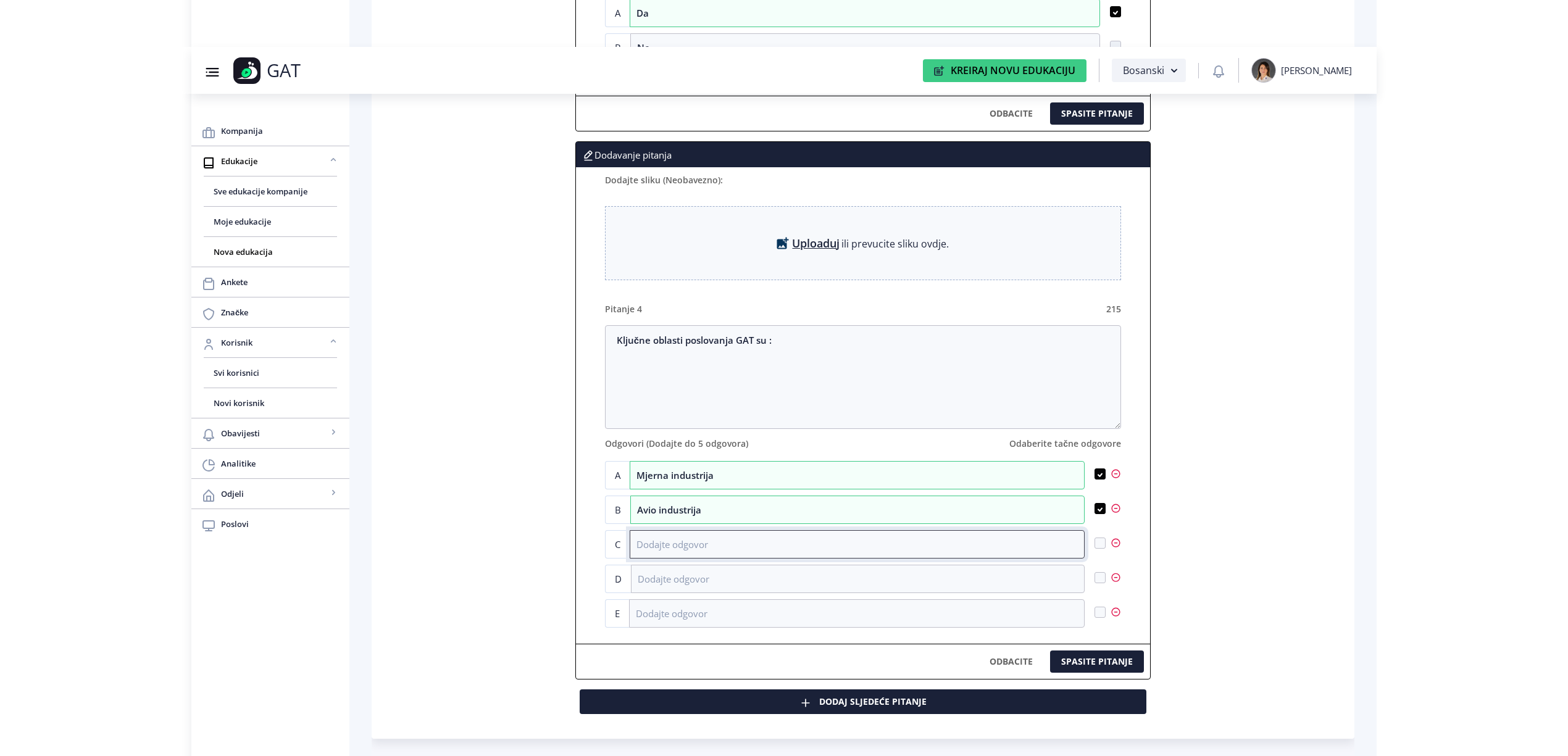
click at [658, 555] on input at bounding box center [857, 544] width 455 height 28
paste input "Prehrambena ind"
type input "Prehrambena ind"
click at [702, 593] on input at bounding box center [858, 579] width 454 height 28
paste input "Ind Auto/moto sporta"
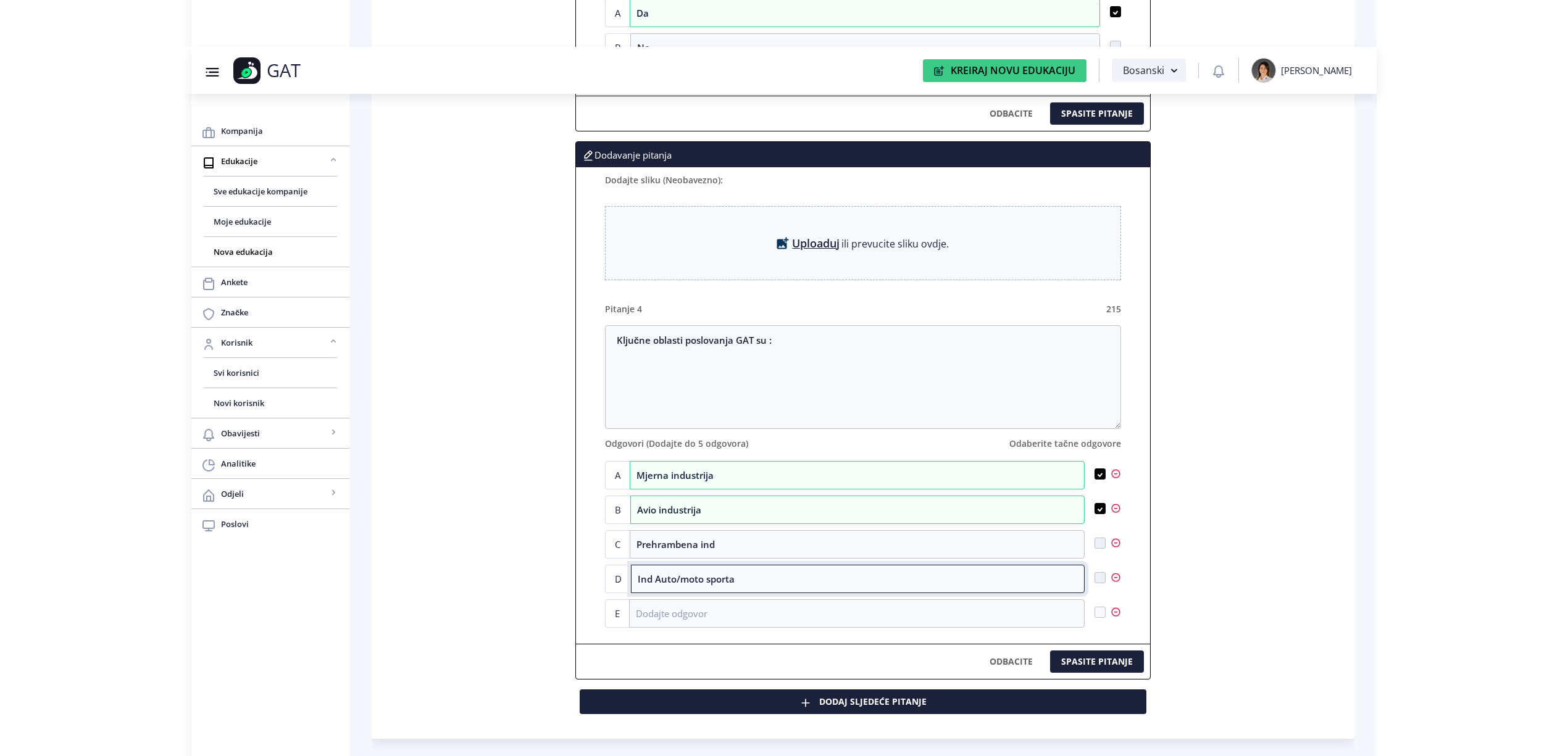
type input "Ind Auto/moto sporta"
click at [689, 621] on input at bounding box center [857, 613] width 456 height 28
paste input "Željeznička ind"
type input "Željeznička ind"
drag, startPoint x: 1105, startPoint y: 588, endPoint x: 1105, endPoint y: 605, distance: 17.0
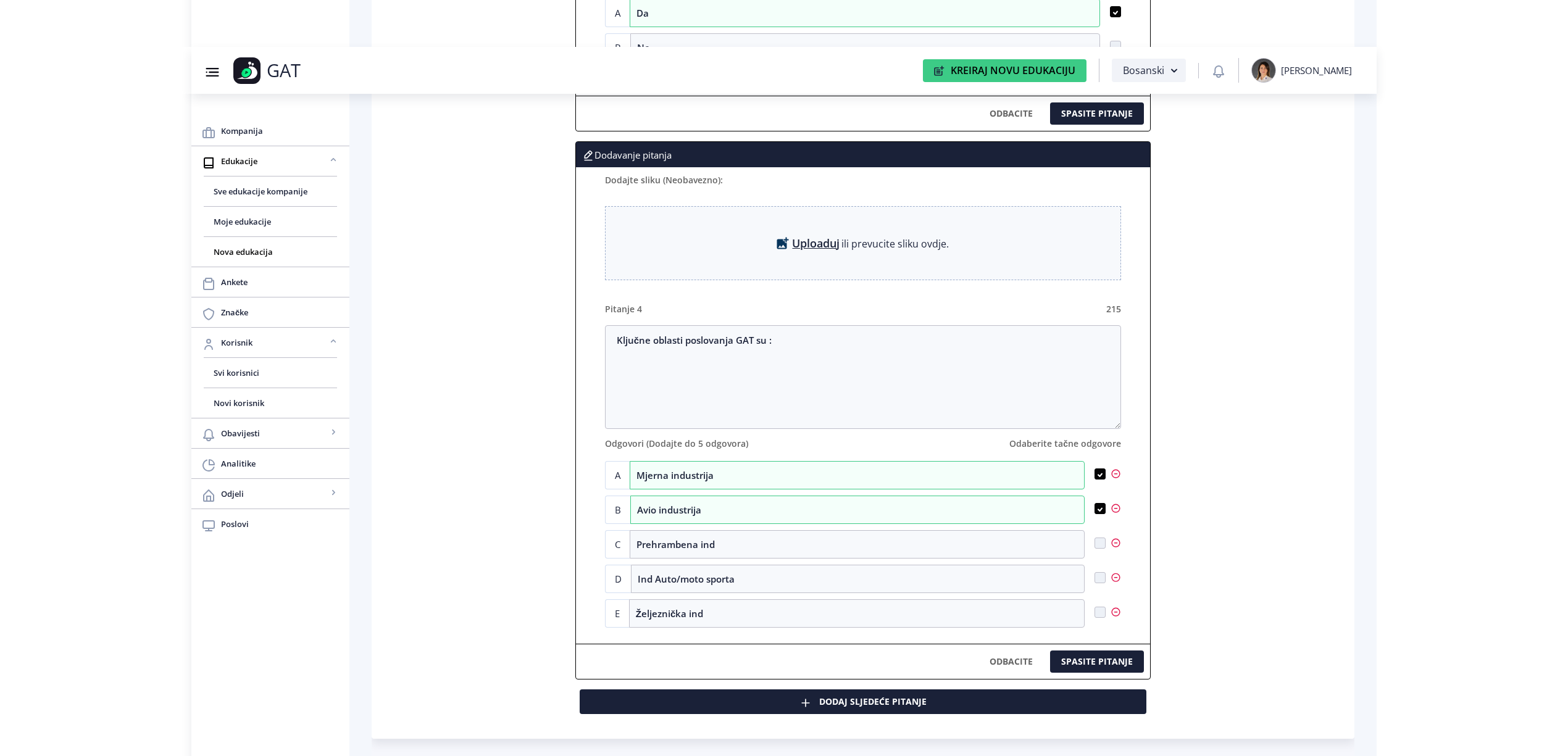
click at [1105, 589] on div "D Ind Auto/moto sporta" at bounding box center [863, 579] width 516 height 28
click at [1099, 584] on span at bounding box center [1101, 578] width 11 height 11
click at [1096, 579] on input "checkbox" at bounding box center [1095, 578] width 1 height 1
checkbox input "true"
click at [1100, 618] on span at bounding box center [1101, 612] width 11 height 11
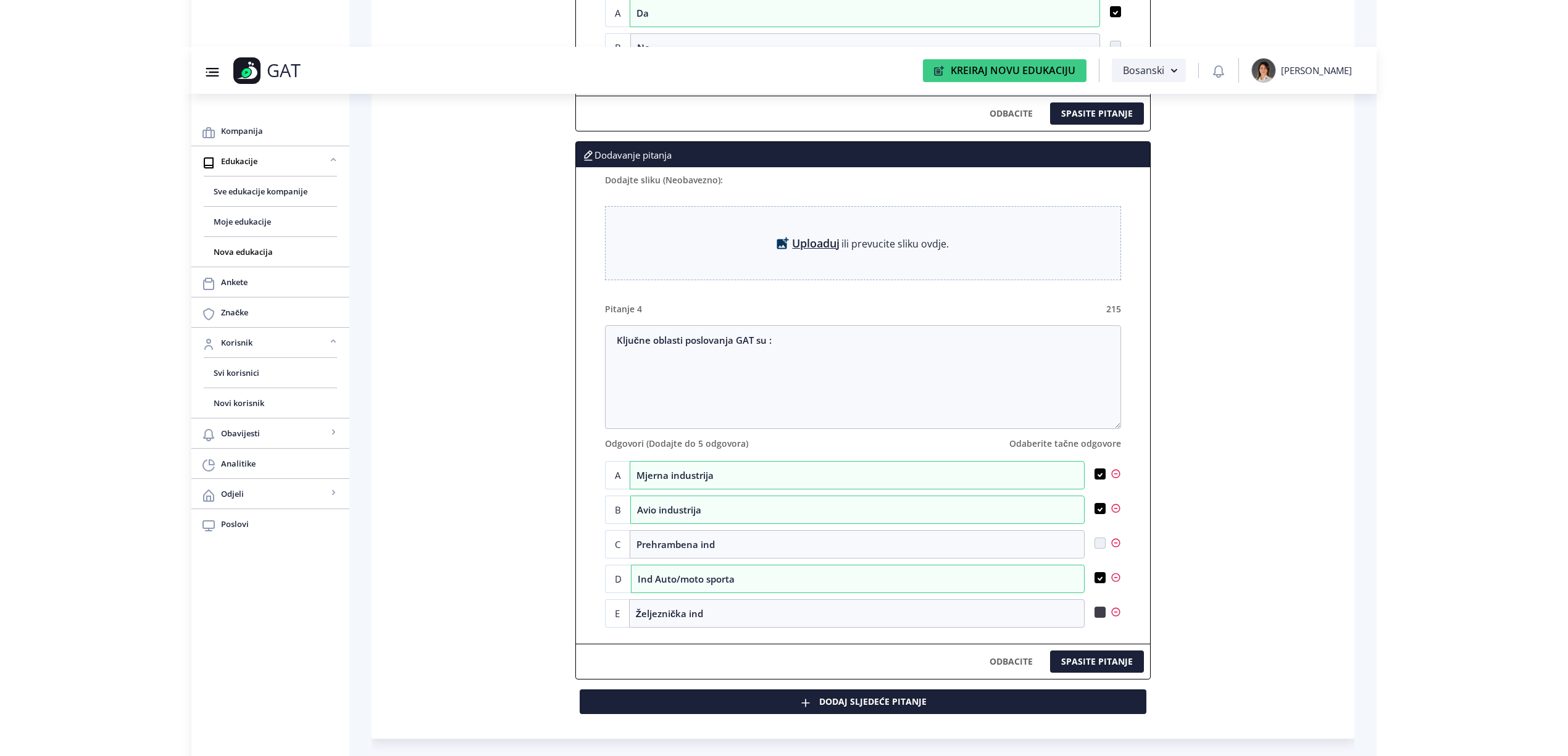
click at [1096, 613] on input "checkbox" at bounding box center [1095, 612] width 1 height 1
checkbox input "true"
click at [830, 712] on button "Dodaj sljedeće pitanje" at bounding box center [863, 702] width 567 height 25
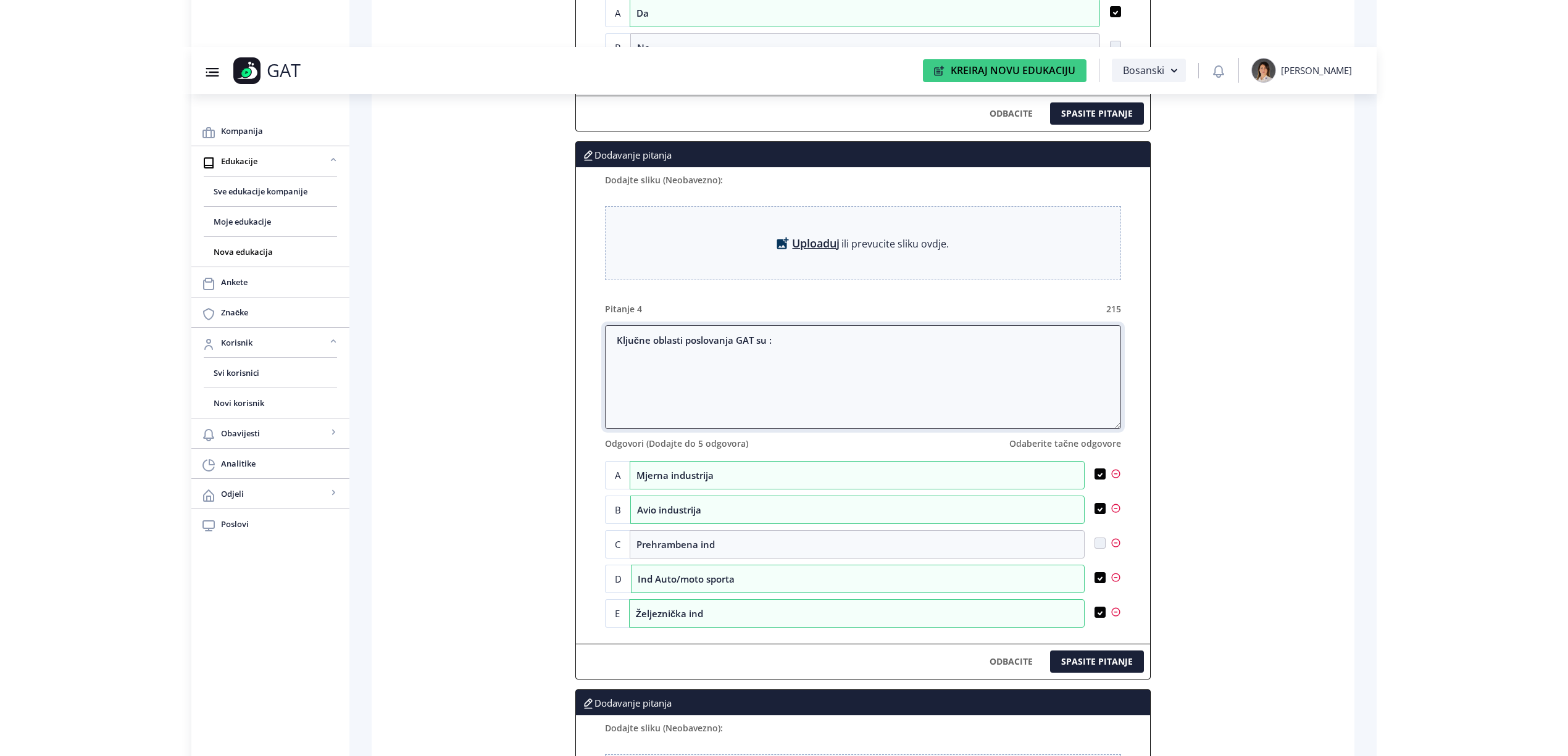
click at [784, 358] on textarea "Ključne oblasti poslovanja GAT su :" at bounding box center [863, 377] width 516 height 104
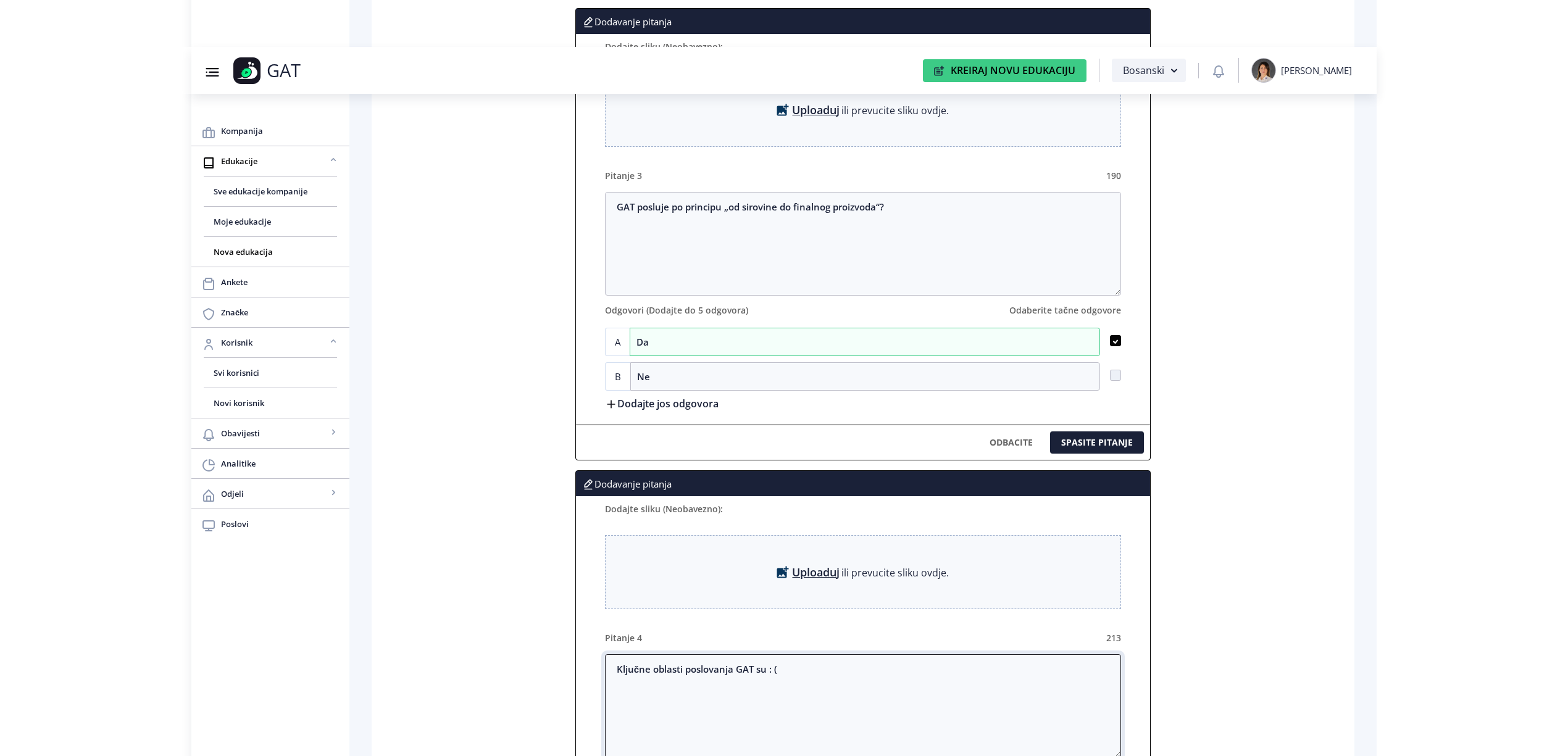
scroll to position [1775, 0]
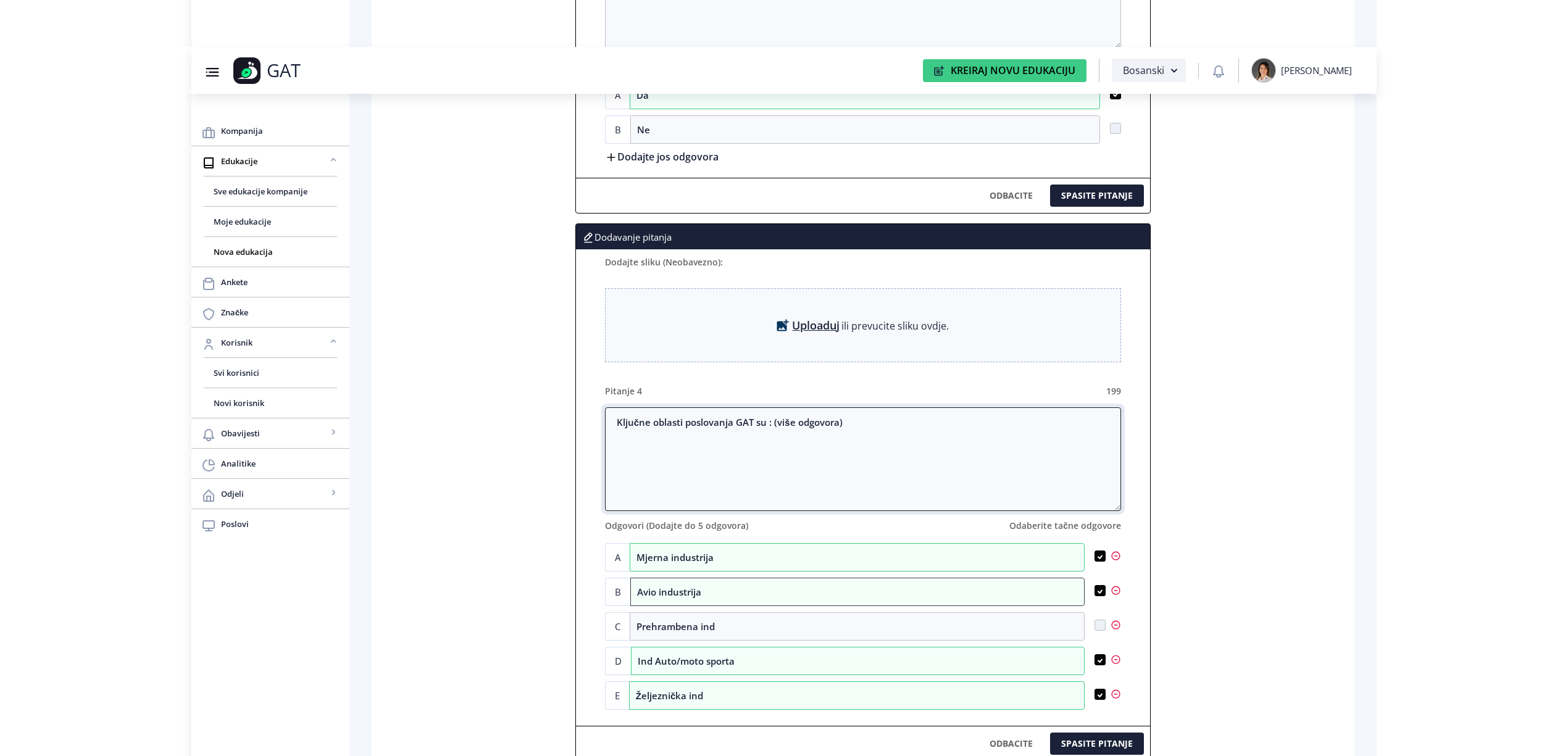
type textarea "Ključne oblasti poslovanja GAT su : (više odgovora)"
click at [641, 606] on input "Avio industrija" at bounding box center [857, 592] width 454 height 28
click at [656, 602] on input "Avio industrija" at bounding box center [857, 592] width 454 height 28
type input "Avio i Auto industrija"
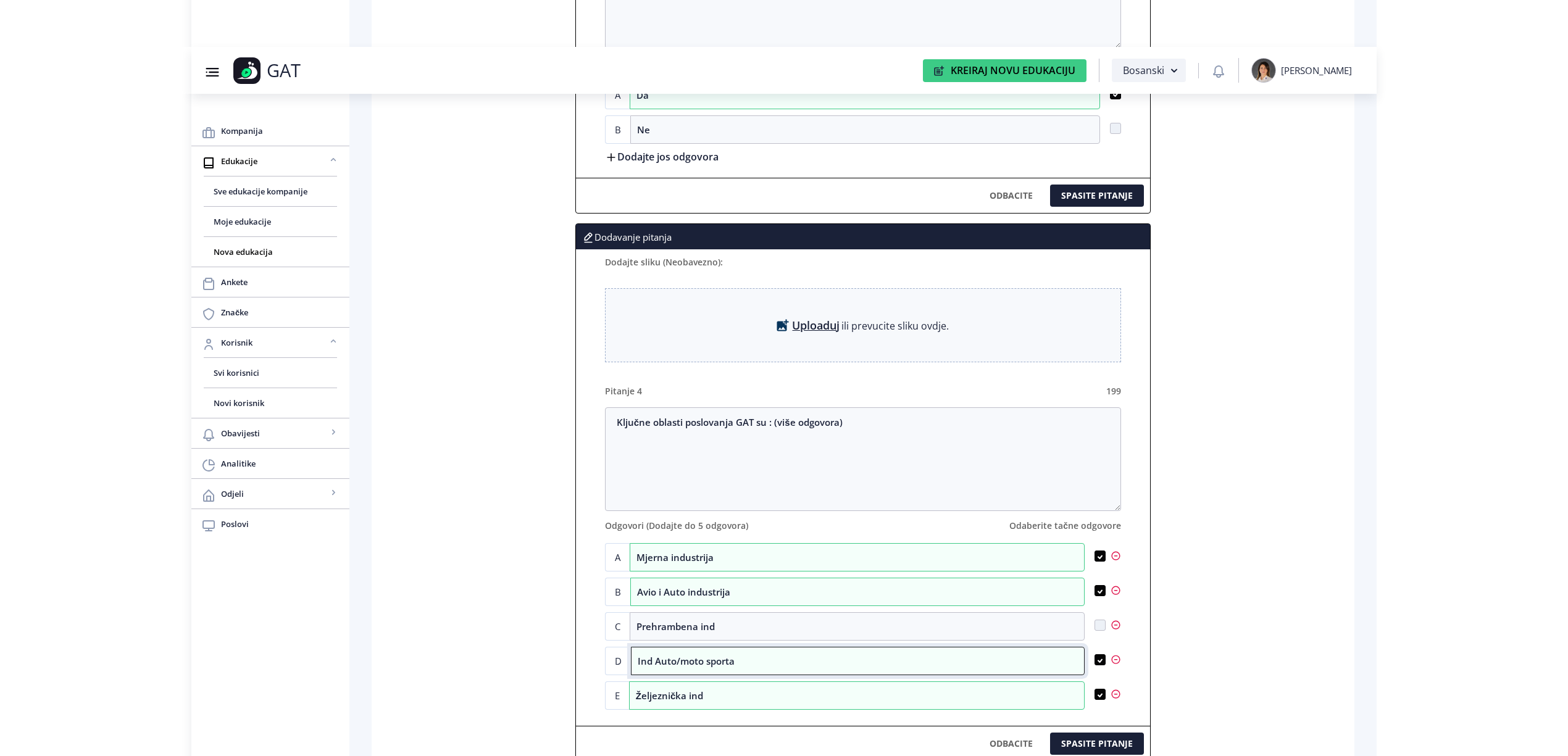
drag, startPoint x: 744, startPoint y: 677, endPoint x: 587, endPoint y: 674, distance: 157.0
click at [587, 674] on div "Dodajte sliku (Neobavezno): Uploaduj ili prevucite sliku ovdje. Pitanje 4 199 K…" at bounding box center [863, 482] width 574 height 467
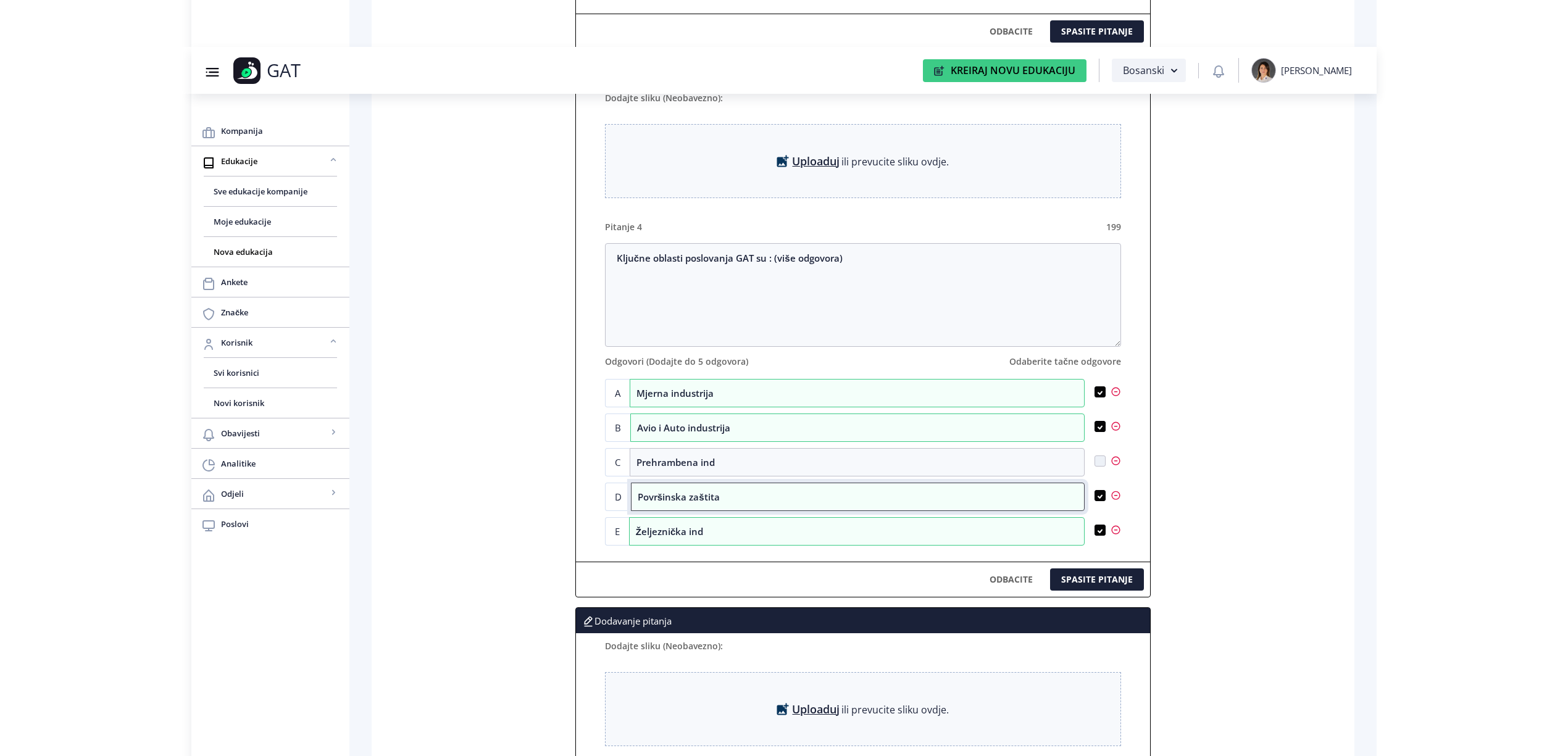
scroll to position [2104, 0]
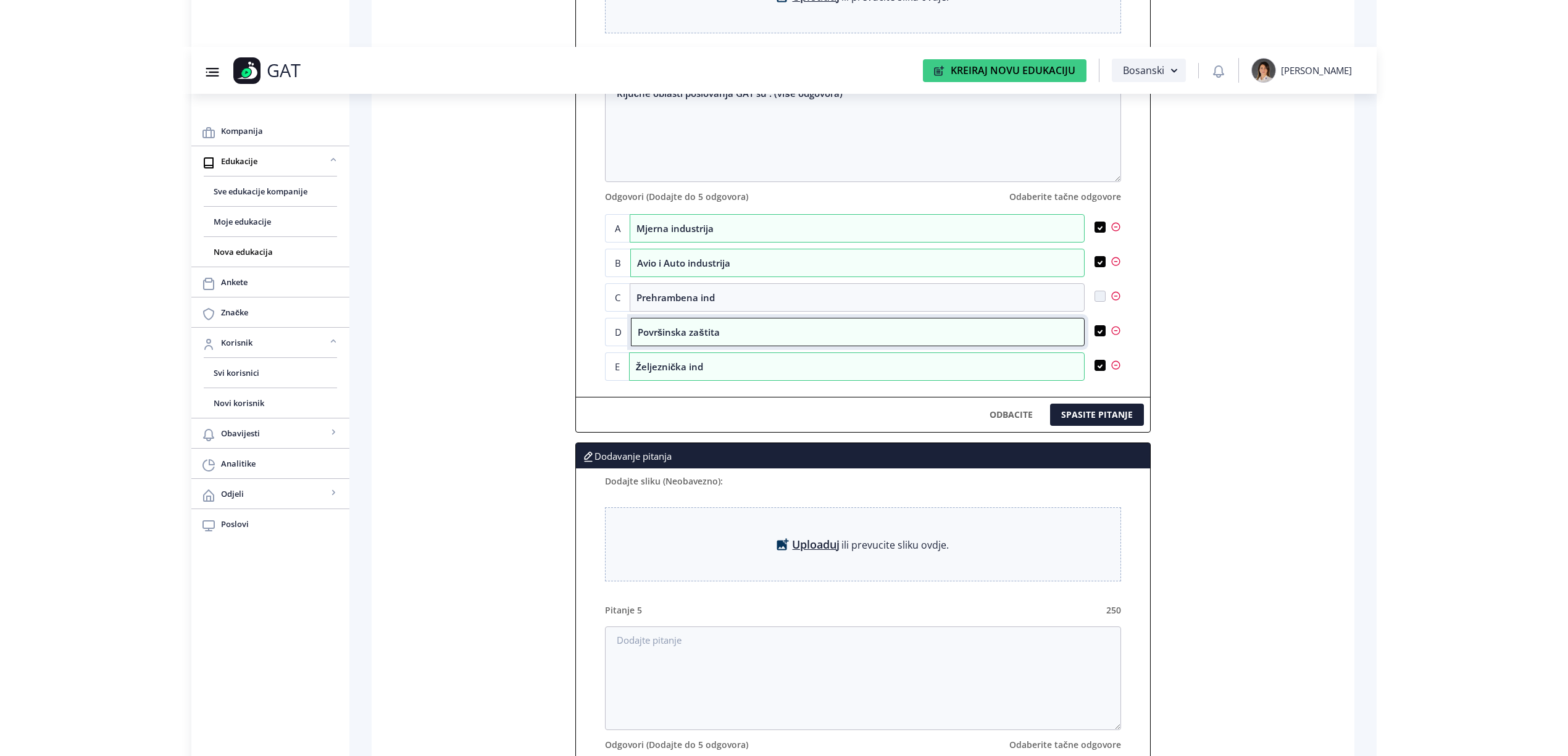
type input "Površinska zaštita"
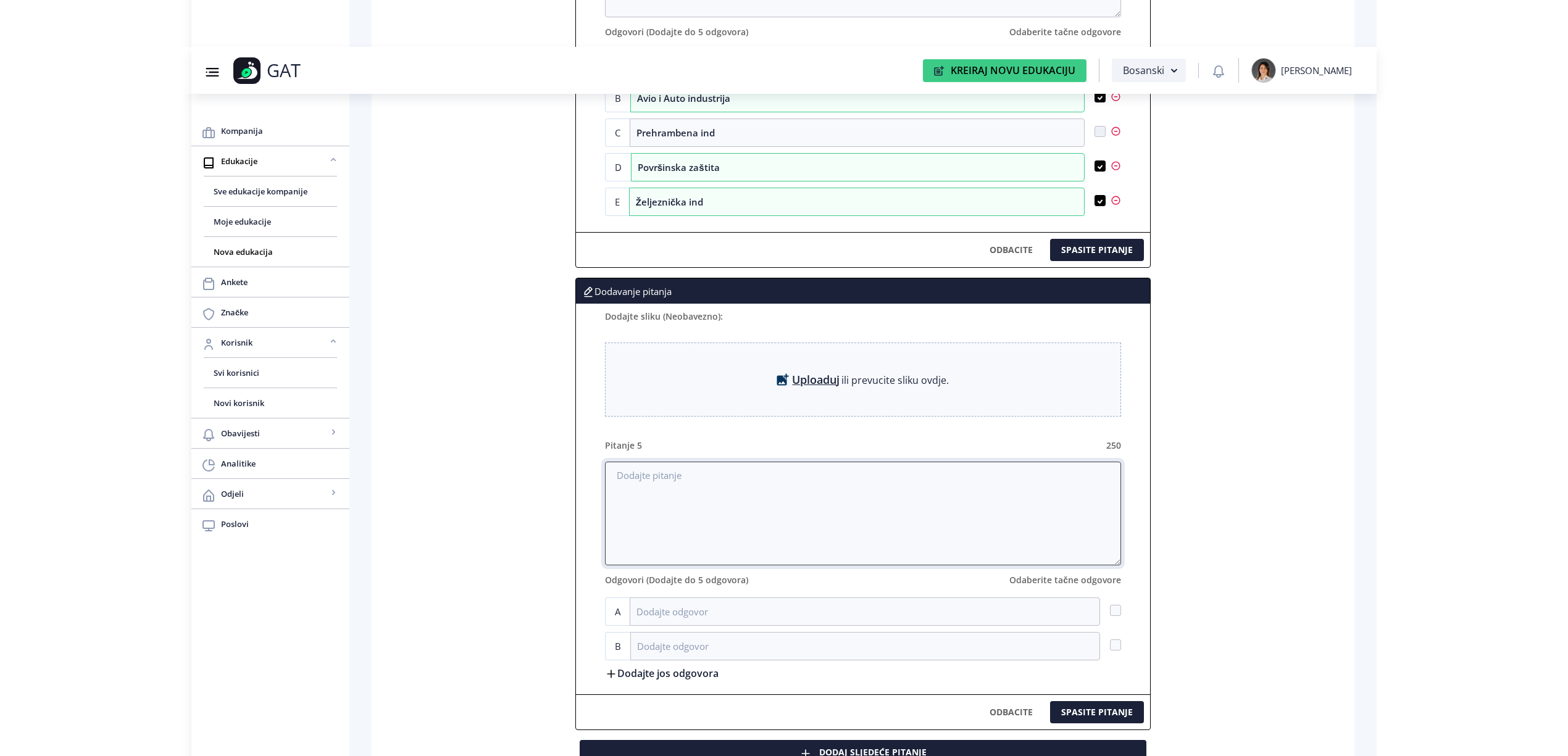
click at [714, 487] on textarea at bounding box center [863, 514] width 516 height 104
paste textarea "GAT se odlikuje sljedećim :"
type textarea "GAT se odlikuje sljedećim :"
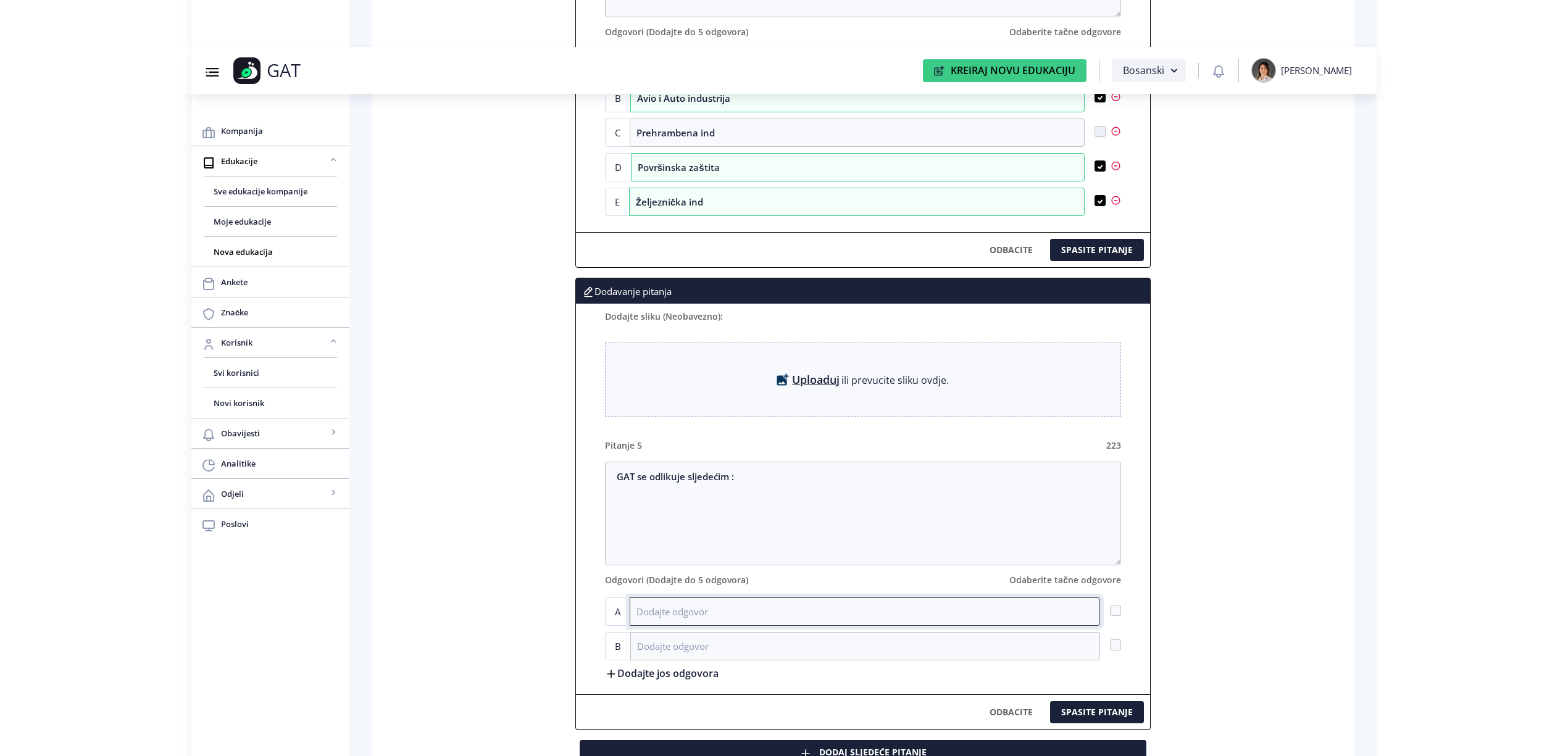
click at [675, 623] on input at bounding box center [865, 611] width 471 height 28
paste input "Dubokom posvećenošću prema klijentima"
type input "Dubokom posvećenošću prema klijentima"
click at [1119, 616] on span at bounding box center [1116, 610] width 11 height 11
click at [1111, 611] on input "checkbox" at bounding box center [1110, 610] width 1 height 1
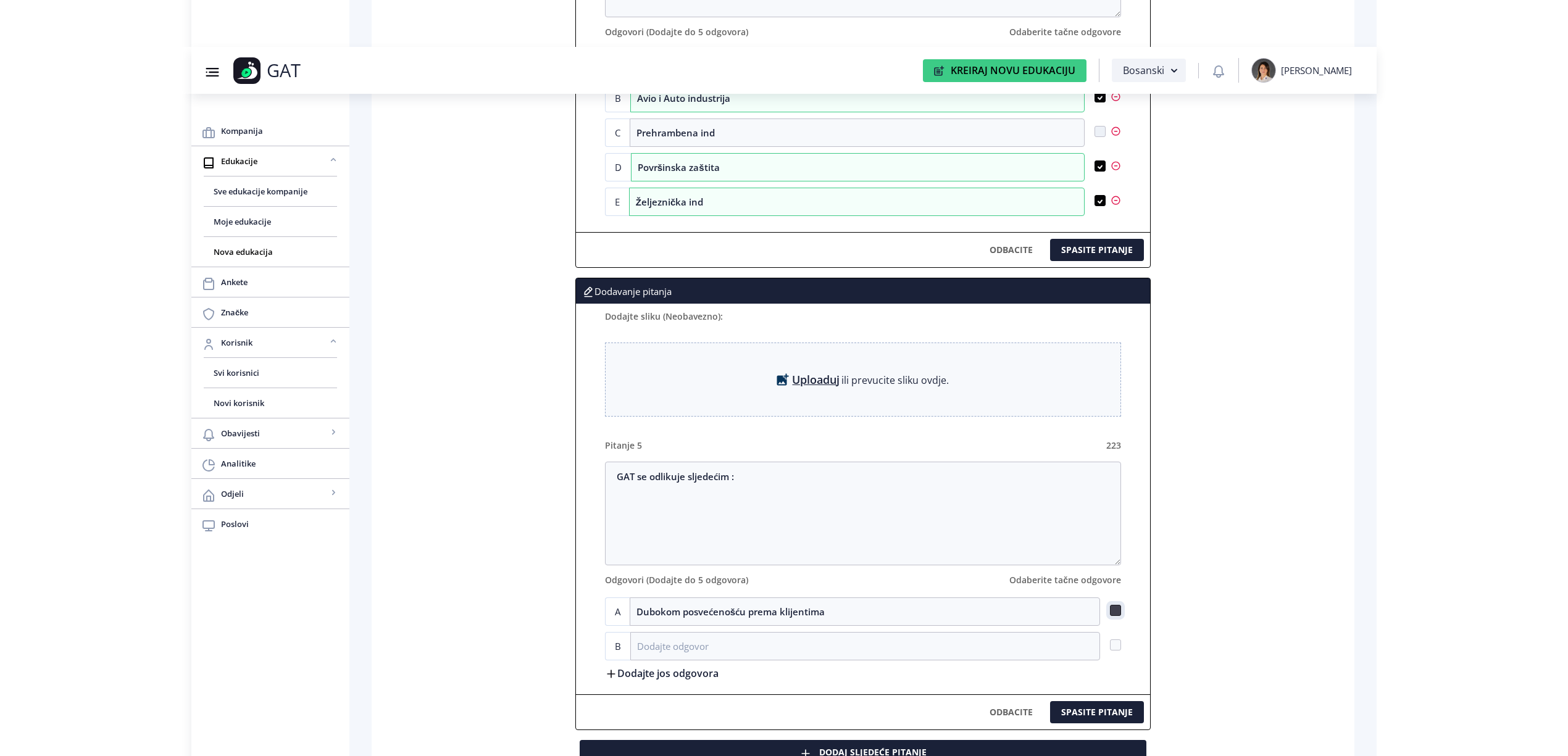
checkbox input "true"
click at [784, 659] on input at bounding box center [866, 646] width 470 height 28
paste input "Ljubavlju prema detalju"
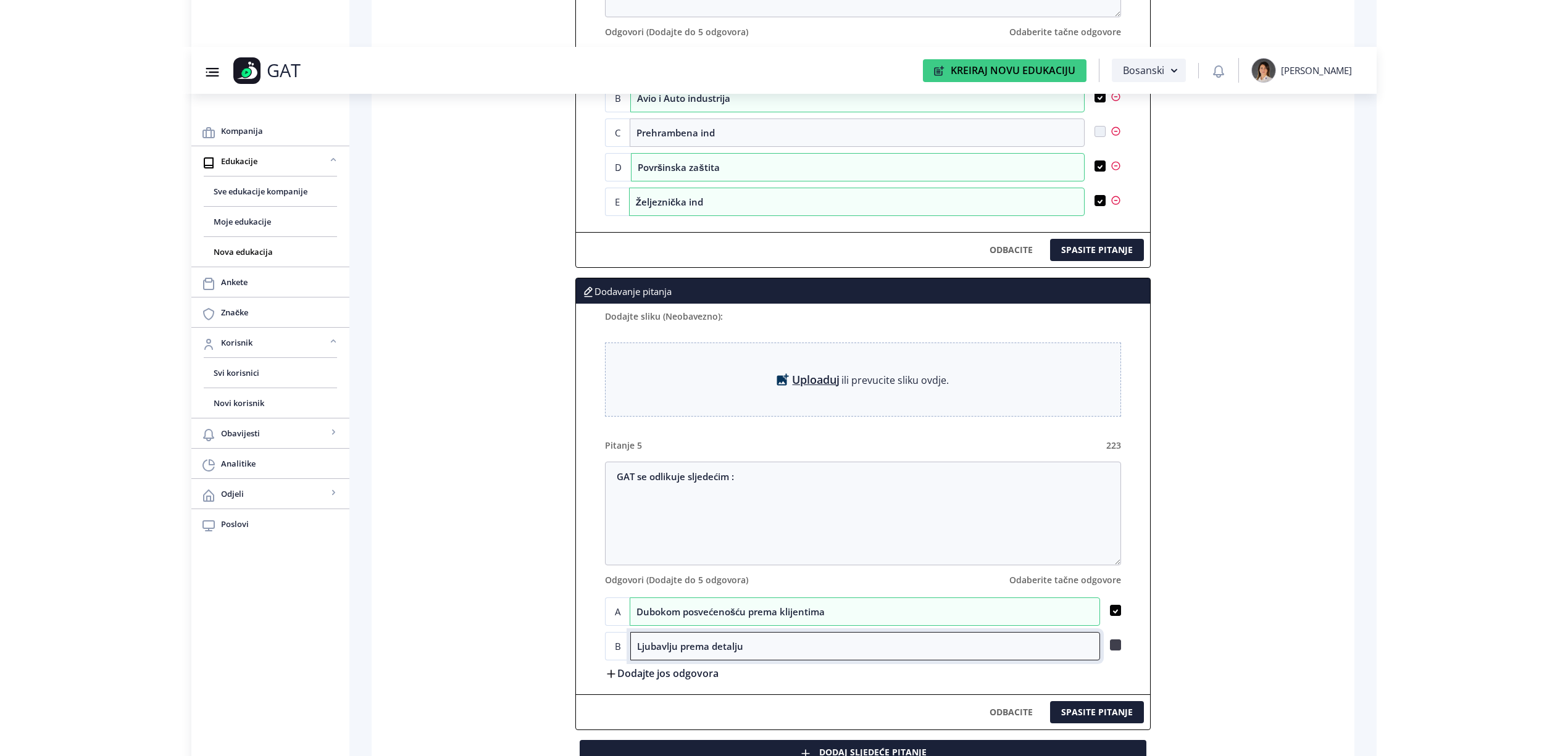
type input "Ljubavlju prema detalju"
click at [1114, 650] on span at bounding box center [1116, 645] width 11 height 11
click at [1111, 645] on input "checkbox" at bounding box center [1110, 645] width 1 height 1
checkbox input "true"
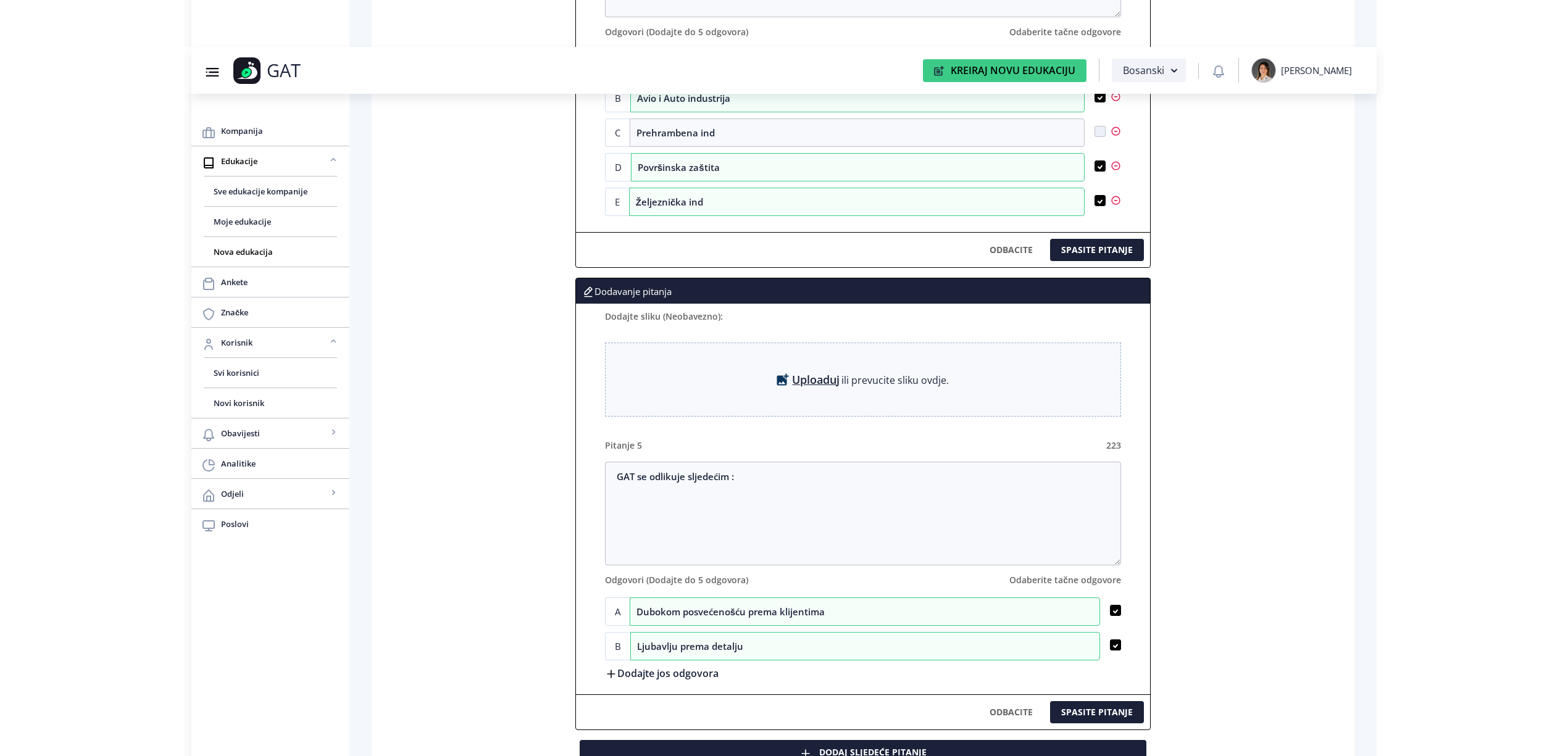
click at [693, 680] on label "Dodajte jos odgovora" at bounding box center [662, 673] width 114 height 13
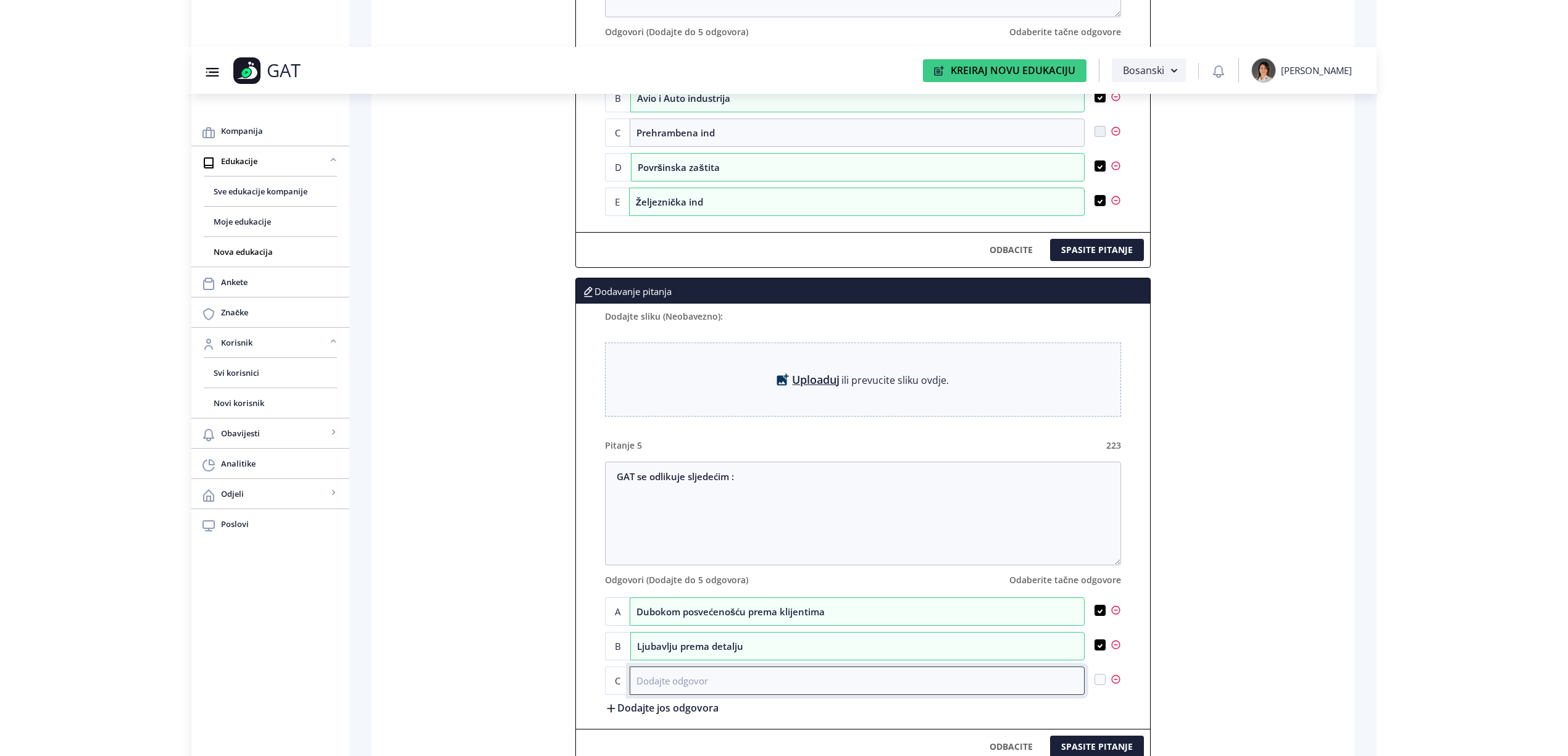
click at [752, 692] on input at bounding box center [857, 680] width 455 height 28
paste input "Konstantnim unapređivanjem poslovanja"
type input "Konstantnim unapređivanjem poslovanja"
click at [1100, 685] on span at bounding box center [1101, 680] width 11 height 11
click at [1096, 680] on input "checkbox" at bounding box center [1095, 680] width 1 height 1
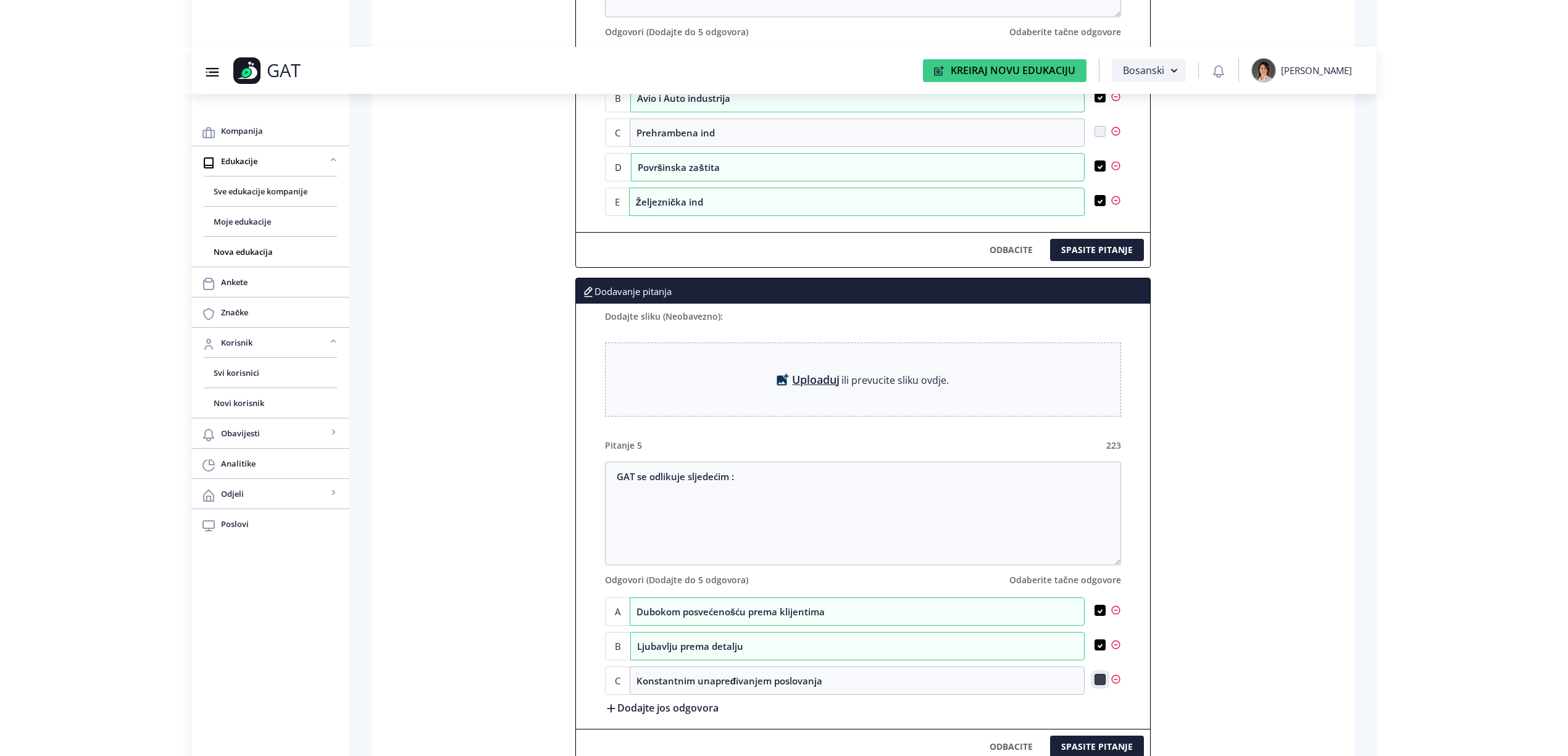
checkbox input "true"
click at [764, 492] on textarea "GAT se odlikuje sljedećim :" at bounding box center [863, 514] width 516 height 104
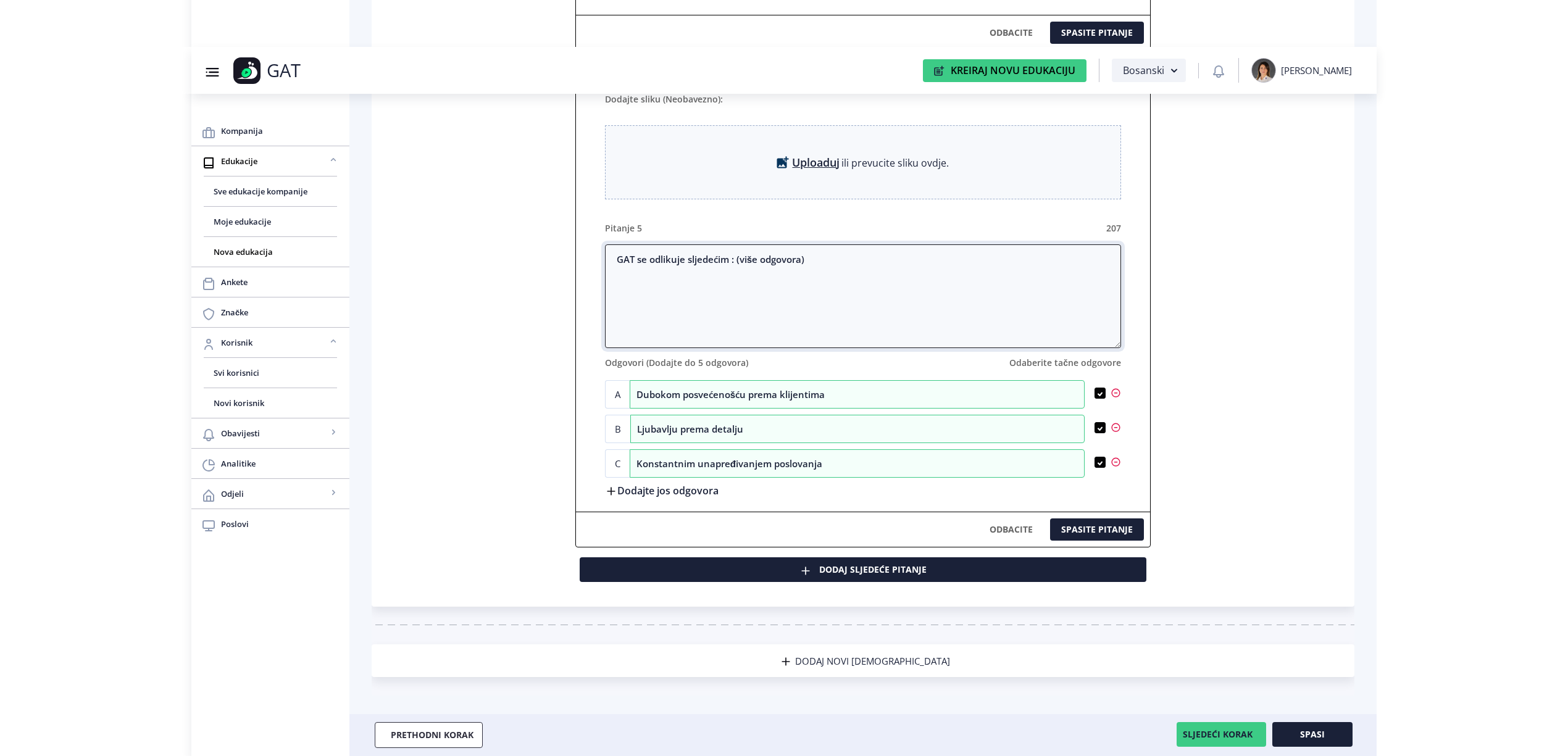
type textarea "GAT se odlikuje sljedećim : (više odgovora)"
click at [1221, 731] on button "SLJEDEĆI KORAK" at bounding box center [1221, 735] width 89 height 25
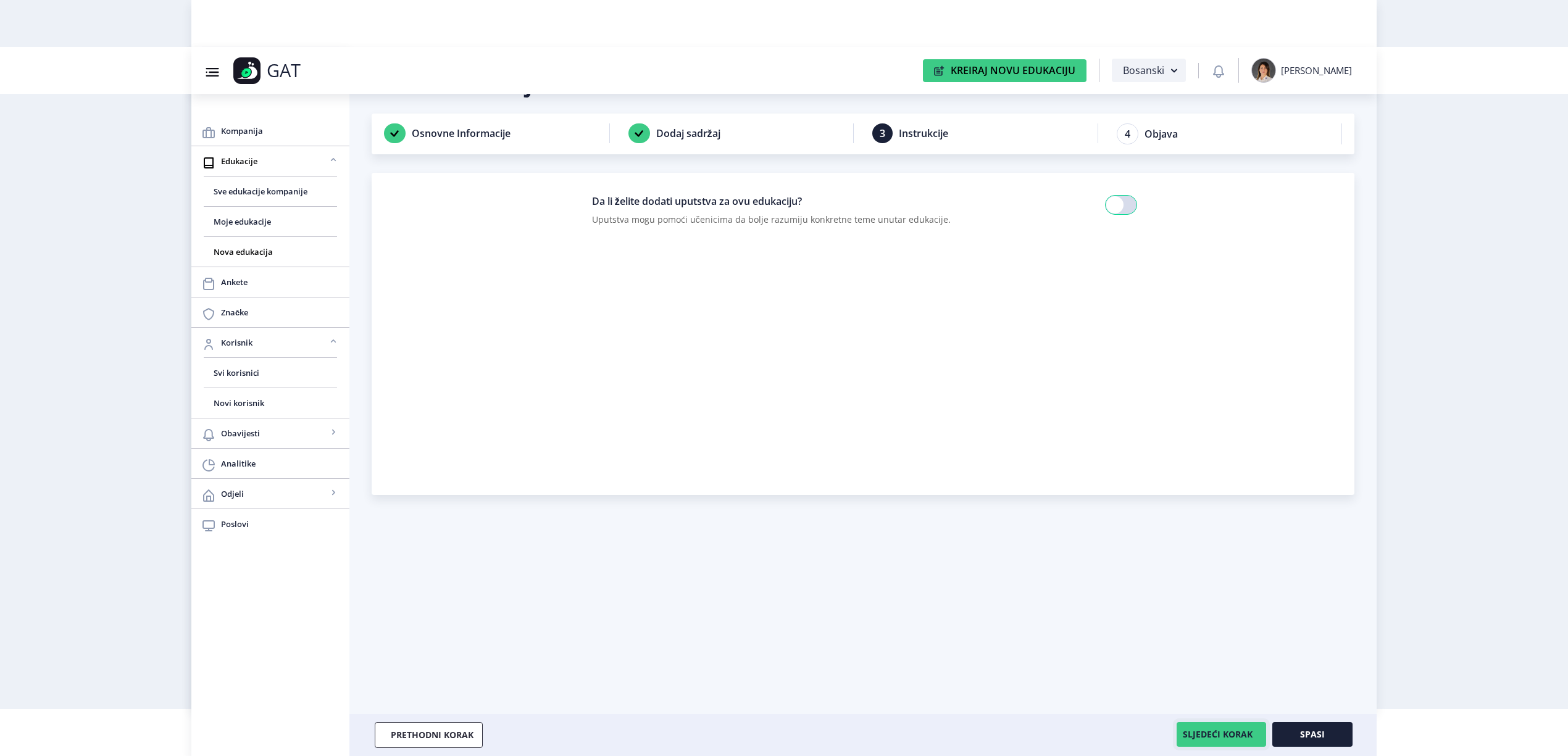
scroll to position [47, 0]
click at [1221, 731] on button "SLJEDEĆI KORAK" at bounding box center [1221, 735] width 89 height 25
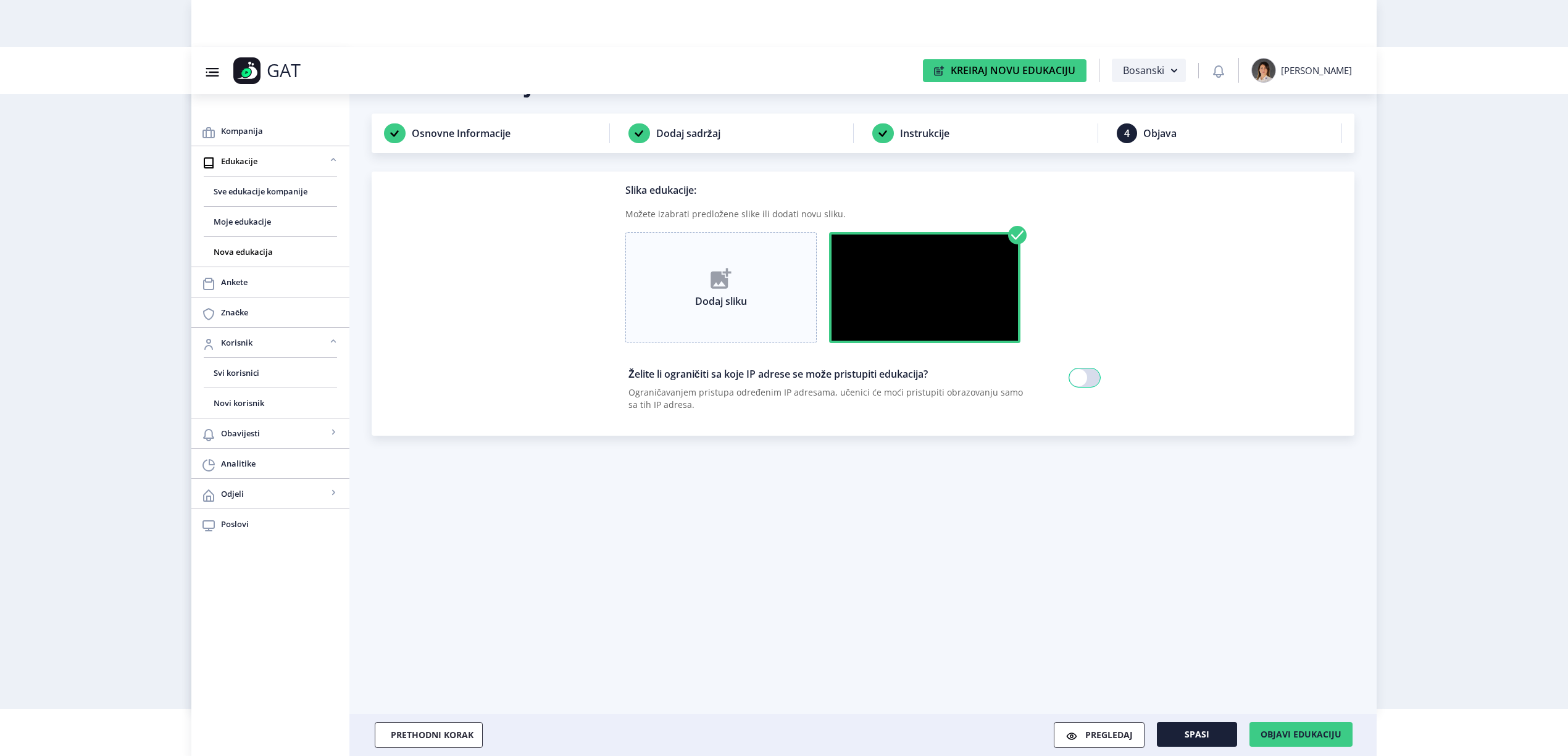
click at [726, 281] on img at bounding box center [721, 279] width 21 height 21
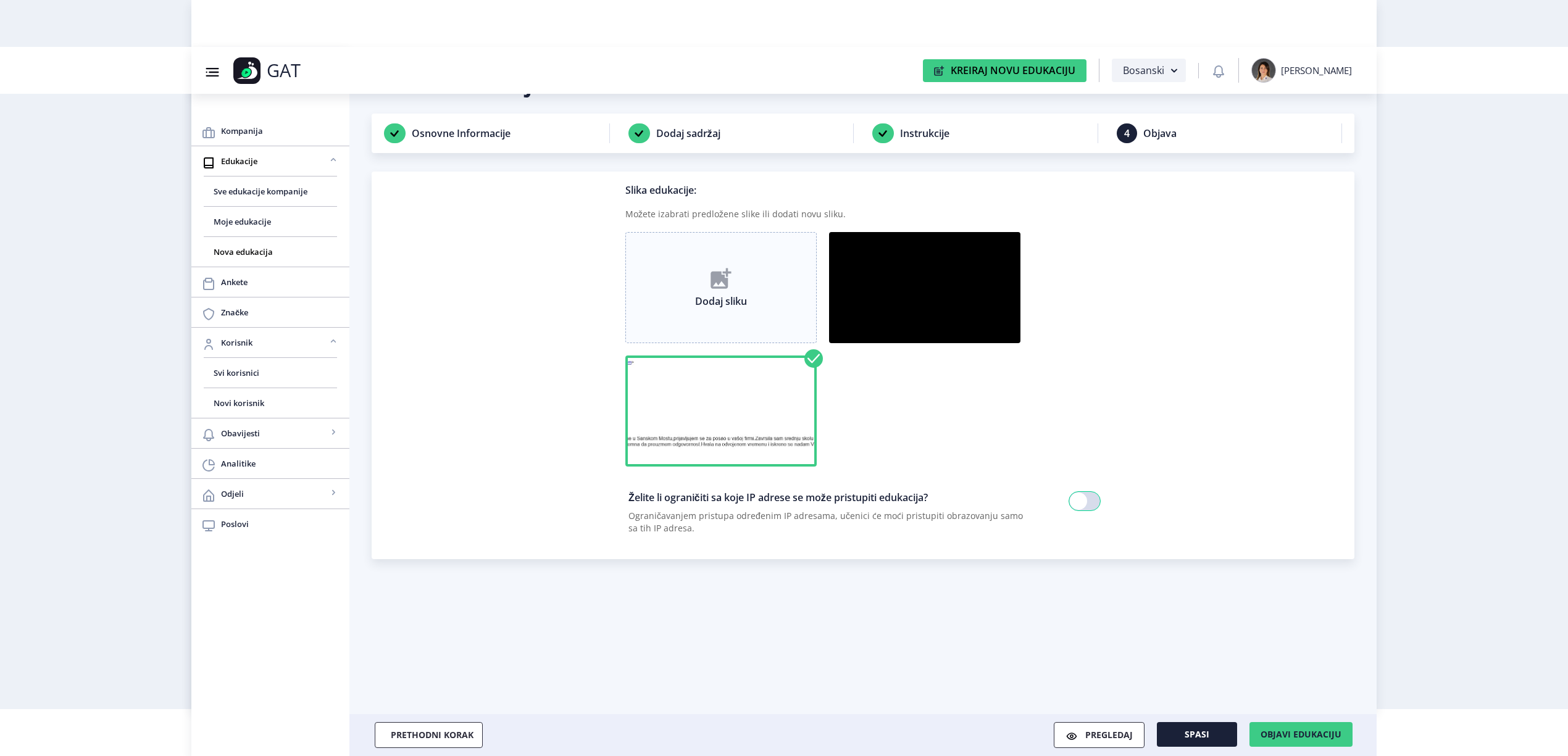
drag, startPoint x: 744, startPoint y: 407, endPoint x: 882, endPoint y: 410, distance: 138.0
click at [1026, 407] on div "Dodaj sliku" at bounding box center [863, 355] width 476 height 247
click at [820, 357] on rect at bounding box center [814, 359] width 19 height 19
click at [732, 274] on img at bounding box center [721, 279] width 21 height 21
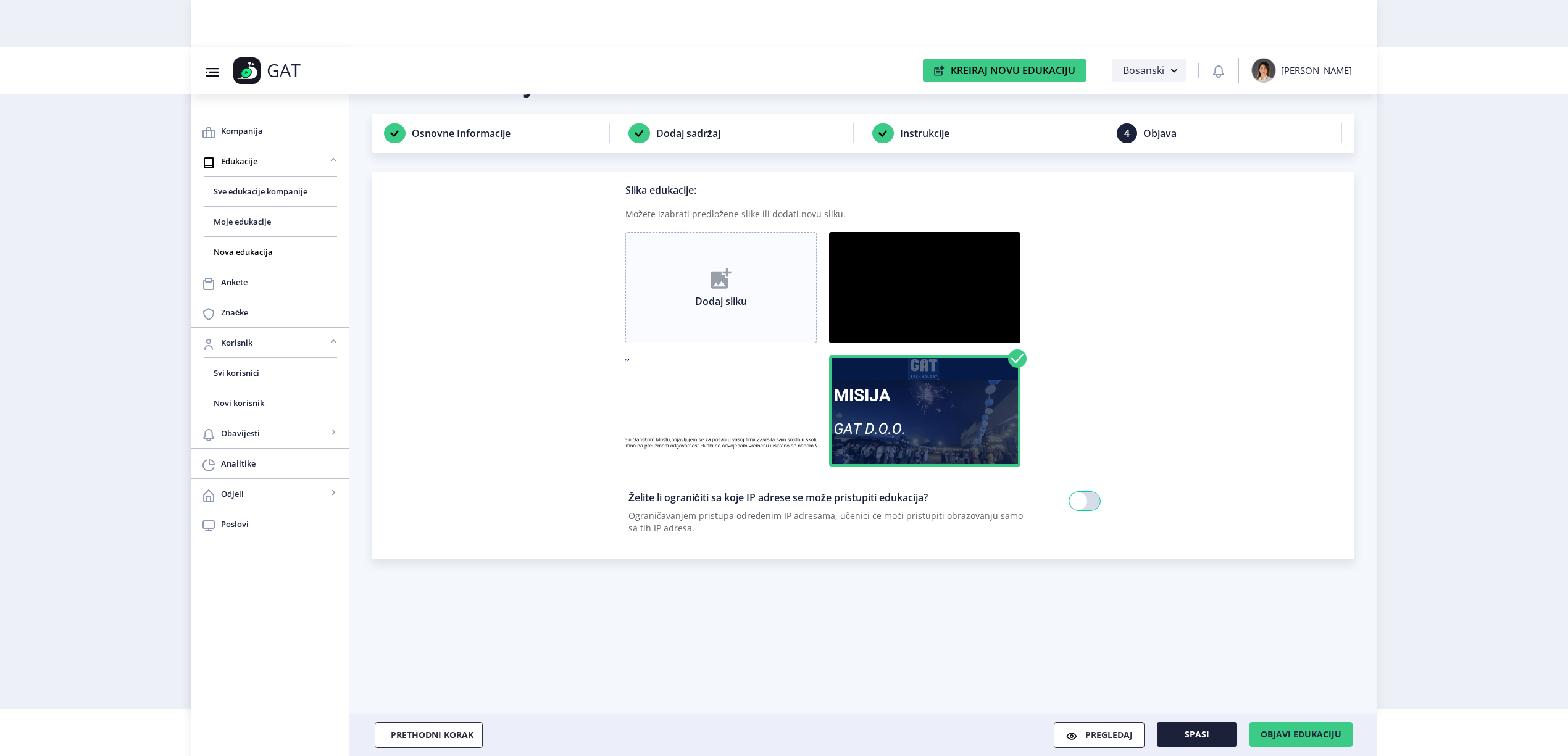
click at [694, 423] on img at bounding box center [721, 411] width 191 height 111
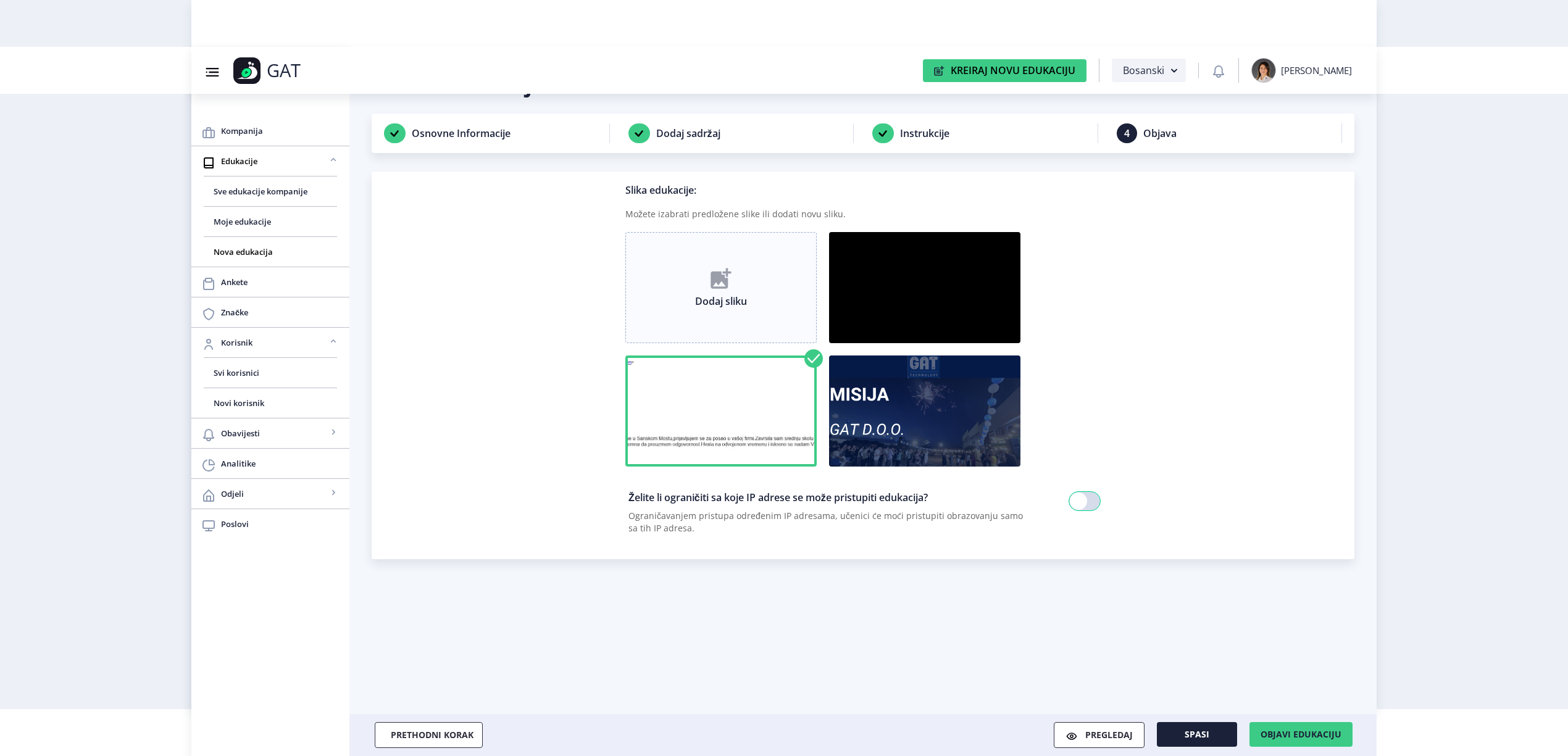
drag, startPoint x: 778, startPoint y: 405, endPoint x: 766, endPoint y: 405, distance: 12.0
drag, startPoint x: 766, startPoint y: 405, endPoint x: 956, endPoint y: 267, distance: 234.8
click at [956, 267] on img at bounding box center [925, 287] width 191 height 111
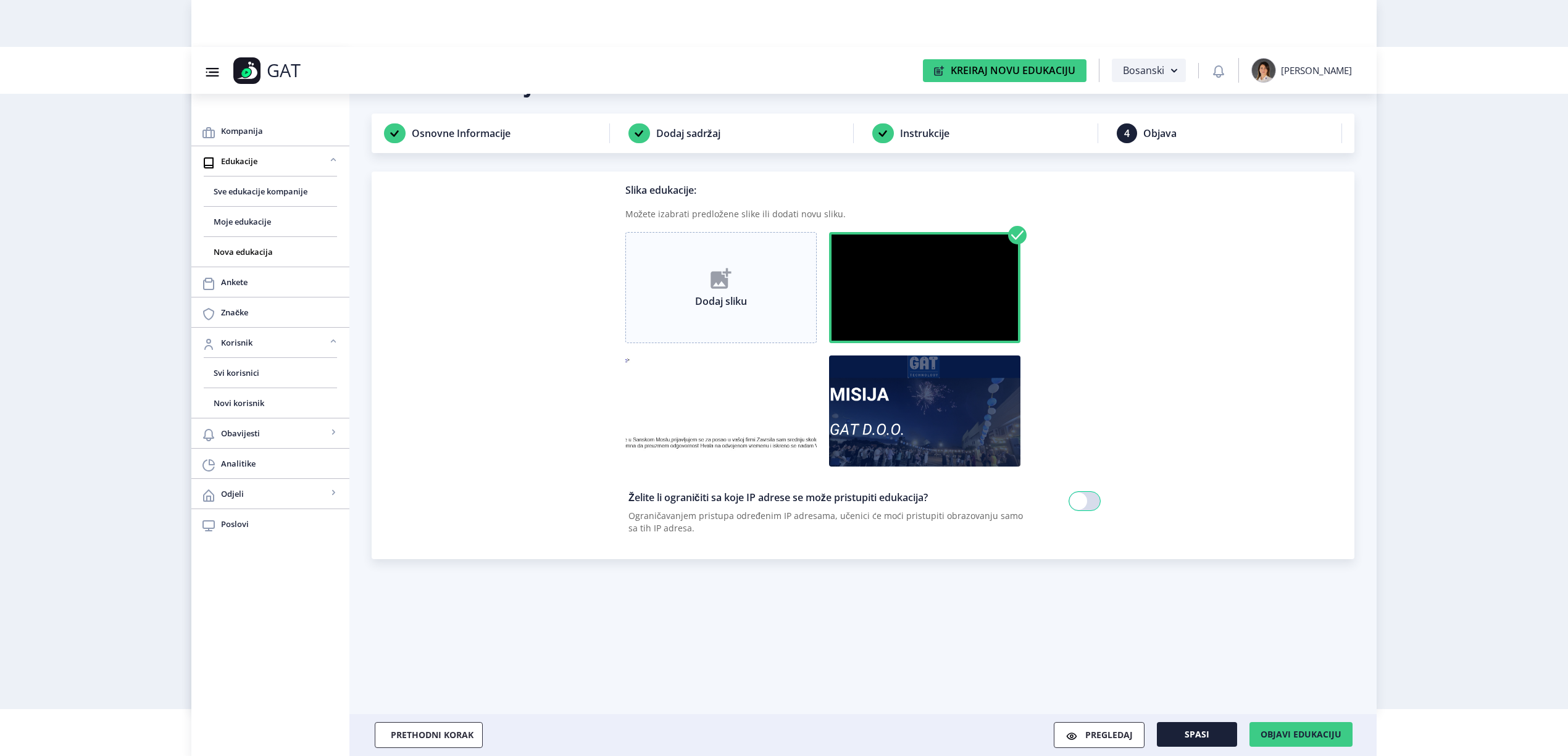
click at [725, 444] on img at bounding box center [721, 411] width 191 height 111
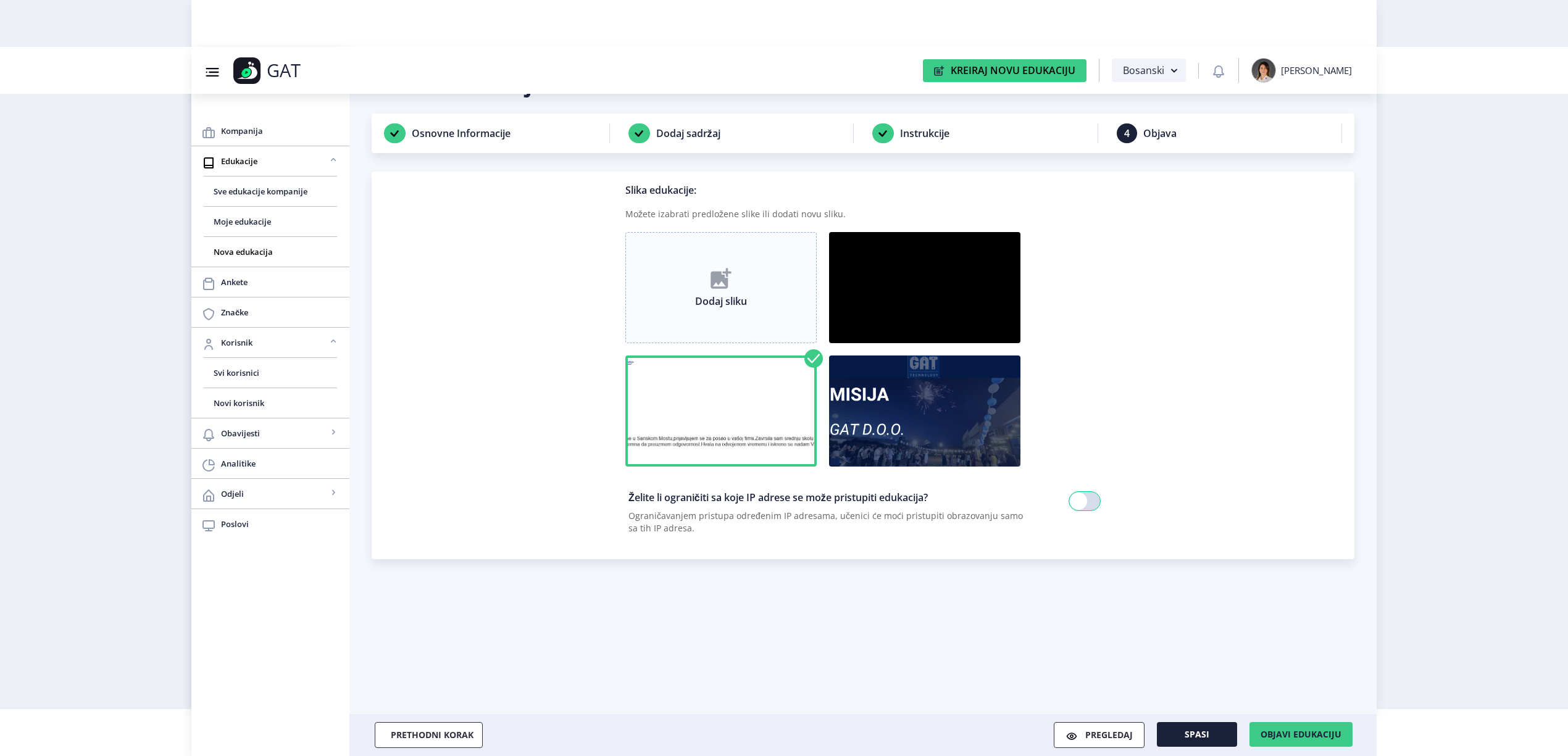
click at [941, 430] on img at bounding box center [925, 411] width 191 height 111
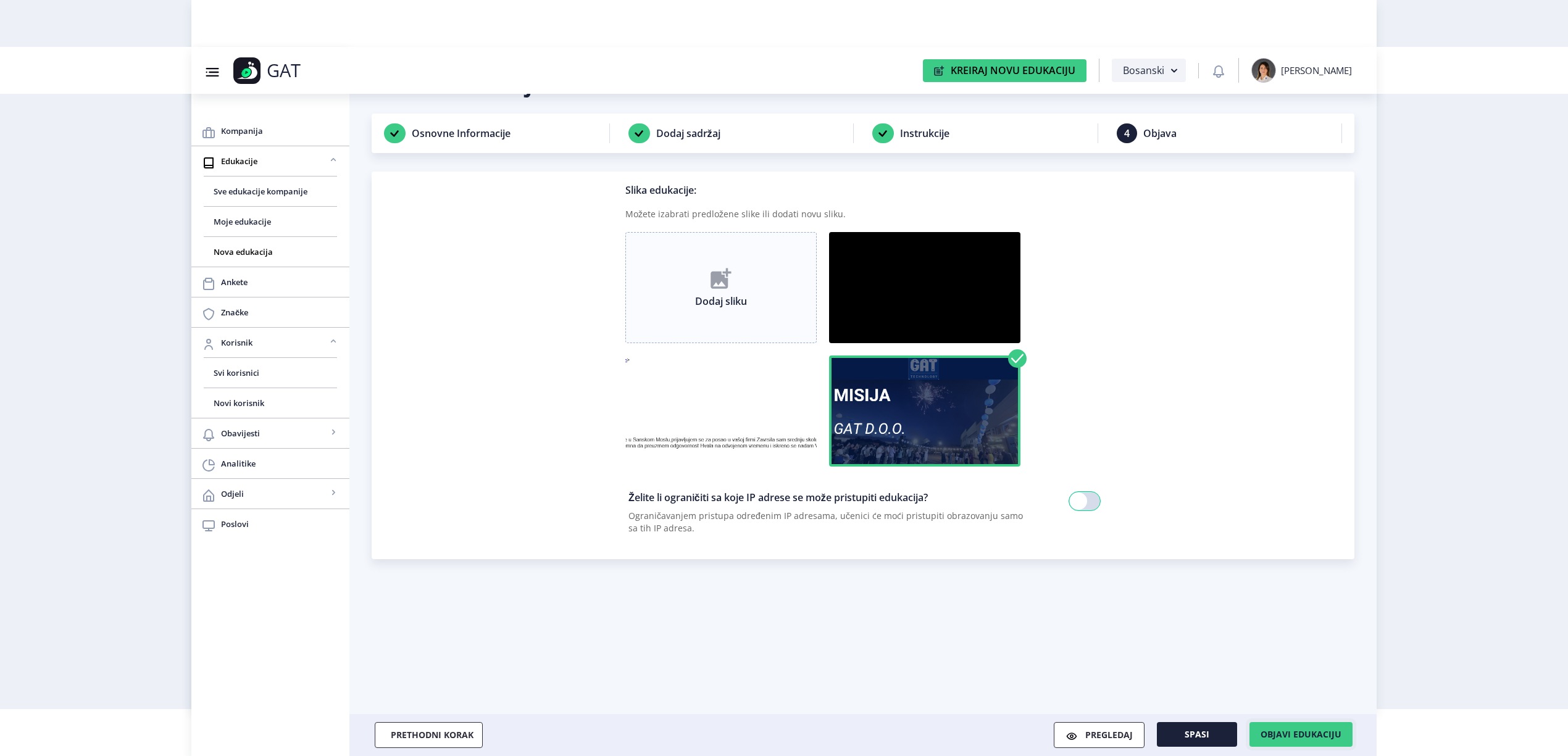
click at [1280, 730] on span "Objavi edukaciju" at bounding box center [1301, 735] width 81 height 10
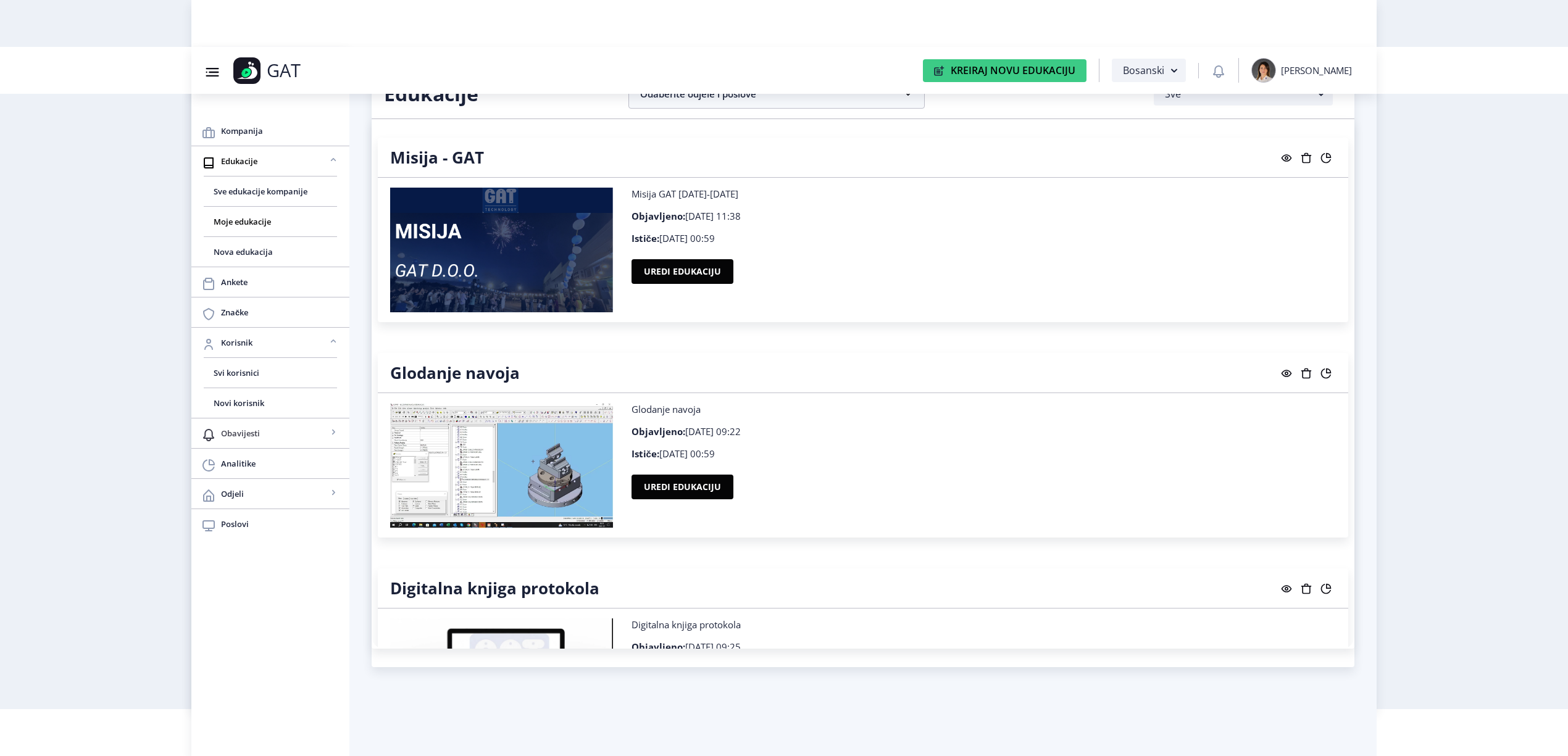
click at [230, 437] on span "Obavijesti" at bounding box center [274, 434] width 106 height 15
click at [232, 463] on span "Pošalji obavijest" at bounding box center [271, 464] width 114 height 15
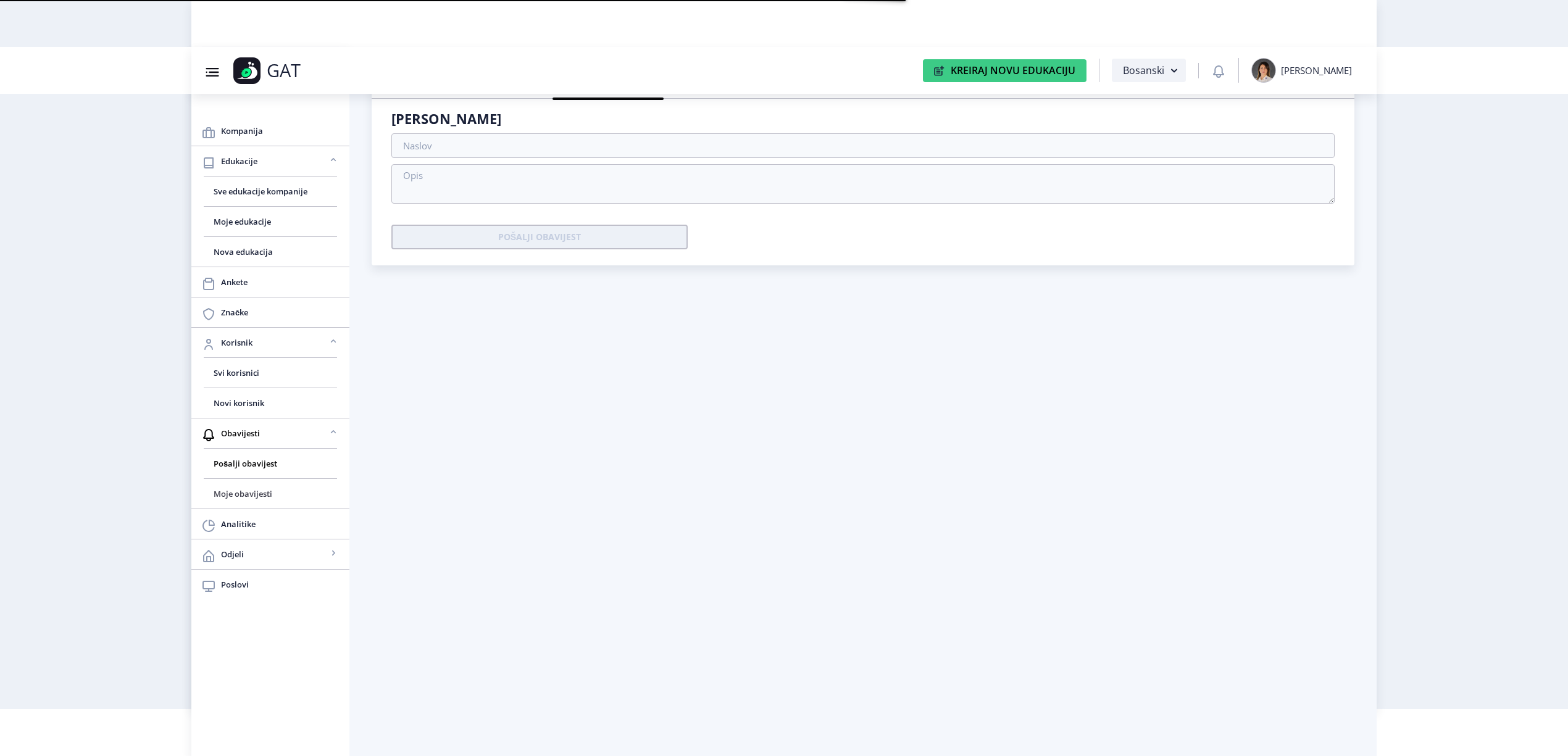
click at [230, 488] on link "Moje obavijesti" at bounding box center [270, 494] width 133 height 29
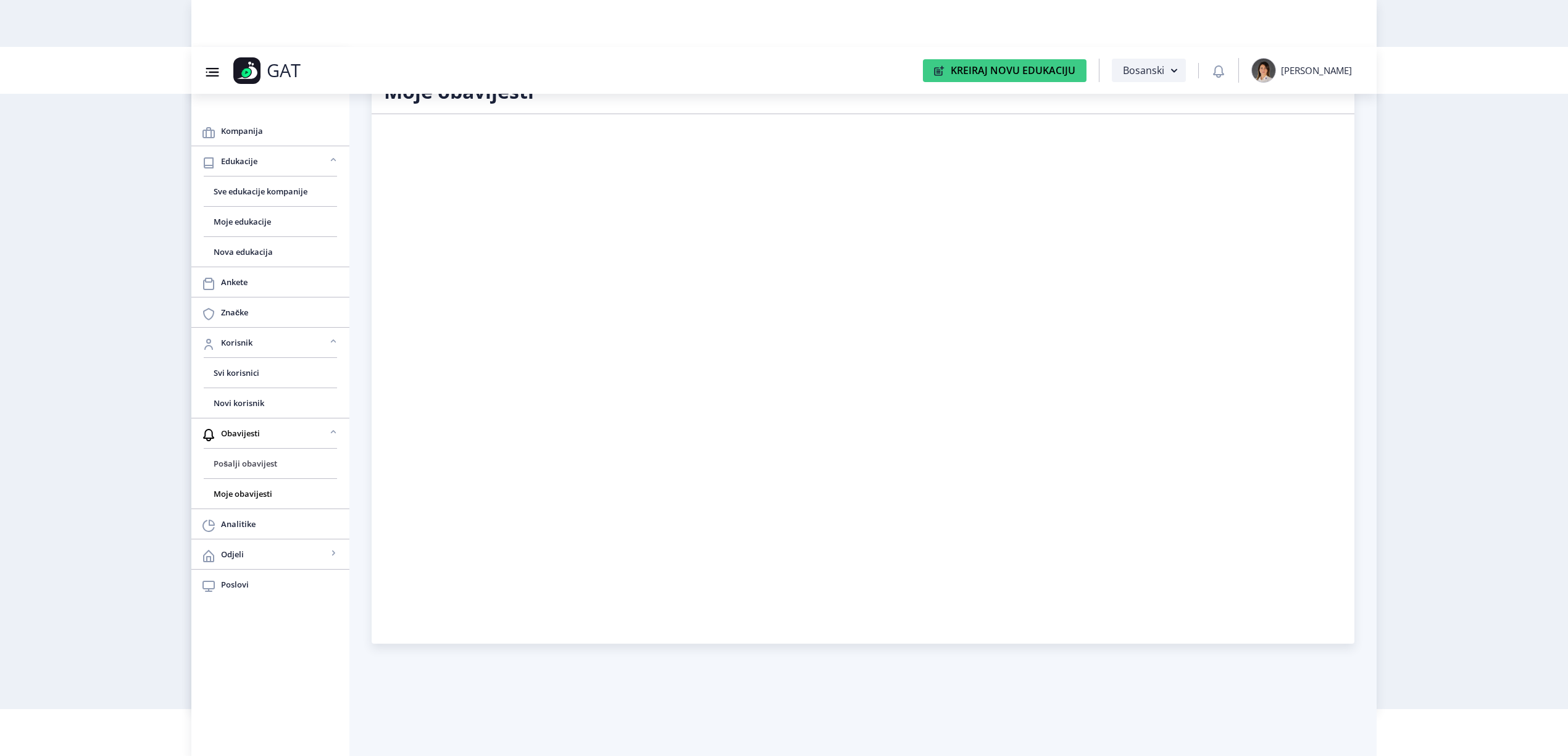
click at [299, 463] on span "Pošalji obavijest" at bounding box center [271, 464] width 114 height 15
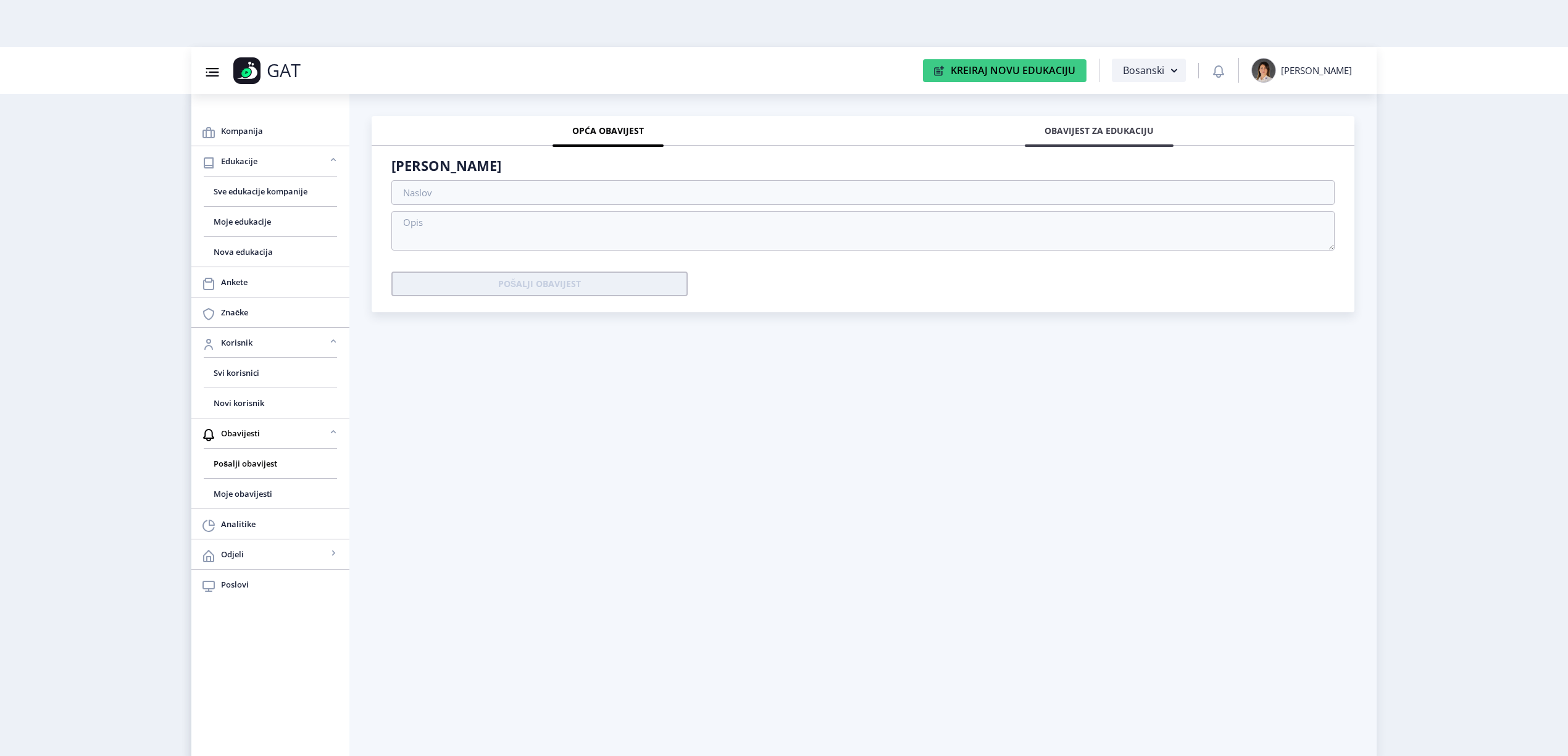
click at [1068, 129] on span "Obavijest za edukaciju" at bounding box center [1099, 131] width 109 height 10
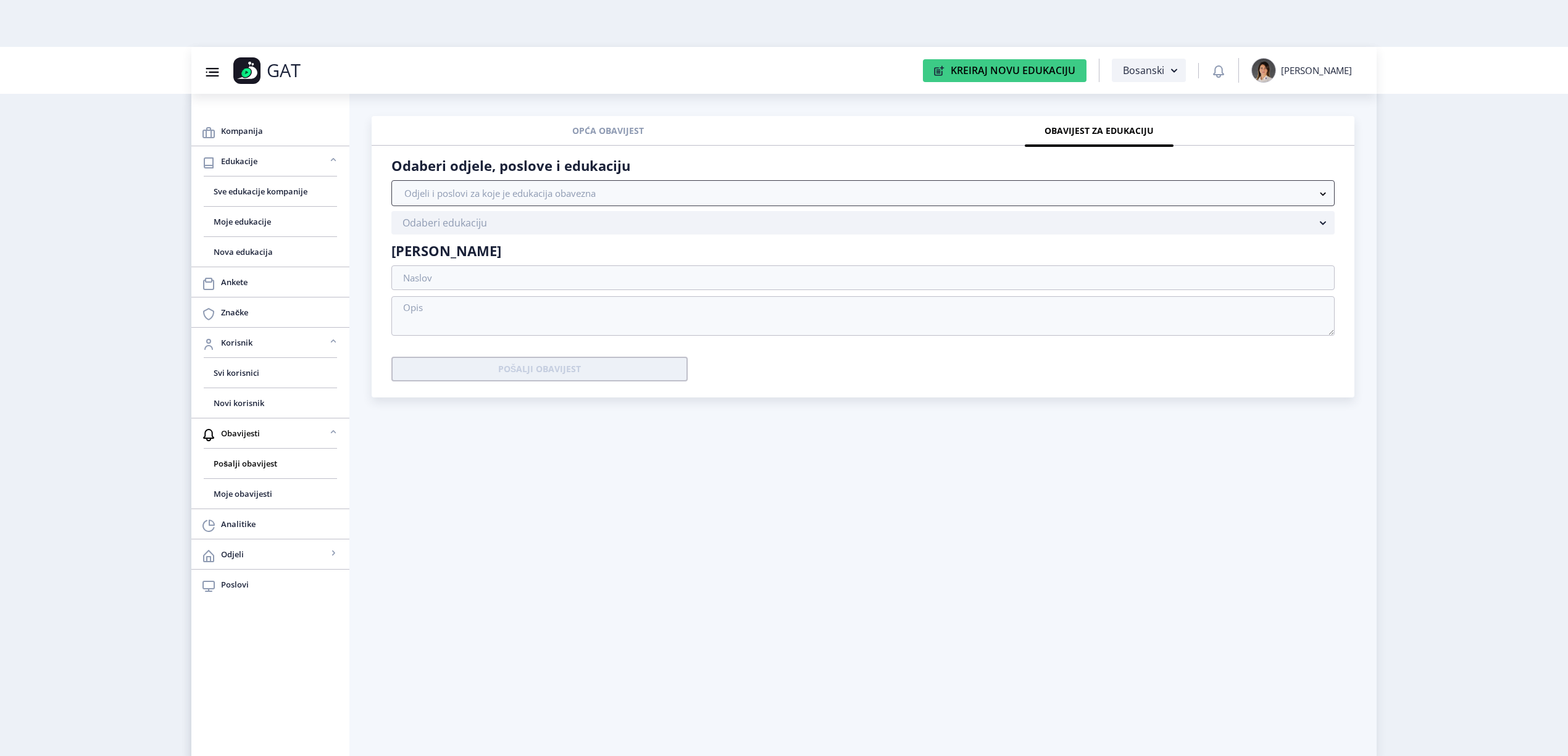
click at [591, 197] on nb-accordion-item-header "Odjeli i poslovi za koje je edukacija obavezna" at bounding box center [863, 192] width 944 height 26
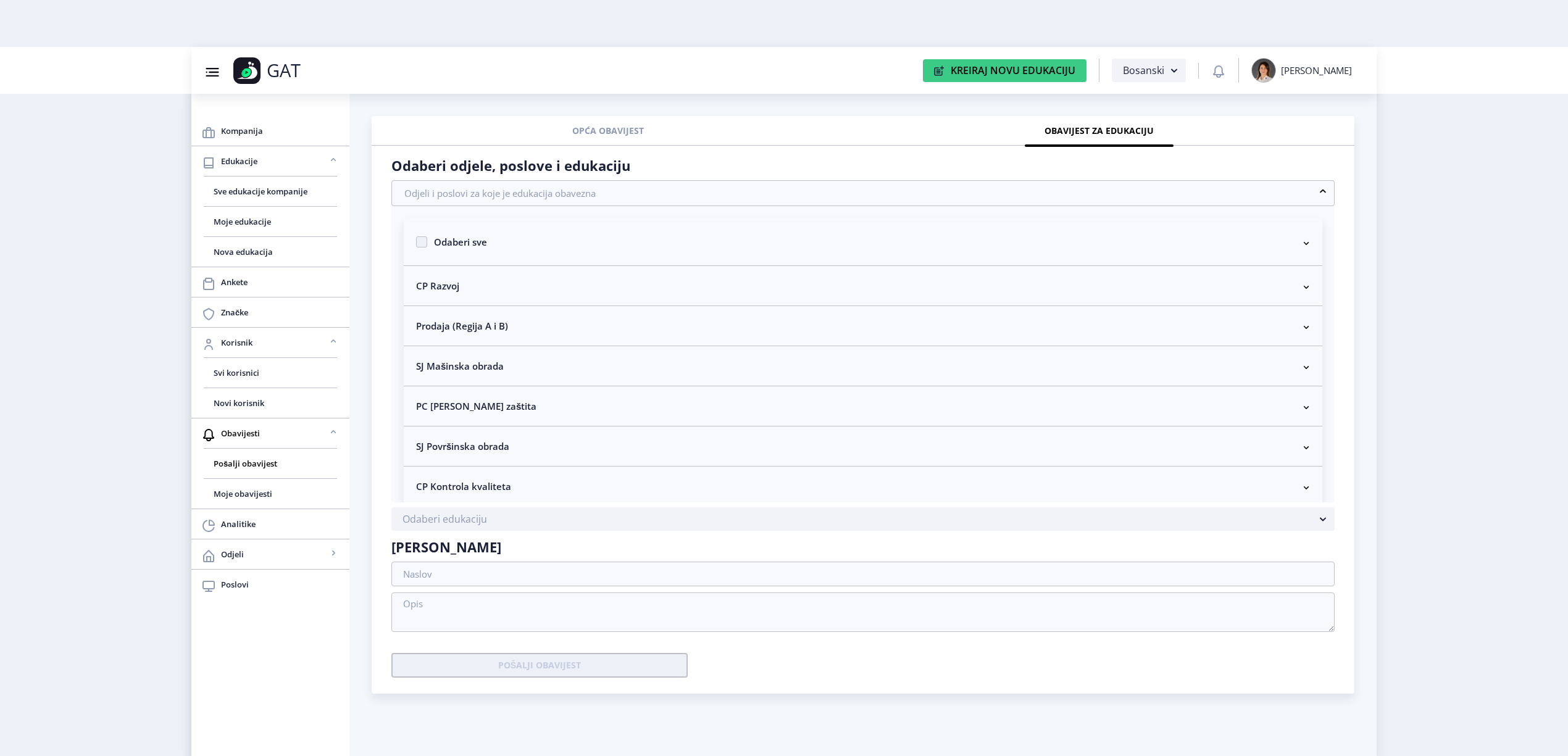
click at [436, 246] on span "Odaberi sve" at bounding box center [457, 242] width 60 height 15
click at [417, 239] on input "Odaberi sve" at bounding box center [416, 239] width 1 height 1
checkbox input "true"
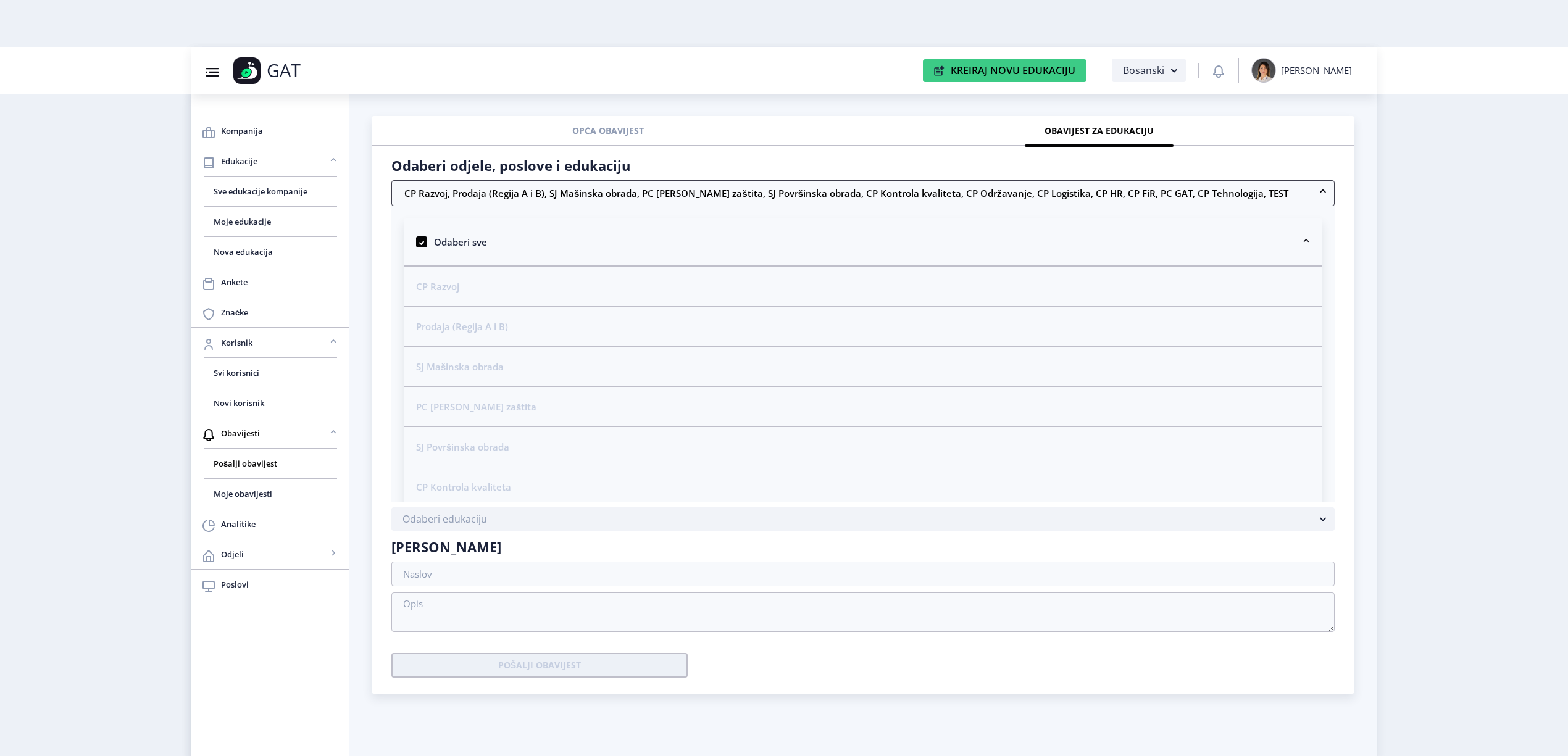
click at [529, 201] on nb-accordion-item-header "CP Razvoj, Prodaja (Regija A i B), SJ Mašinska obrada, PC [PERSON_NAME] zaštita…" at bounding box center [863, 192] width 944 height 26
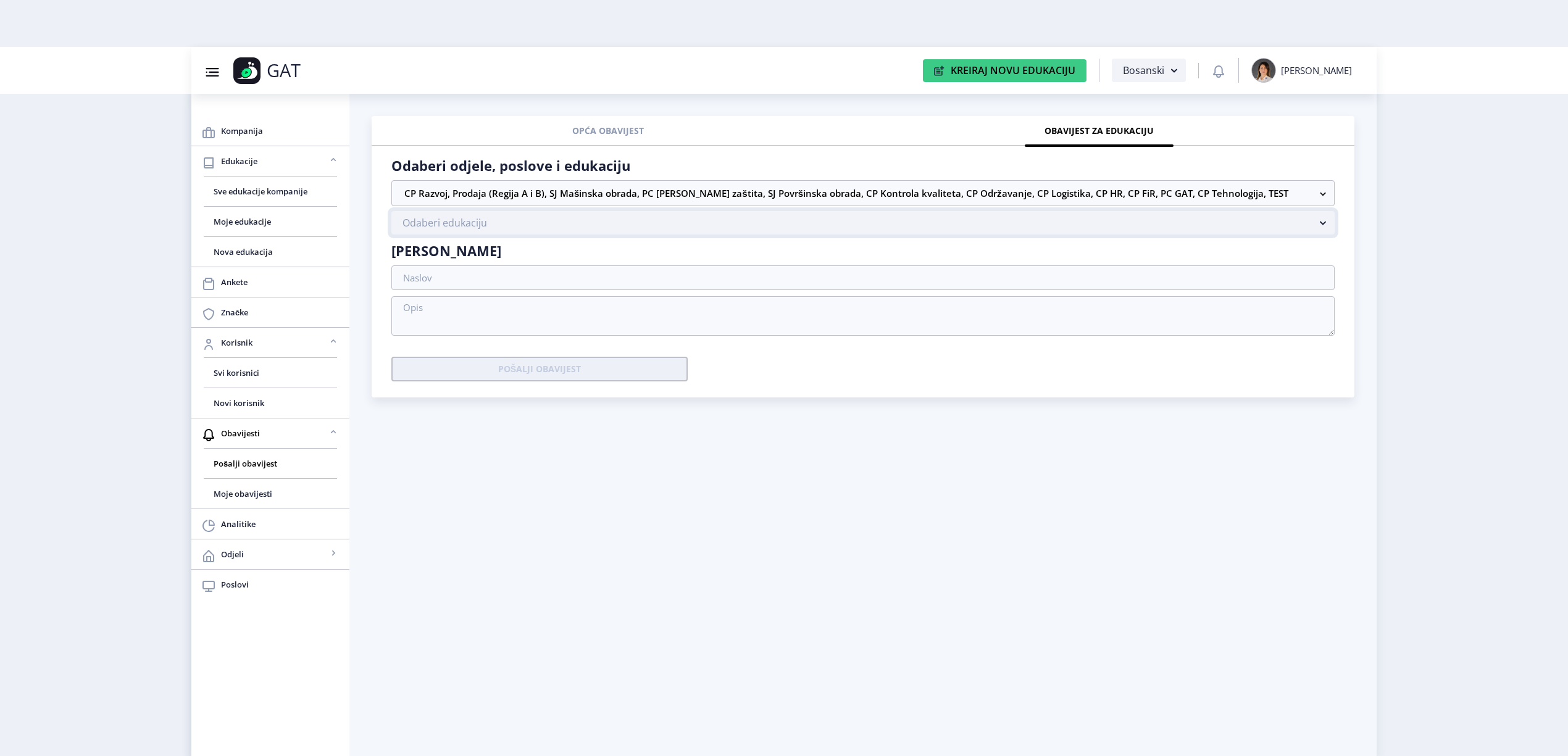
click at [502, 230] on button "Odaberi edukaciju" at bounding box center [863, 223] width 944 height 24
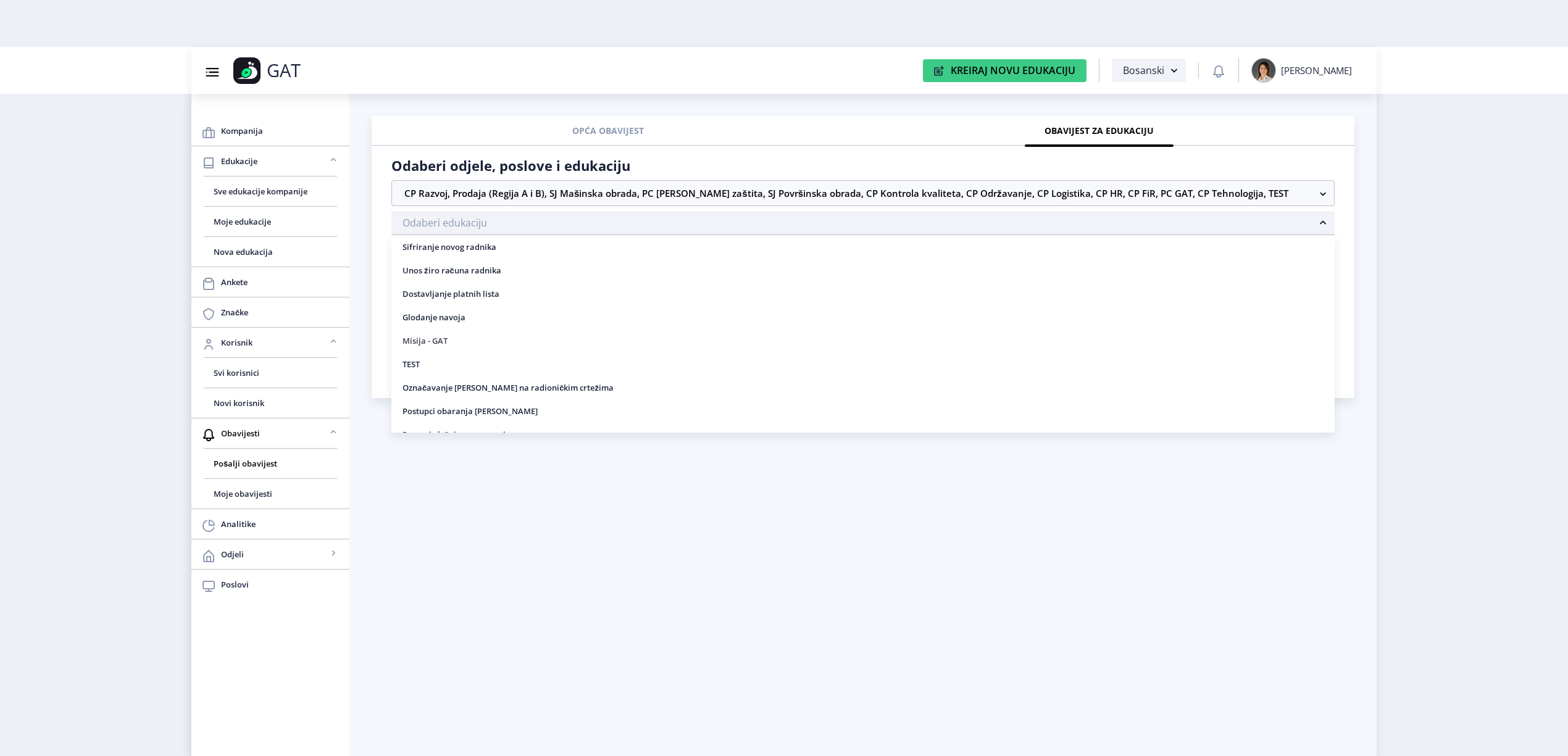
click at [439, 337] on nb-option "Misija - GAT" at bounding box center [863, 341] width 944 height 24
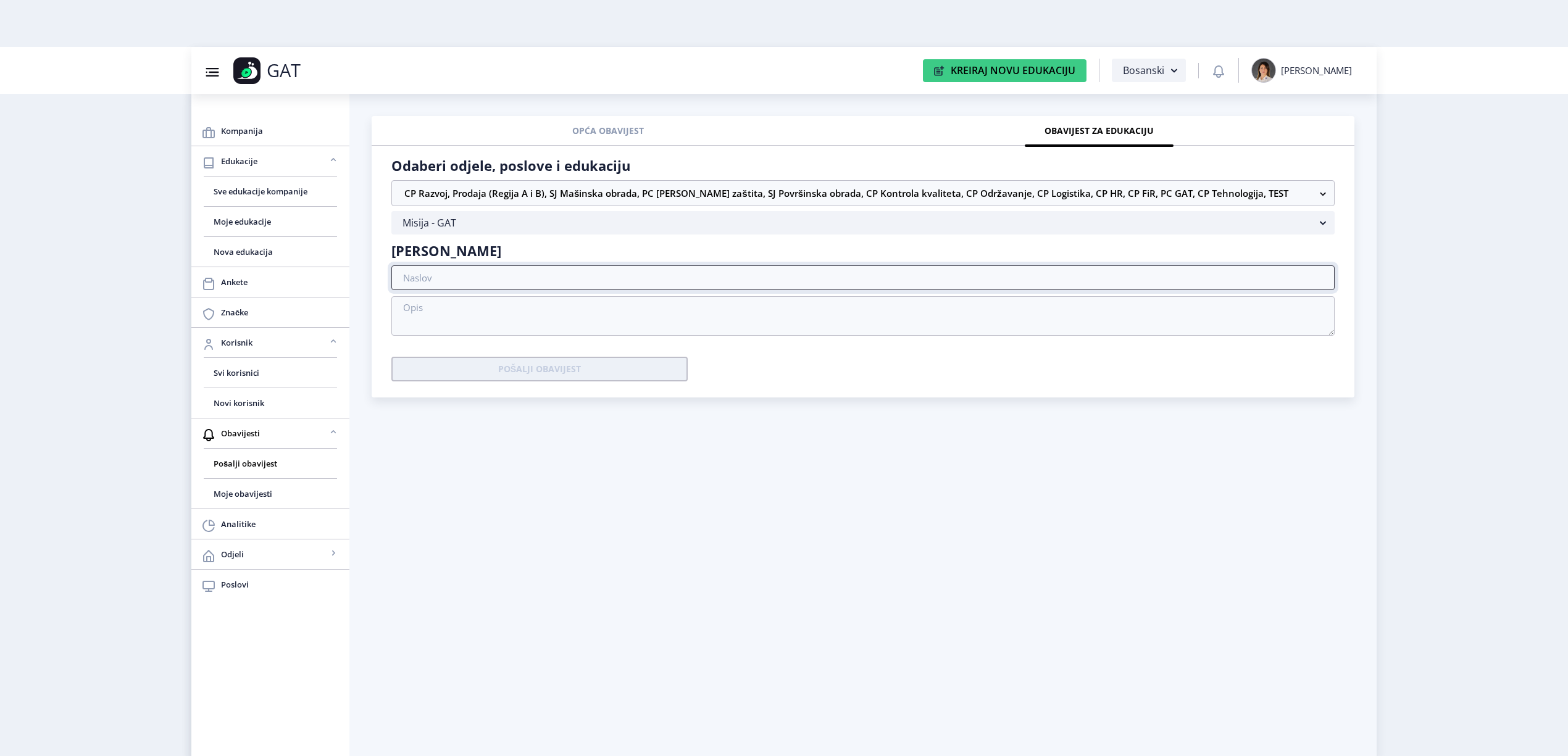
click at [467, 284] on input "text" at bounding box center [863, 278] width 944 height 25
type input "Misija - GAT"
click at [543, 329] on textarea at bounding box center [863, 316] width 944 height 39
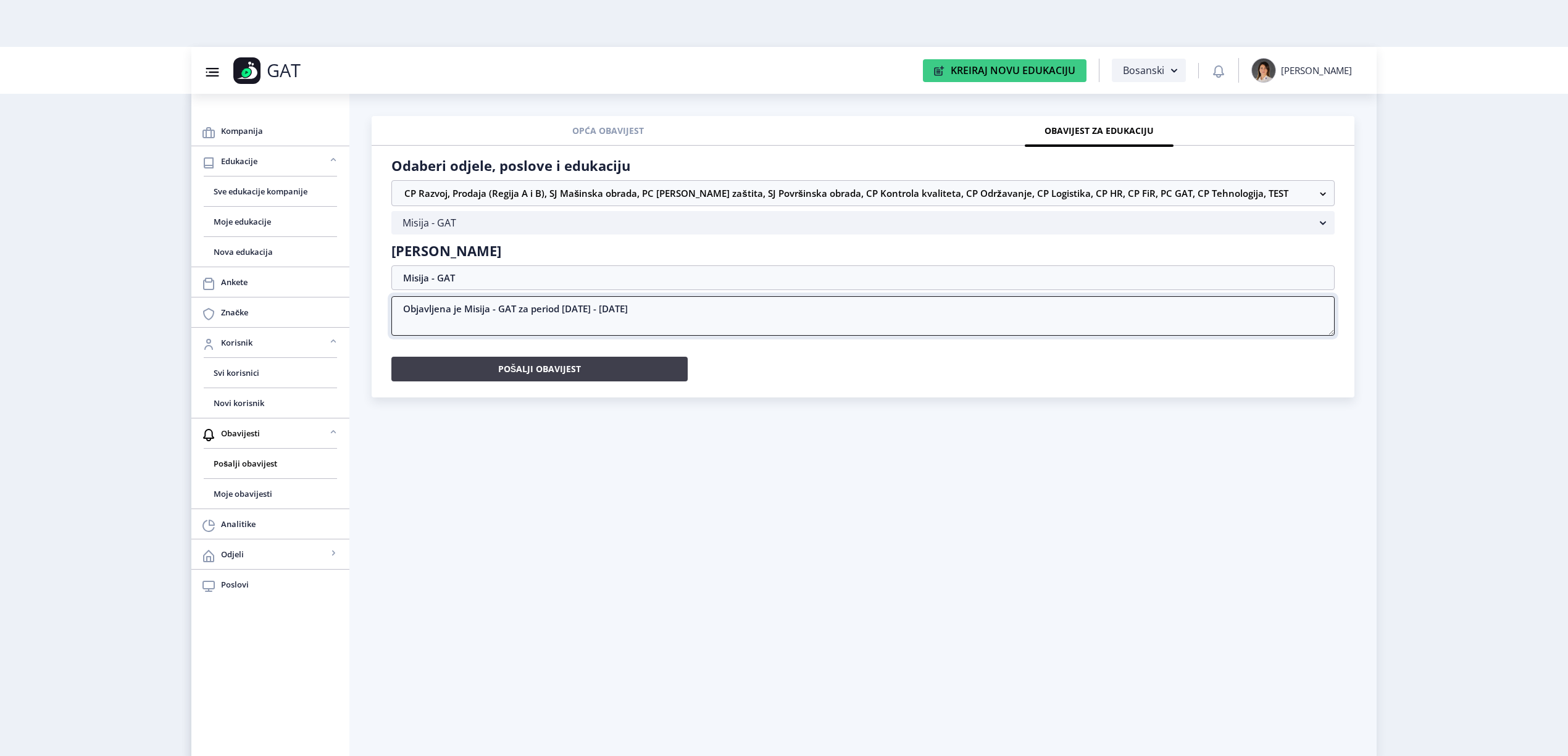
type textarea "Objavljena je Misija - GAT za period [DATE] - [DATE]"
click at [576, 368] on button "Pošalji obavijest" at bounding box center [539, 369] width 296 height 25
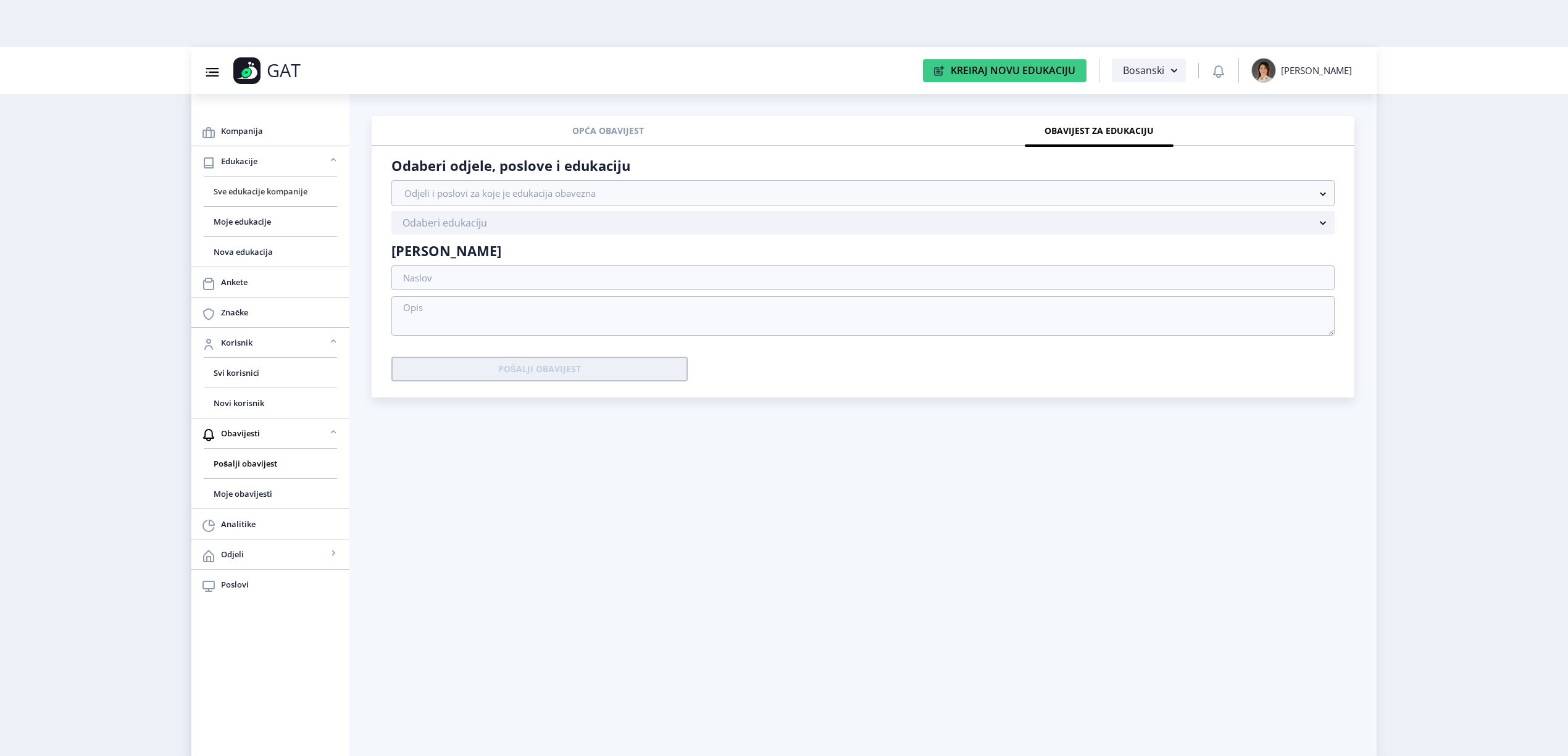
click at [289, 186] on span "Sve edukacije kompanije" at bounding box center [271, 191] width 114 height 15
